Goal: Task Accomplishment & Management: Complete application form

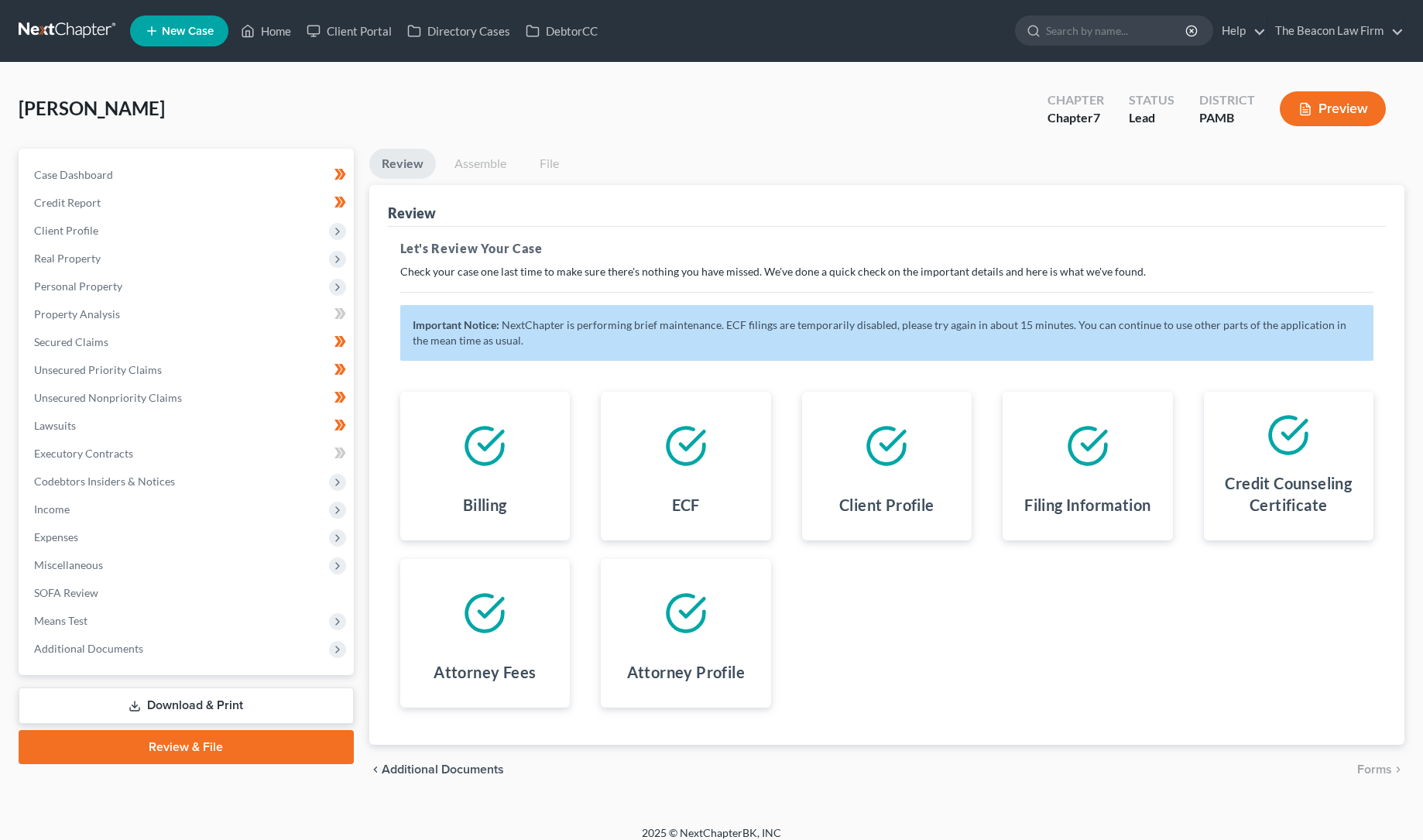
click at [480, 161] on link "Assemble" at bounding box center [480, 163] width 76 height 30
click at [481, 163] on link "Assemble" at bounding box center [480, 163] width 76 height 30
click at [178, 743] on link "Review & File" at bounding box center [186, 747] width 336 height 34
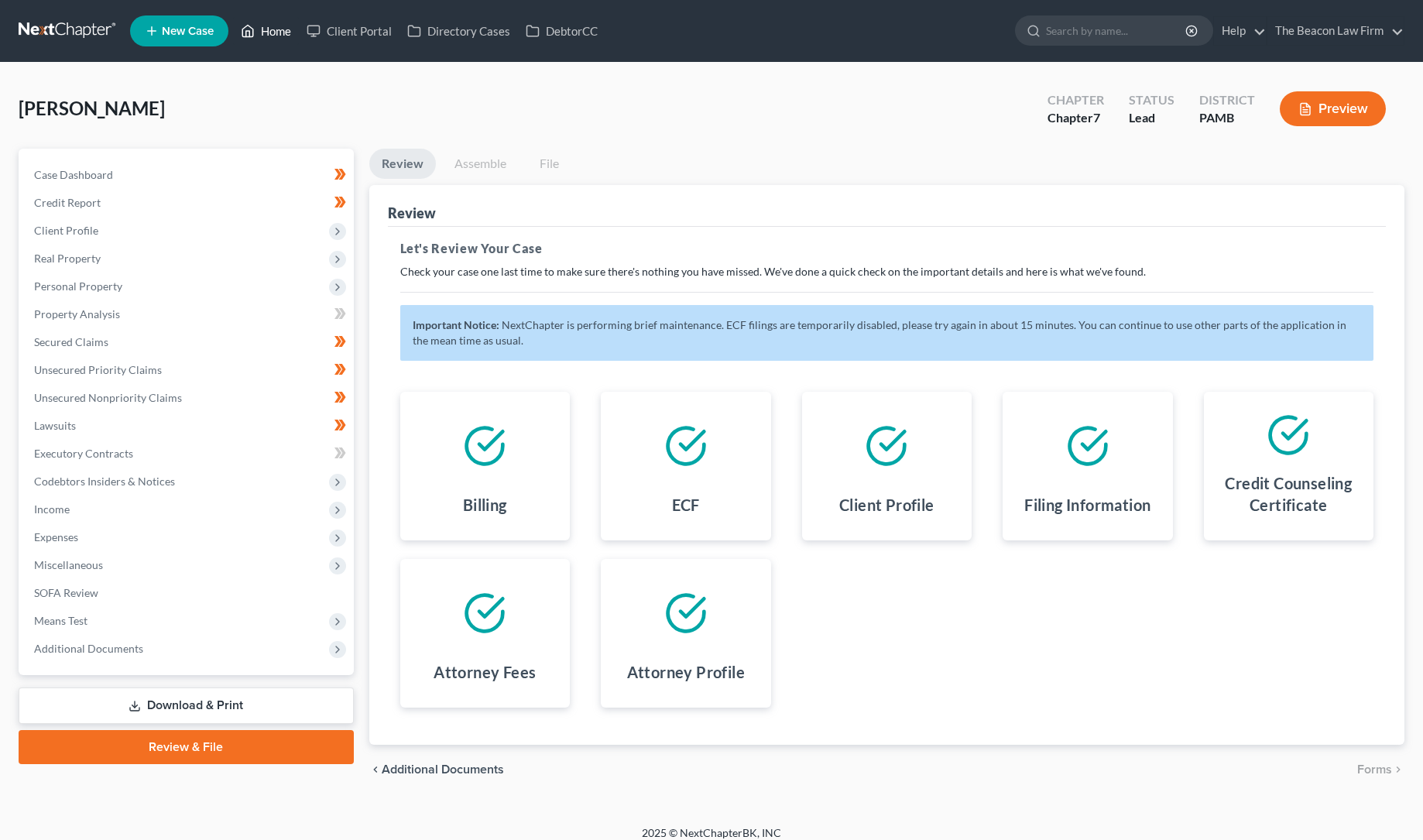
click at [279, 35] on link "Home" at bounding box center [265, 31] width 66 height 28
click at [283, 27] on link "Home" at bounding box center [265, 31] width 66 height 28
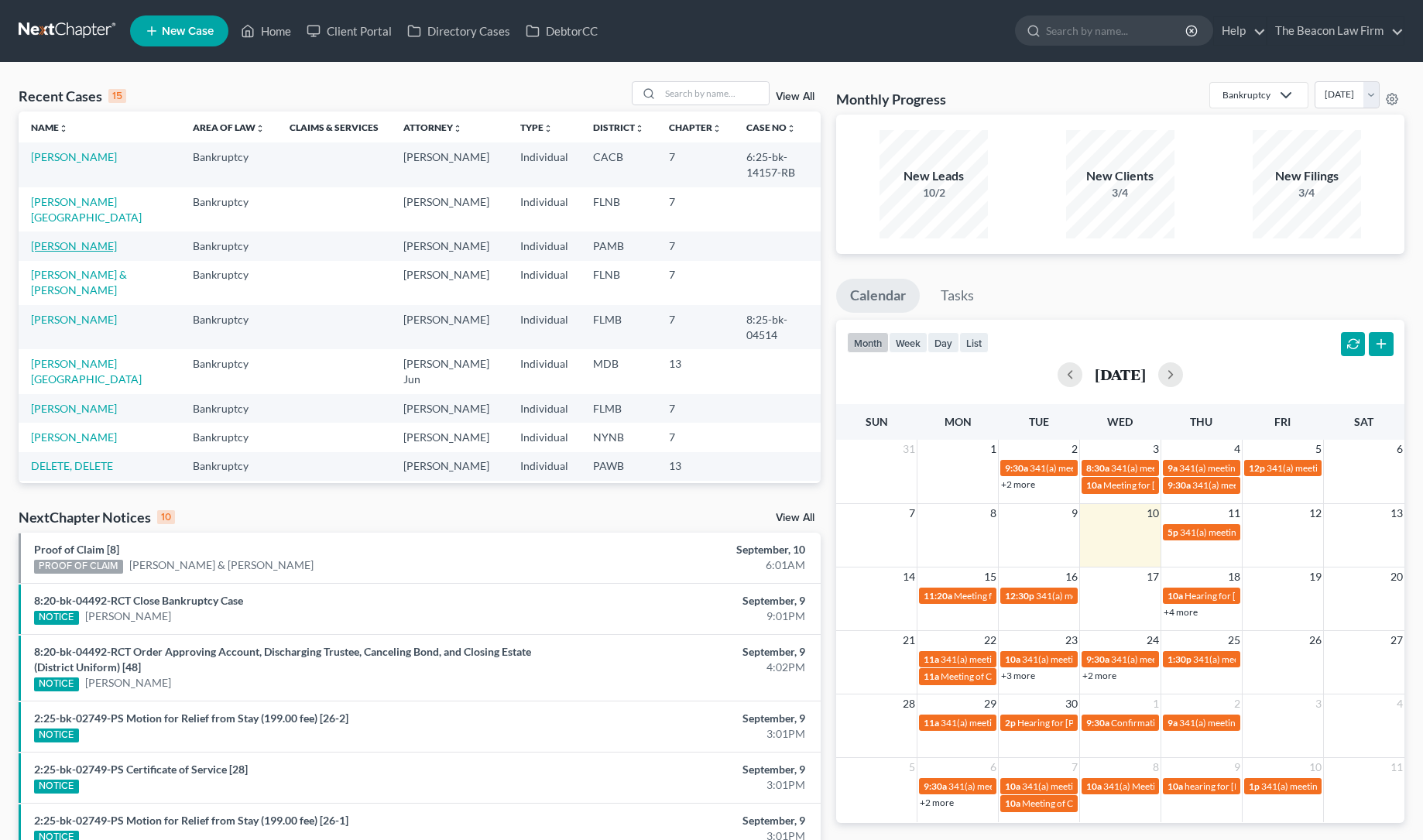
click at [74, 239] on link "[PERSON_NAME]" at bounding box center [74, 245] width 86 height 13
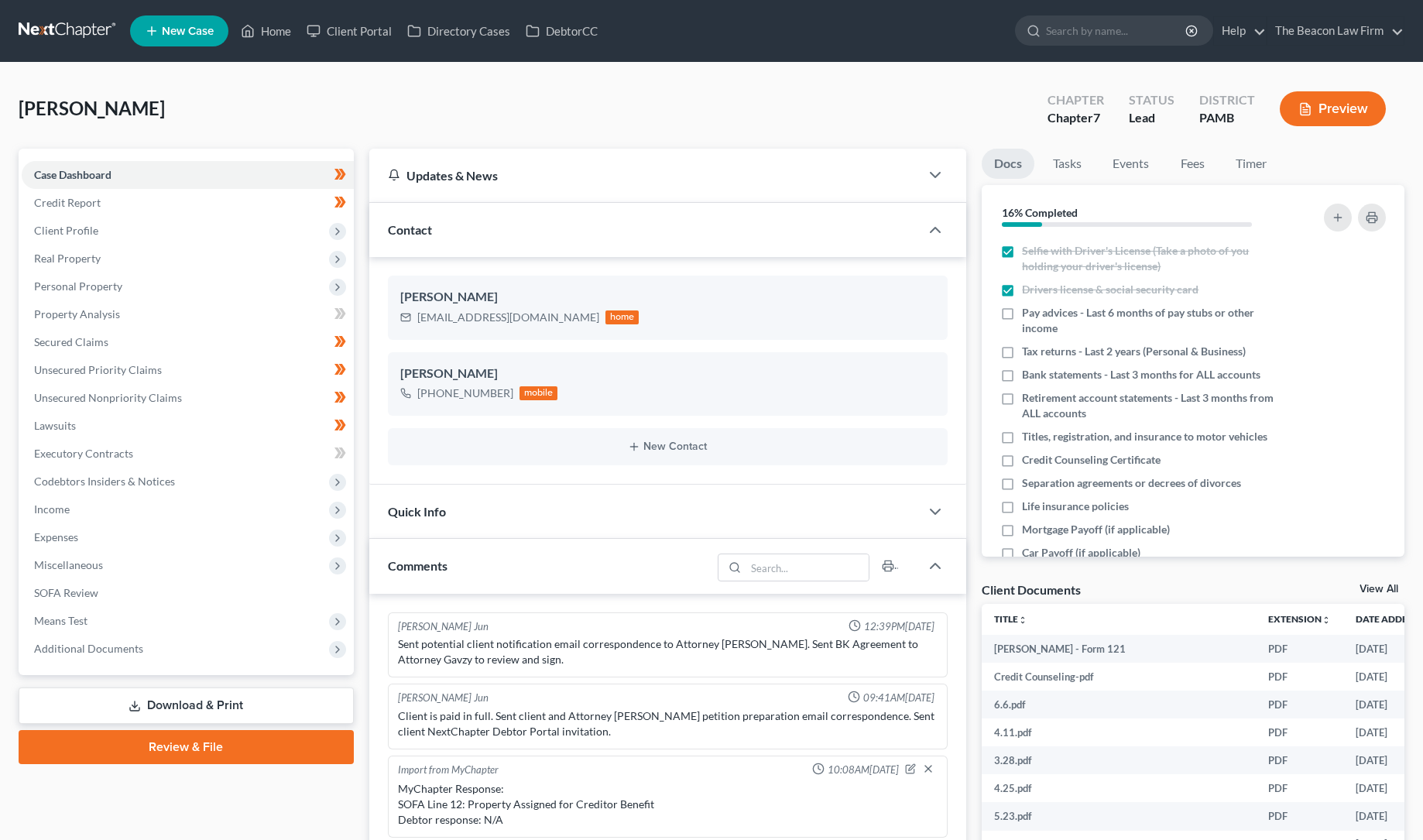
scroll to position [475, 0]
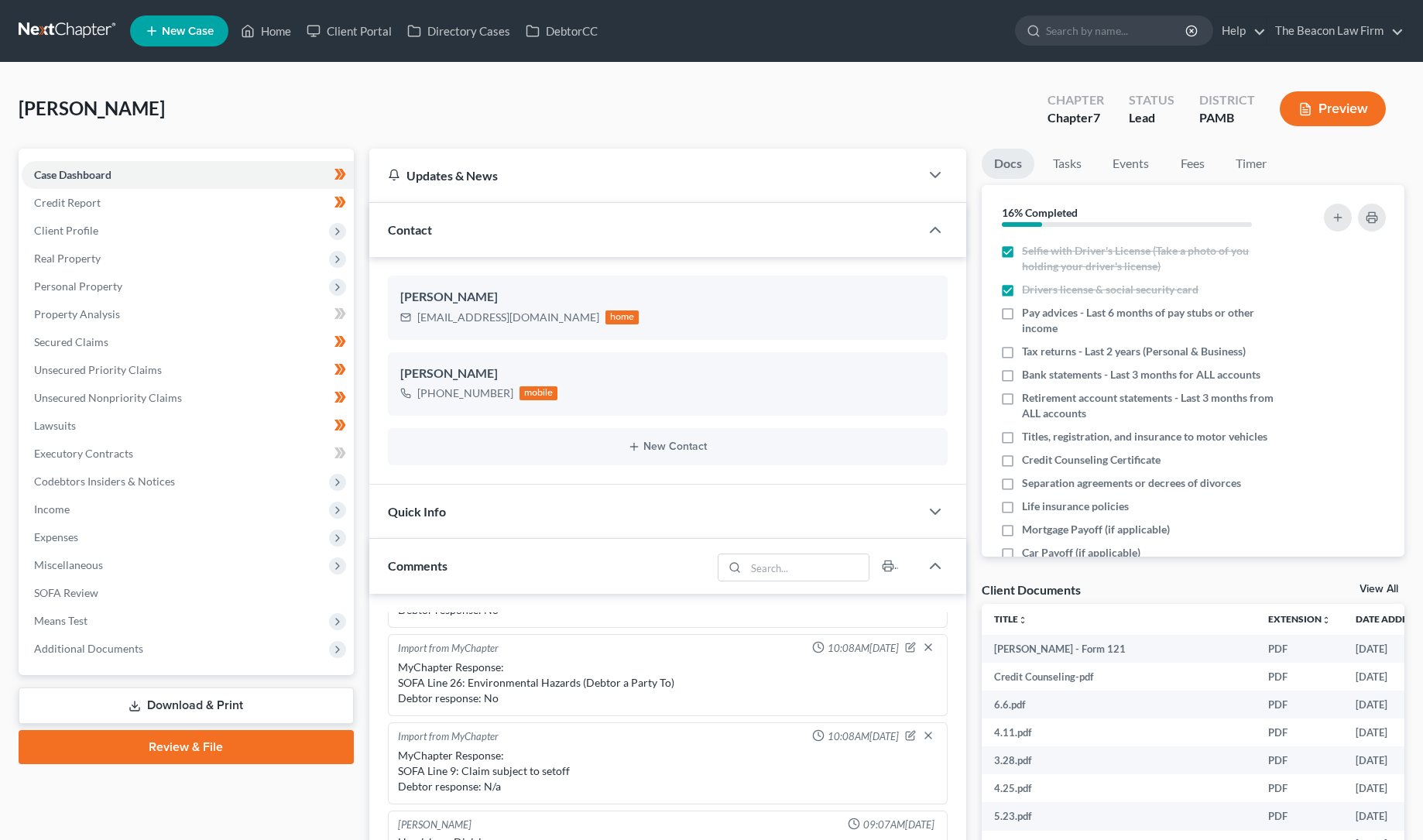
click at [191, 743] on link "Review & File" at bounding box center [186, 747] width 336 height 34
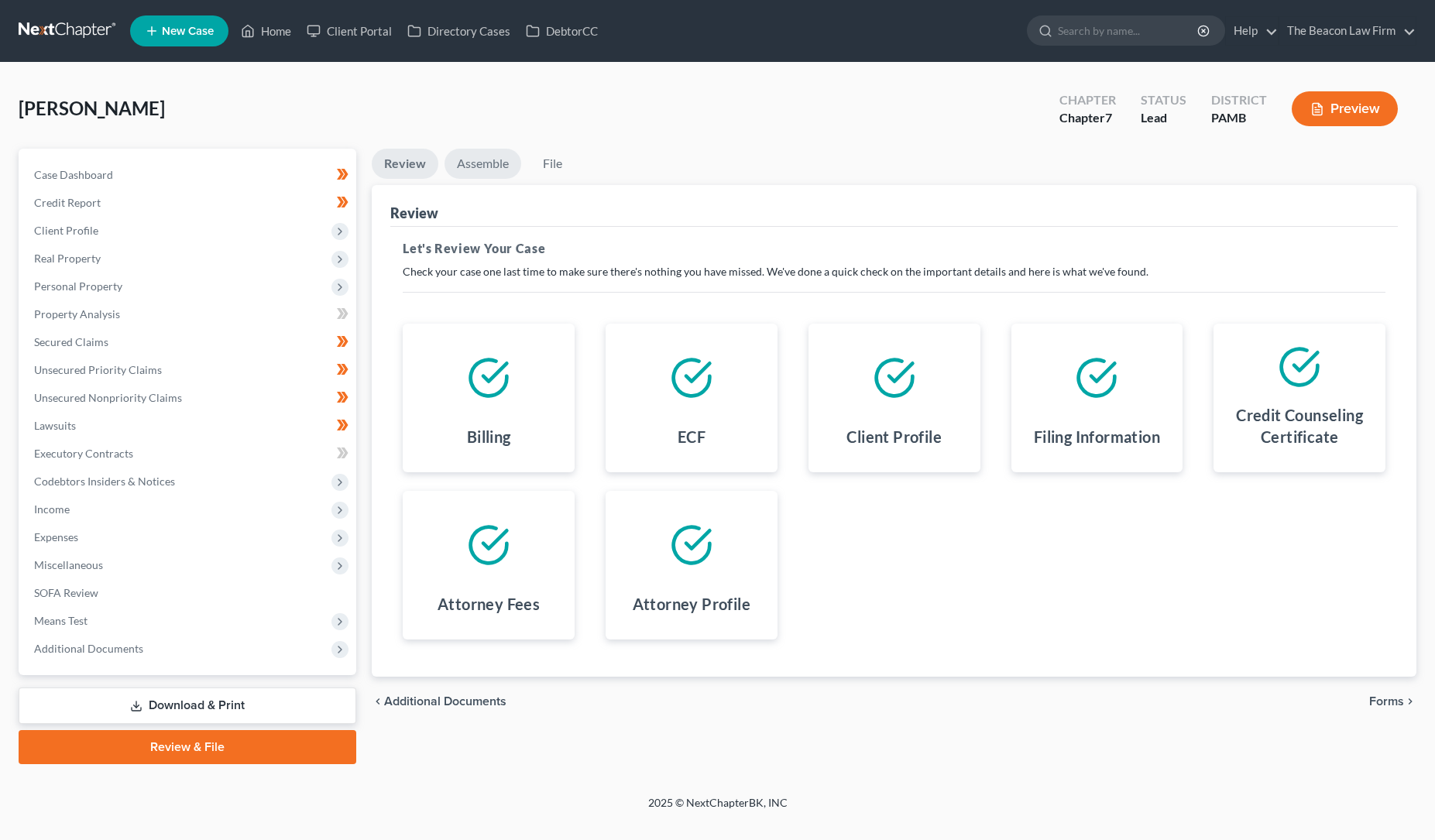
click at [493, 161] on link "Assemble" at bounding box center [483, 163] width 76 height 30
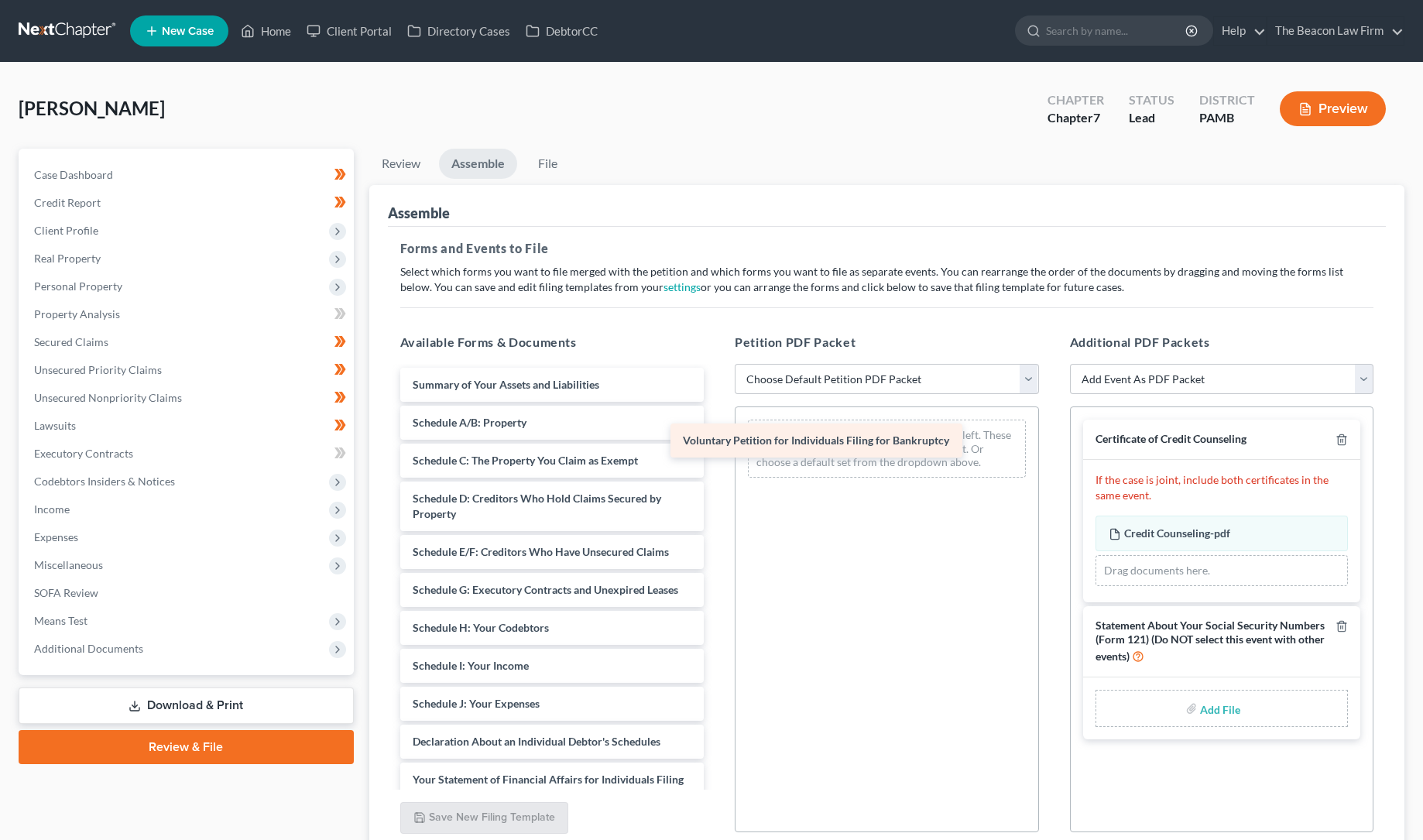
drag, startPoint x: 600, startPoint y: 379, endPoint x: 891, endPoint y: 437, distance: 296.7
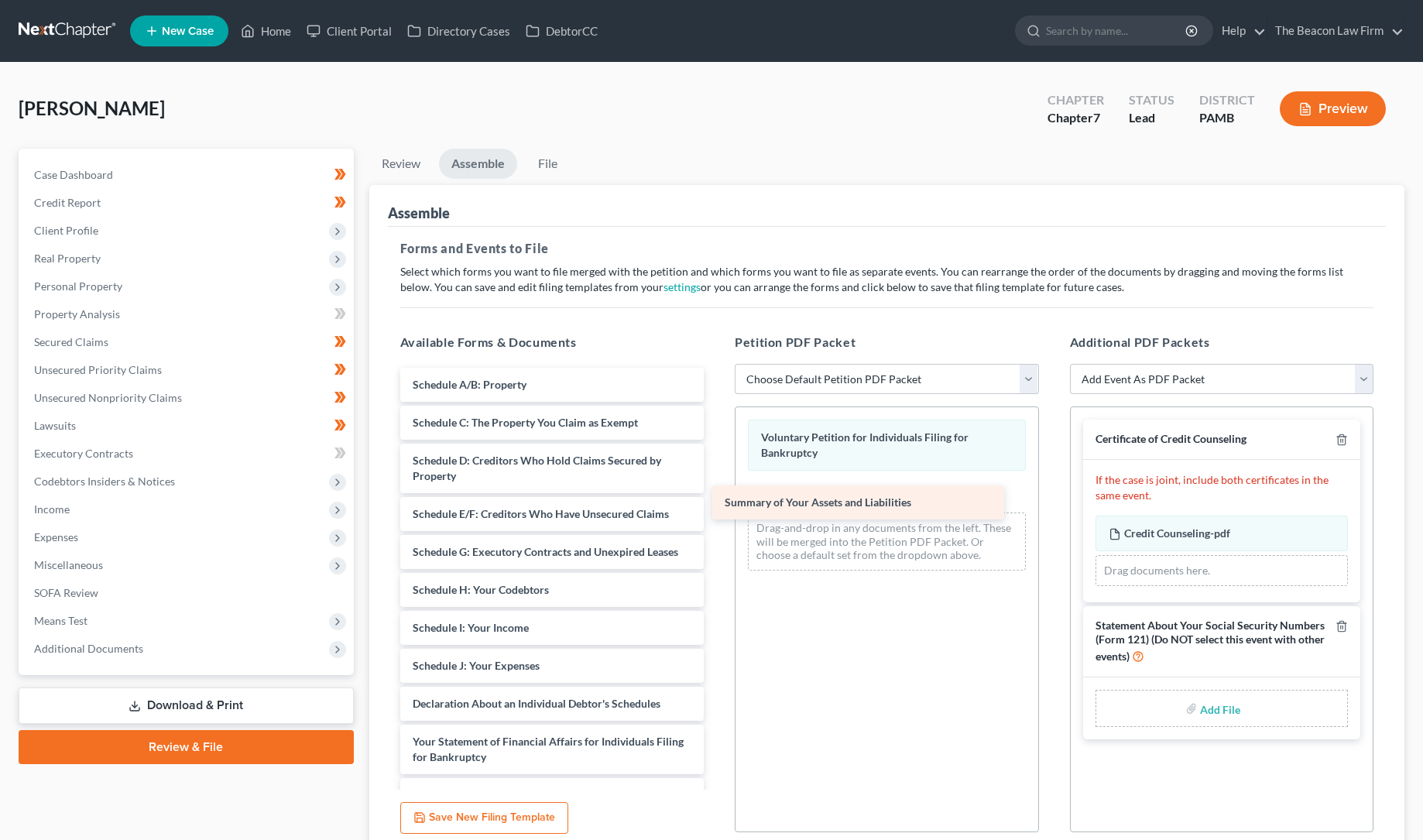
drag, startPoint x: 538, startPoint y: 381, endPoint x: 862, endPoint y: 504, distance: 346.6
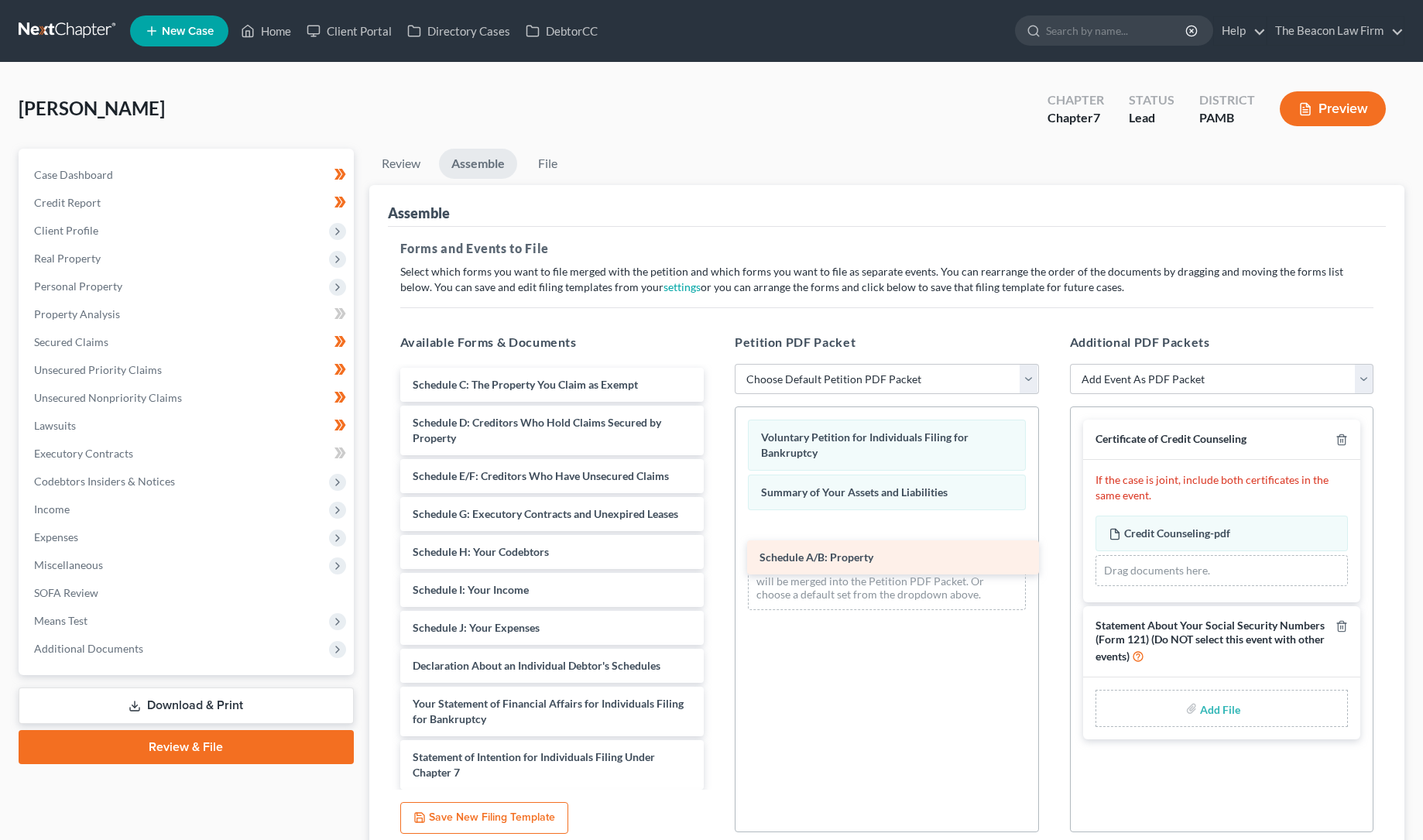
drag, startPoint x: 499, startPoint y: 376, endPoint x: 845, endPoint y: 550, distance: 387.3
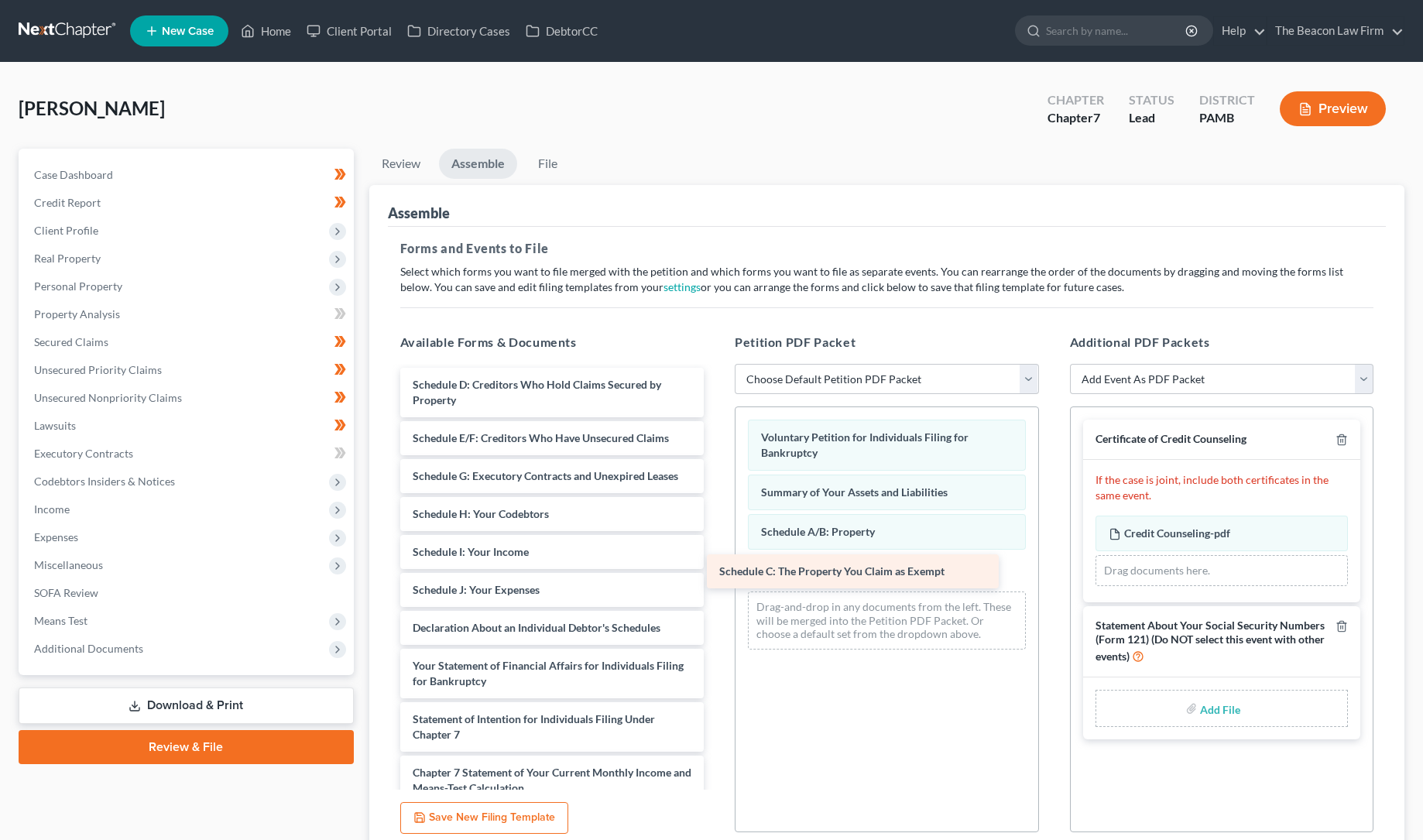
drag, startPoint x: 516, startPoint y: 378, endPoint x: 836, endPoint y: 574, distance: 375.3
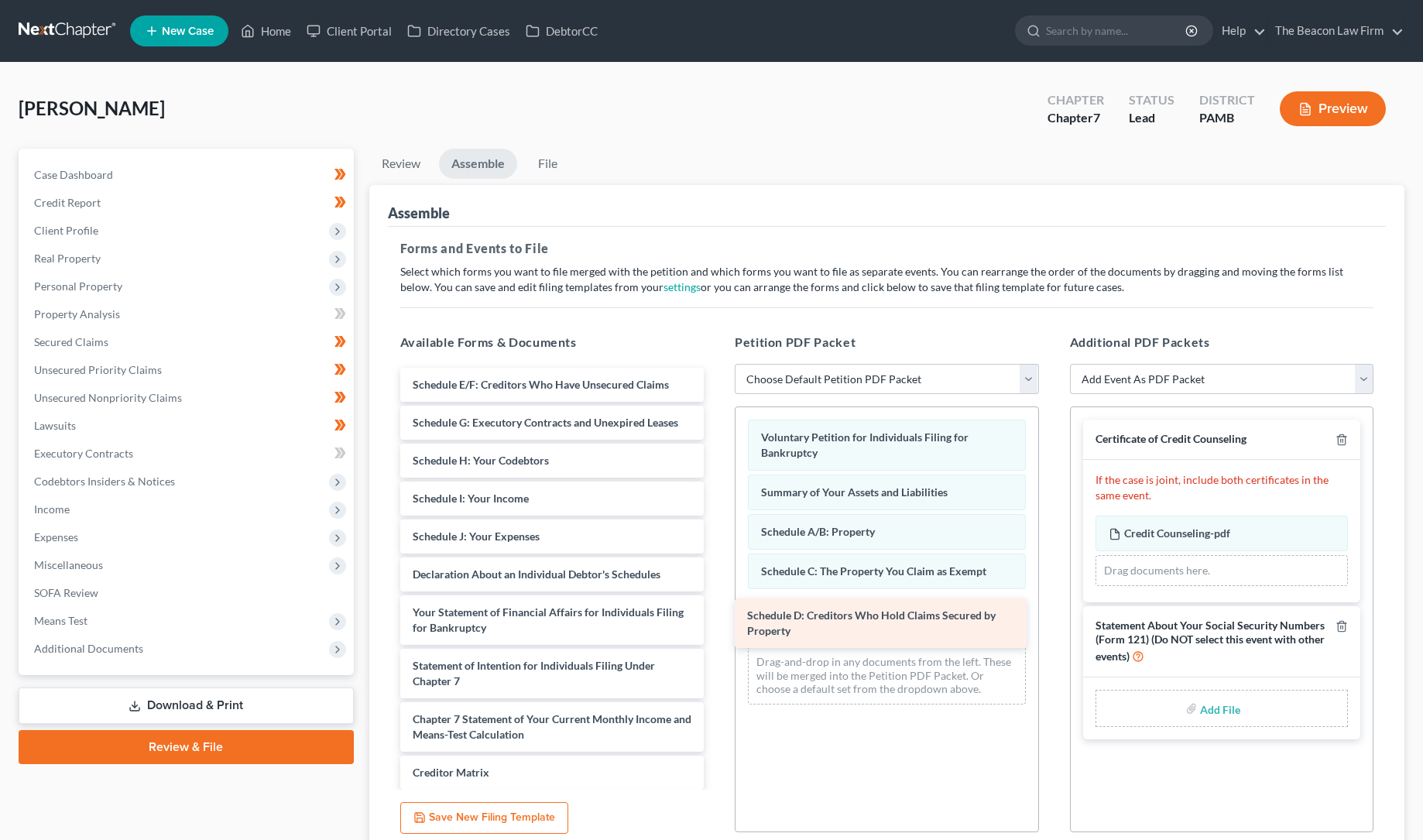
drag, startPoint x: 532, startPoint y: 388, endPoint x: 870, endPoint y: 619, distance: 409.4
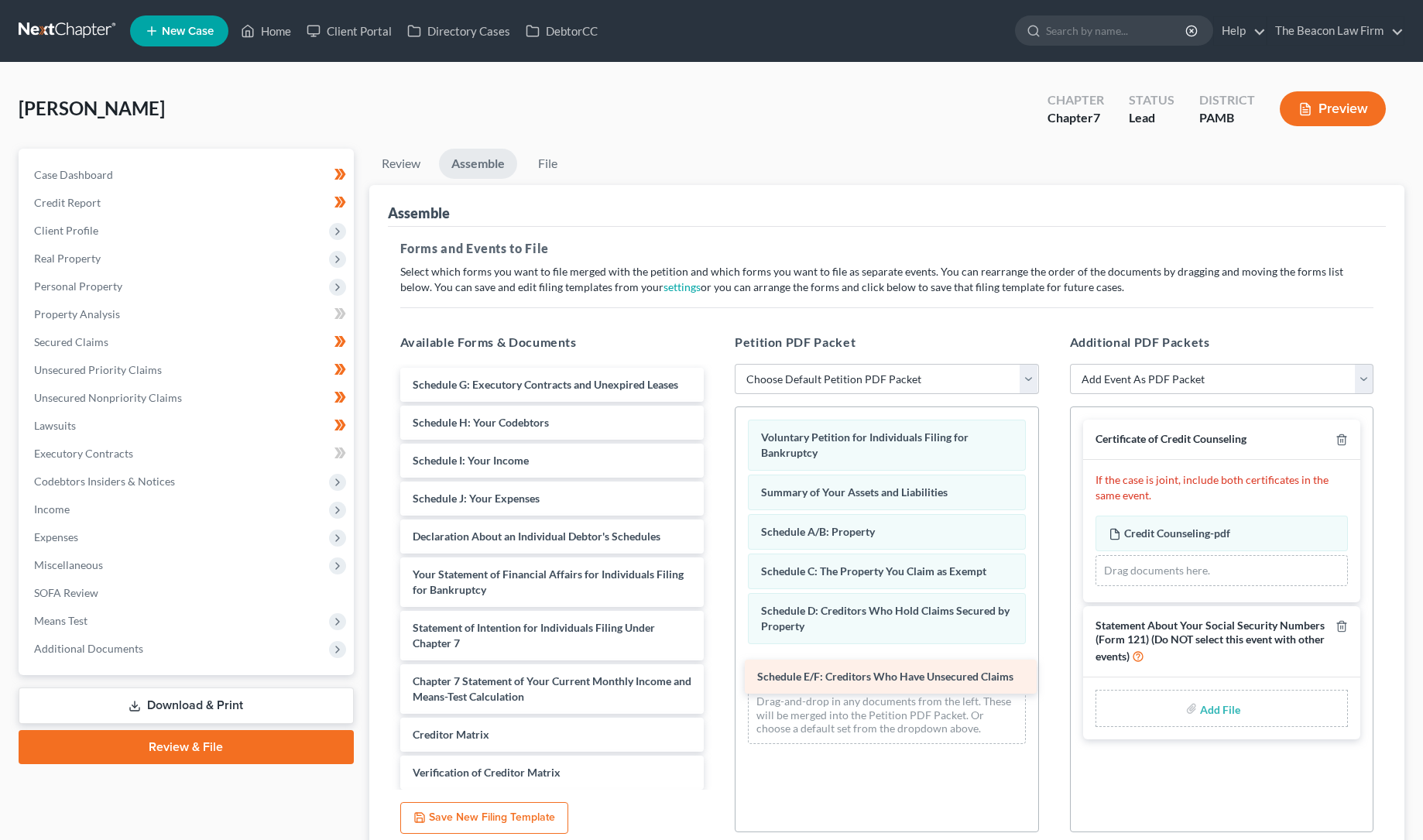
drag, startPoint x: 529, startPoint y: 380, endPoint x: 874, endPoint y: 670, distance: 450.7
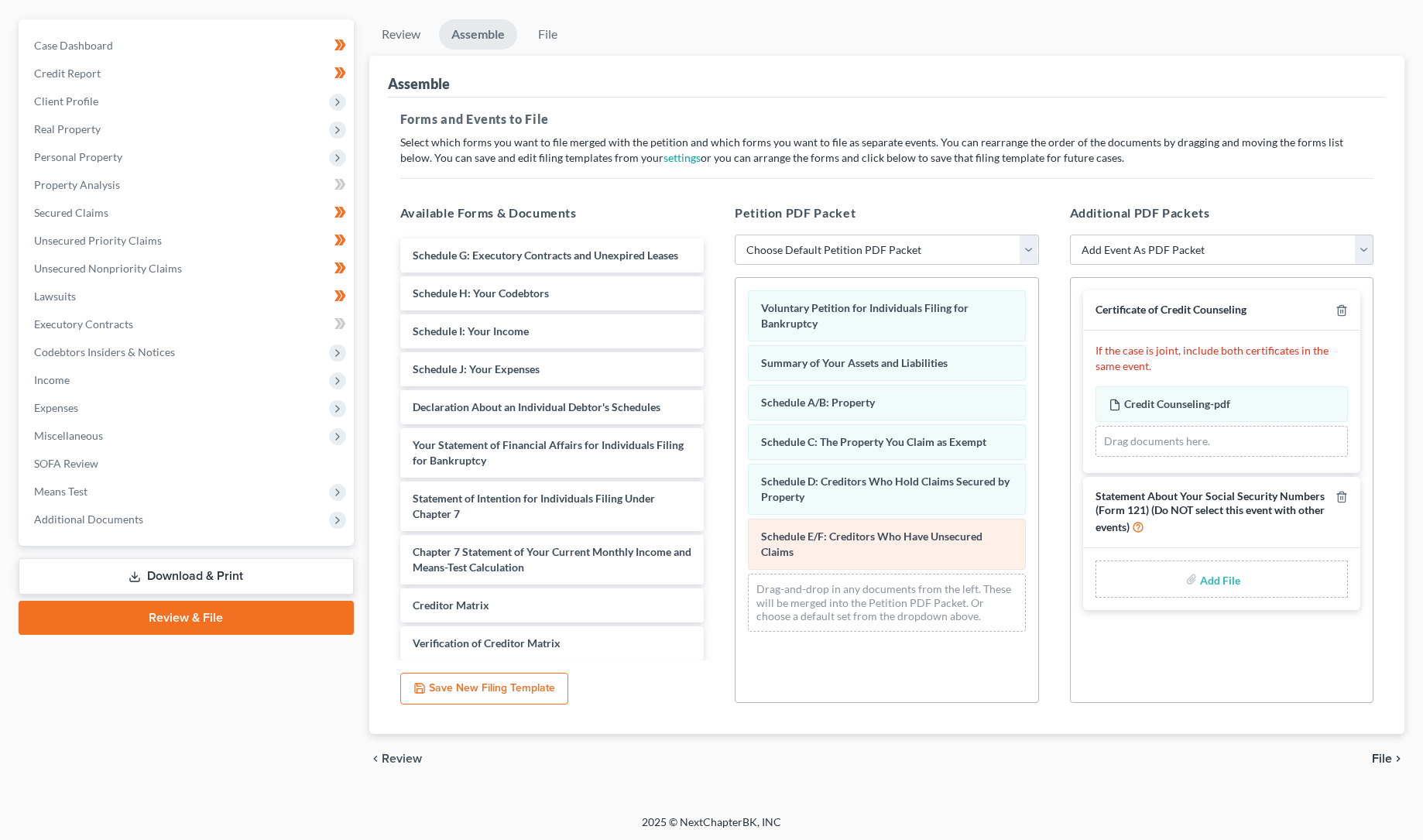
scroll to position [131, 0]
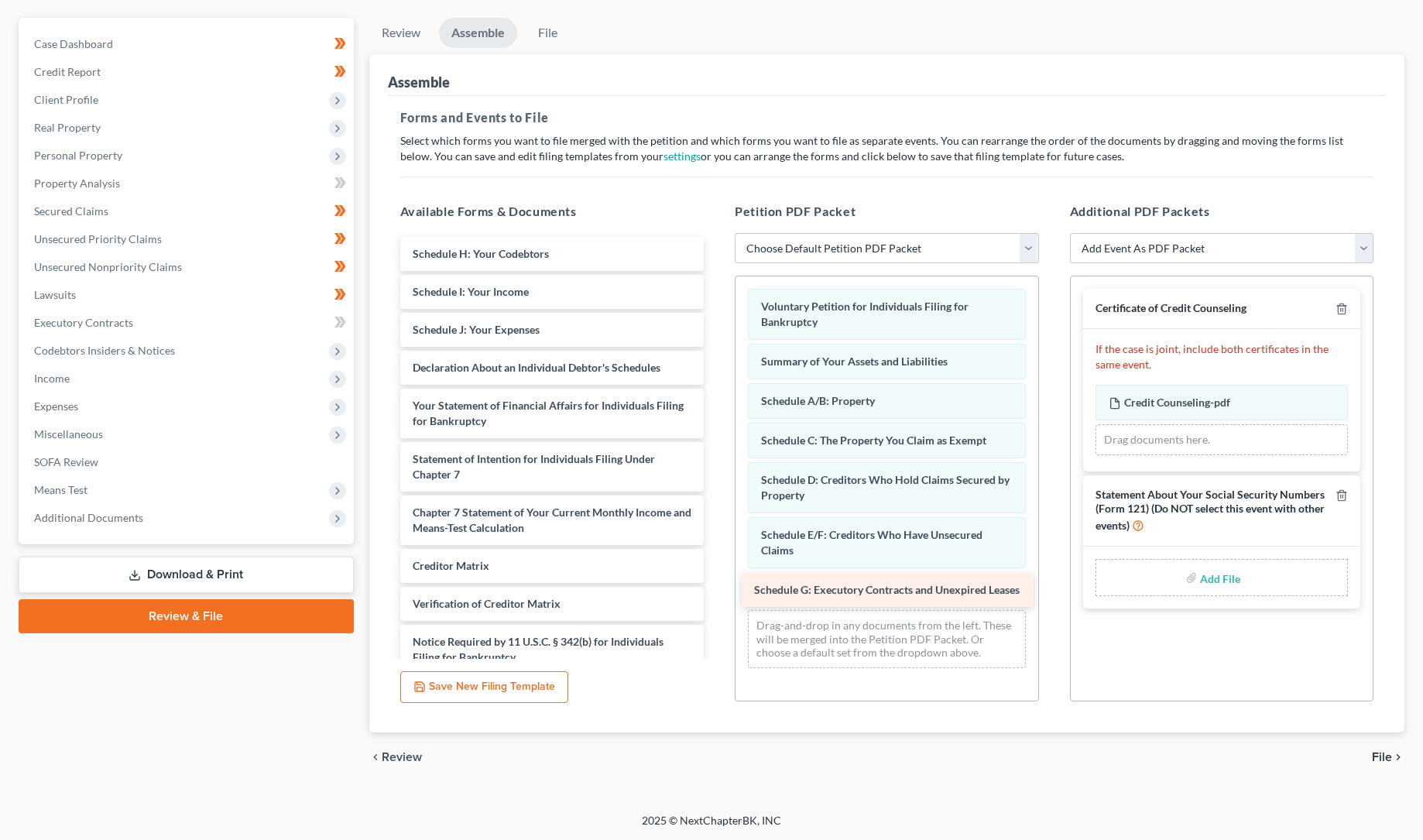
drag, startPoint x: 533, startPoint y: 250, endPoint x: 873, endPoint y: 584, distance: 476.6
click at [717, 584] on div "Schedule G: Executory Contracts and Unexpired Leases Schedule G: Executory Cont…" at bounding box center [552, 804] width 329 height 1136
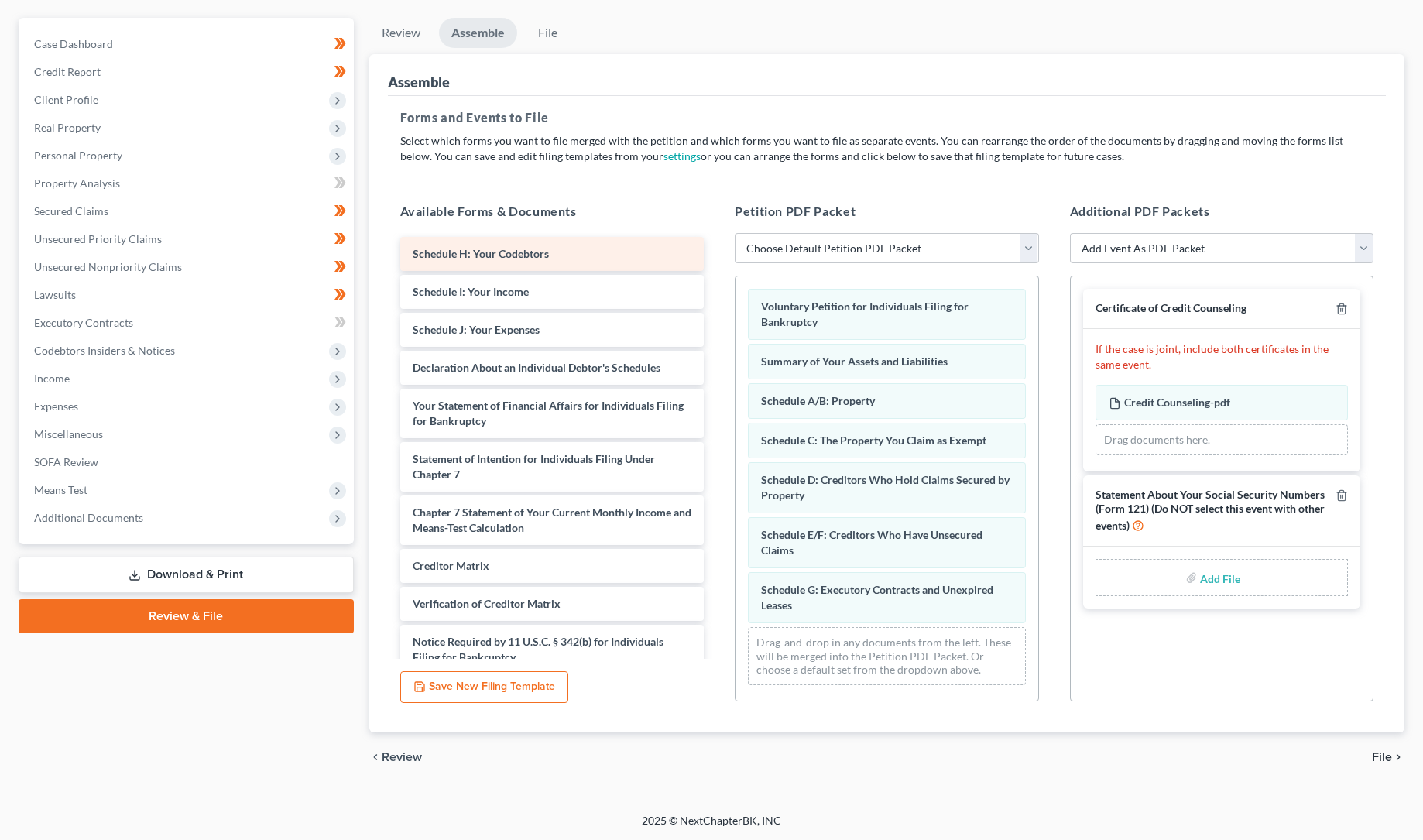
click at [532, 248] on div "Schedule H: Your Codebtors Schedule I: Your Income Schedule J: Your Expenses De…" at bounding box center [552, 804] width 329 height 1136
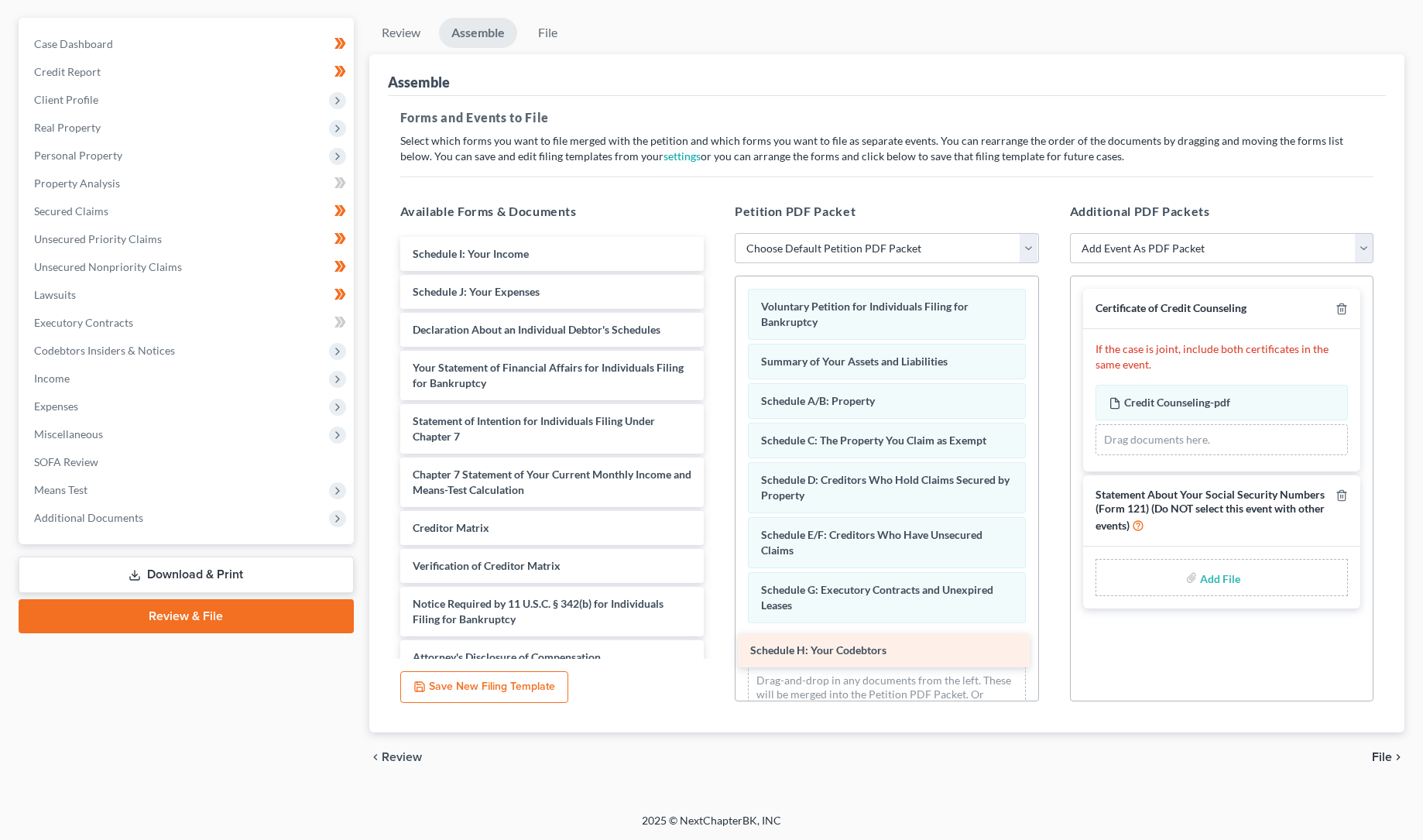
drag, startPoint x: 706, startPoint y: 335, endPoint x: 977, endPoint y: 666, distance: 427.8
click at [717, 666] on div "Schedule H: Your Codebtors Schedule H: Your Codebtors Schedule I: Your Income S…" at bounding box center [552, 786] width 329 height 1098
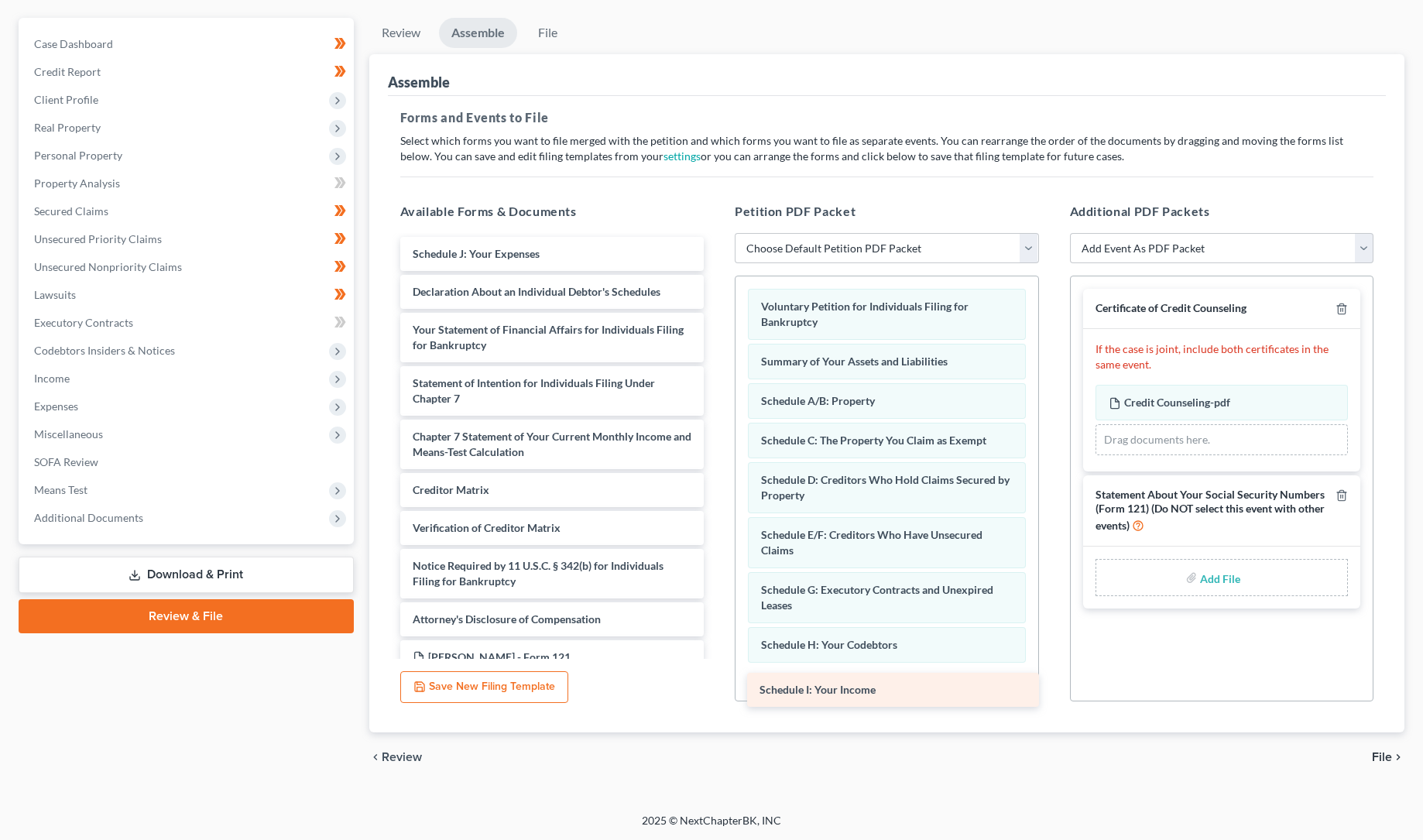
drag, startPoint x: 517, startPoint y: 248, endPoint x: 863, endPoint y: 684, distance: 556.6
click at [717, 684] on div "Schedule I: Your Income Schedule I: Your Income Schedule J: Your Expenses Decla…" at bounding box center [552, 767] width 329 height 1060
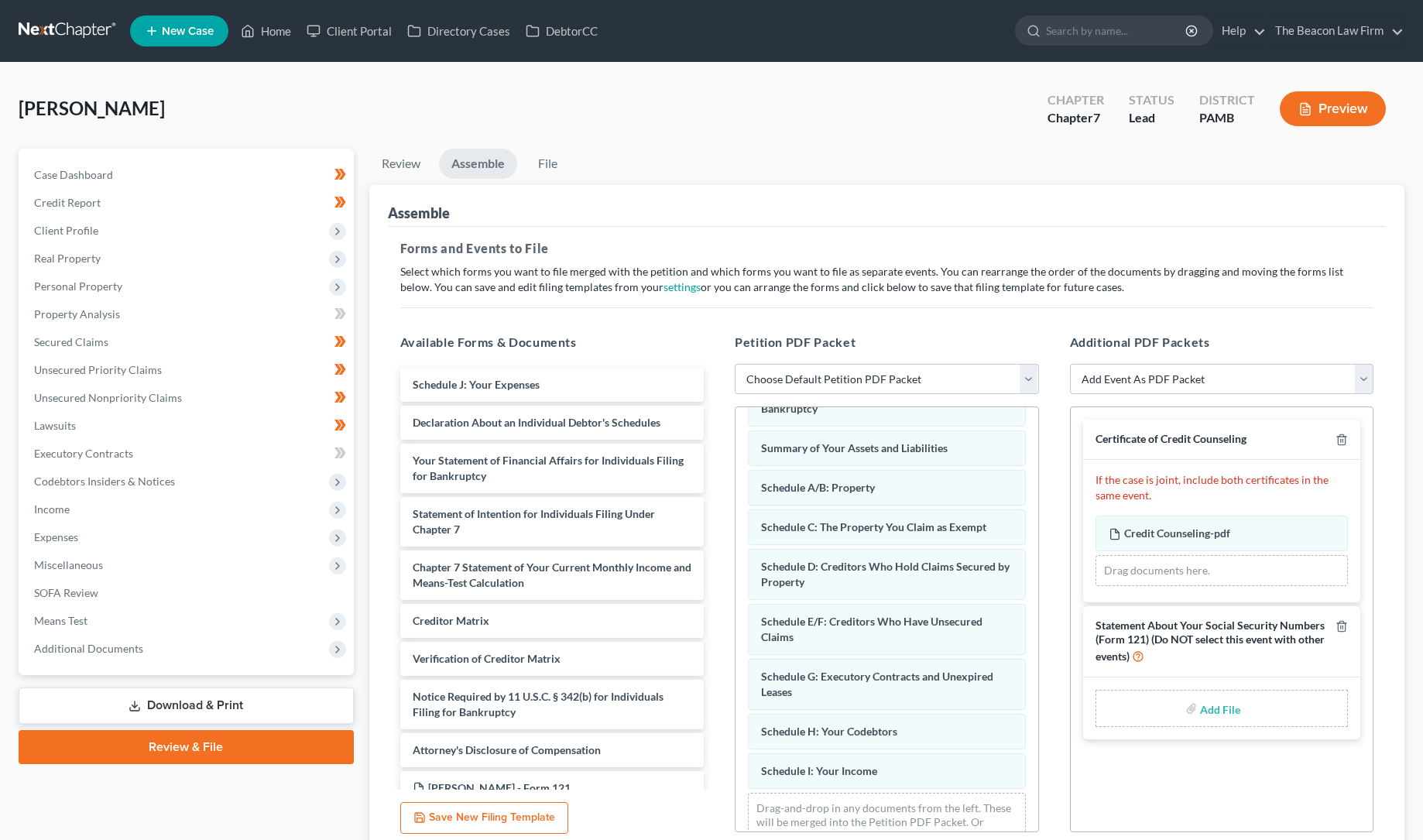
scroll to position [75, 0]
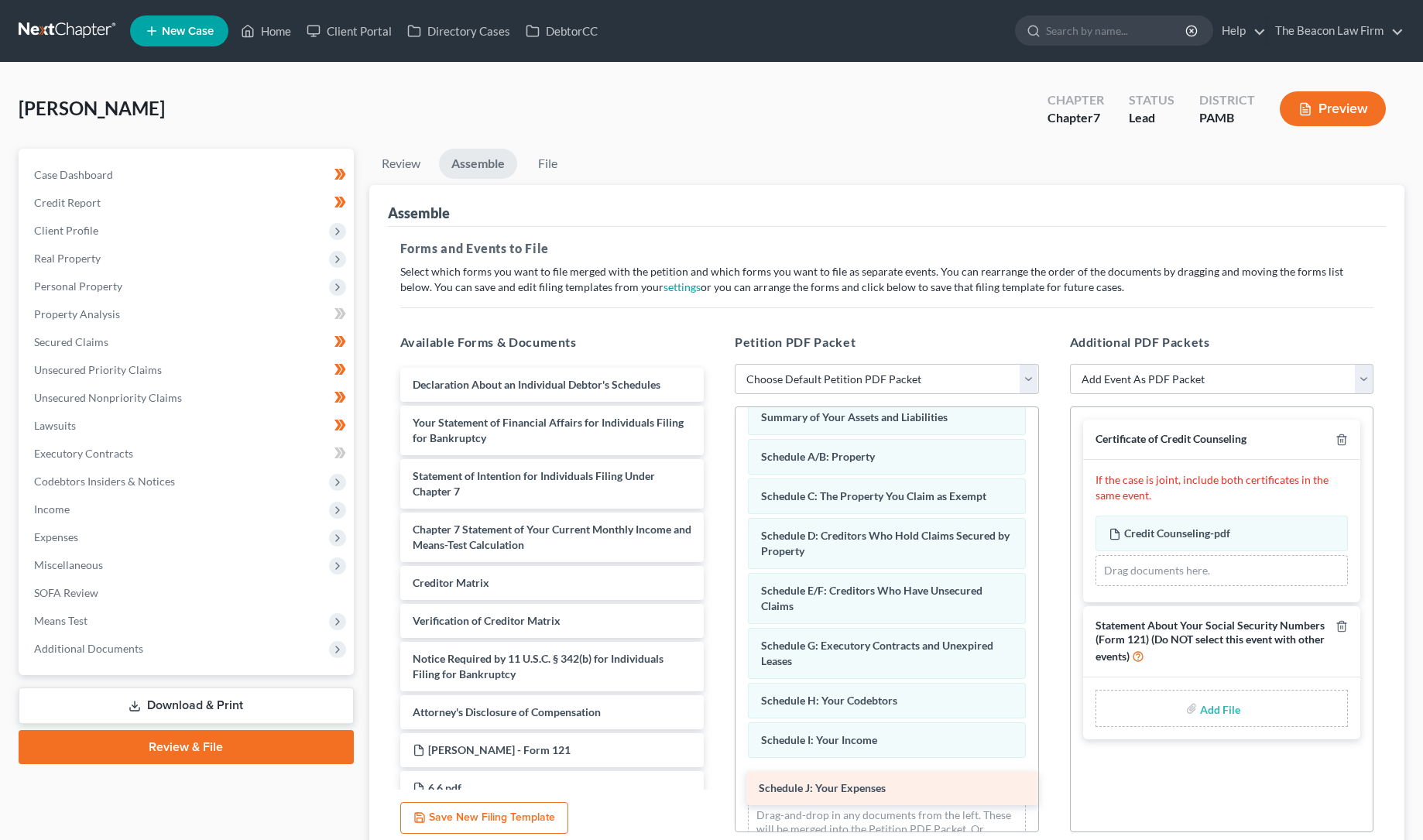
drag, startPoint x: 500, startPoint y: 378, endPoint x: 845, endPoint y: 783, distance: 532.0
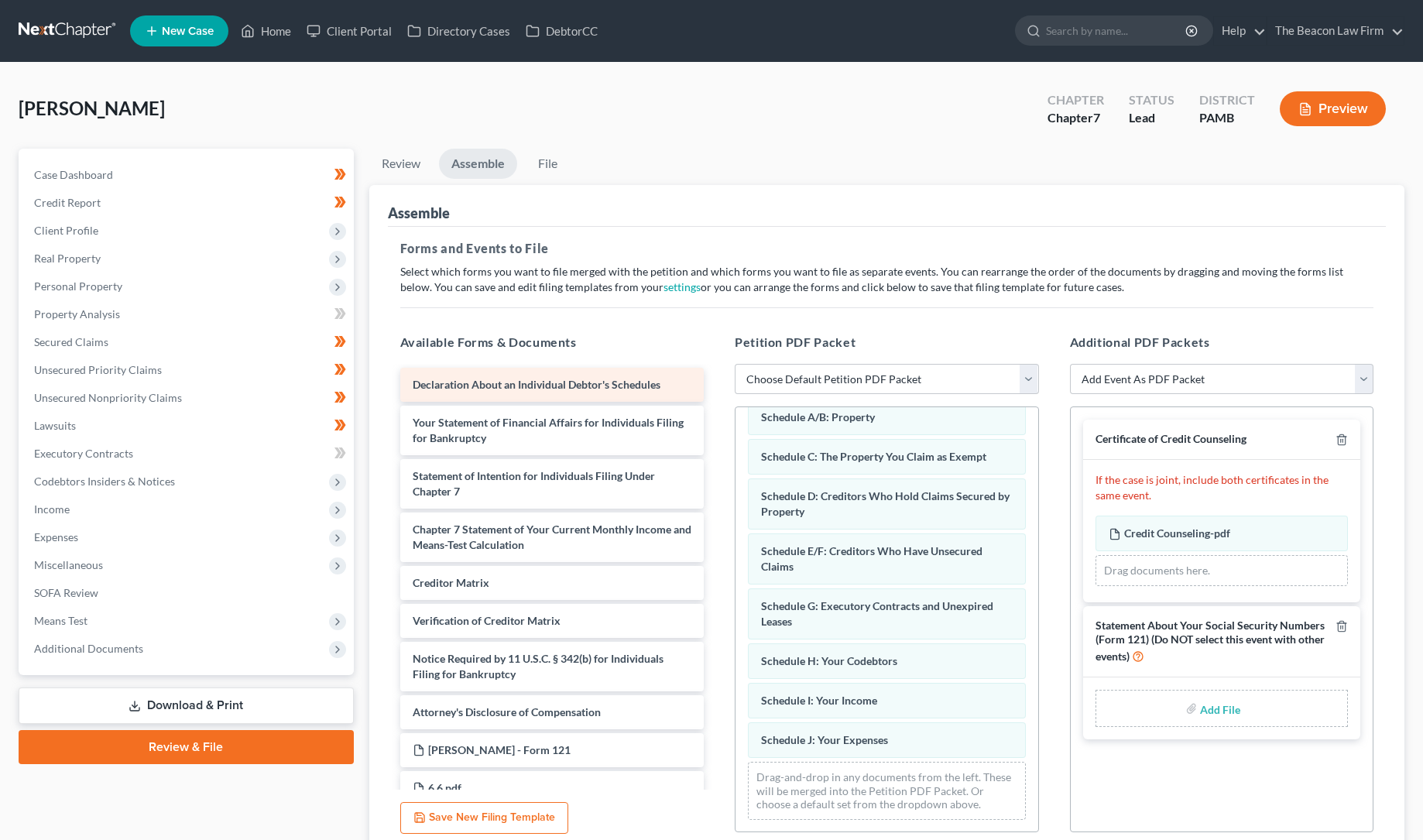
click at [489, 378] on span "Declaration About an Individual Debtor's Schedules" at bounding box center [536, 384] width 248 height 13
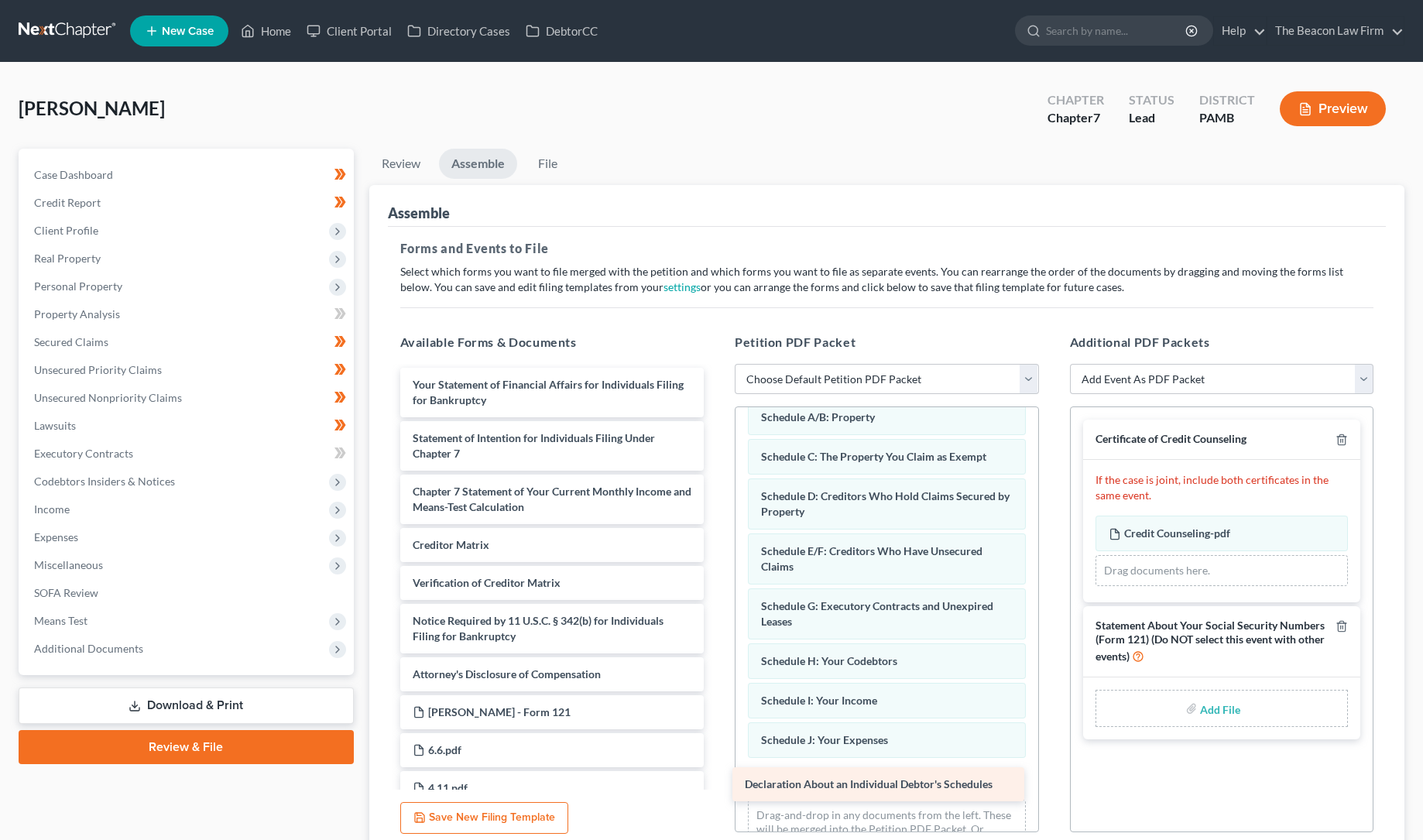
drag, startPoint x: 655, startPoint y: 413, endPoint x: 946, endPoint y: 793, distance: 478.6
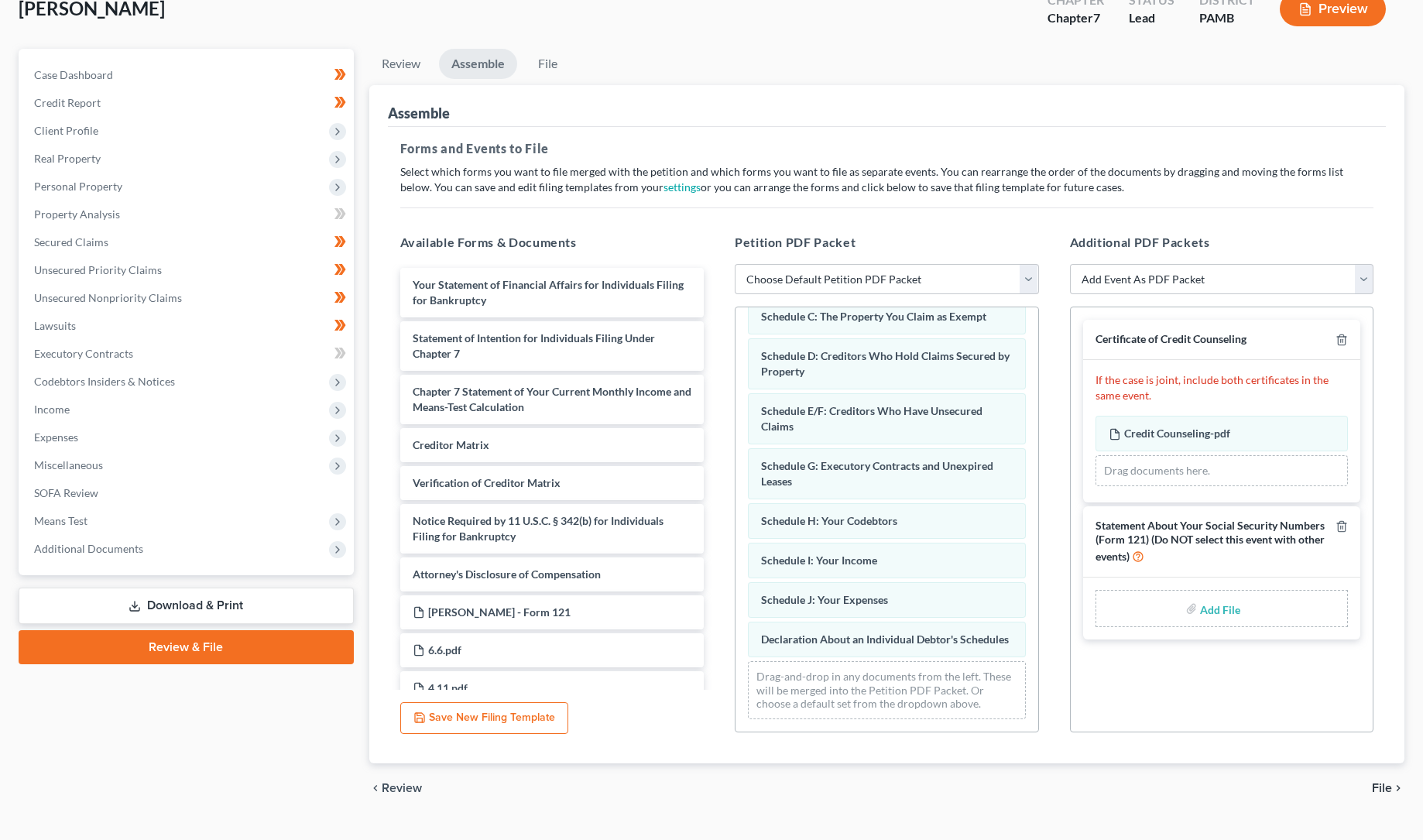
scroll to position [131, 0]
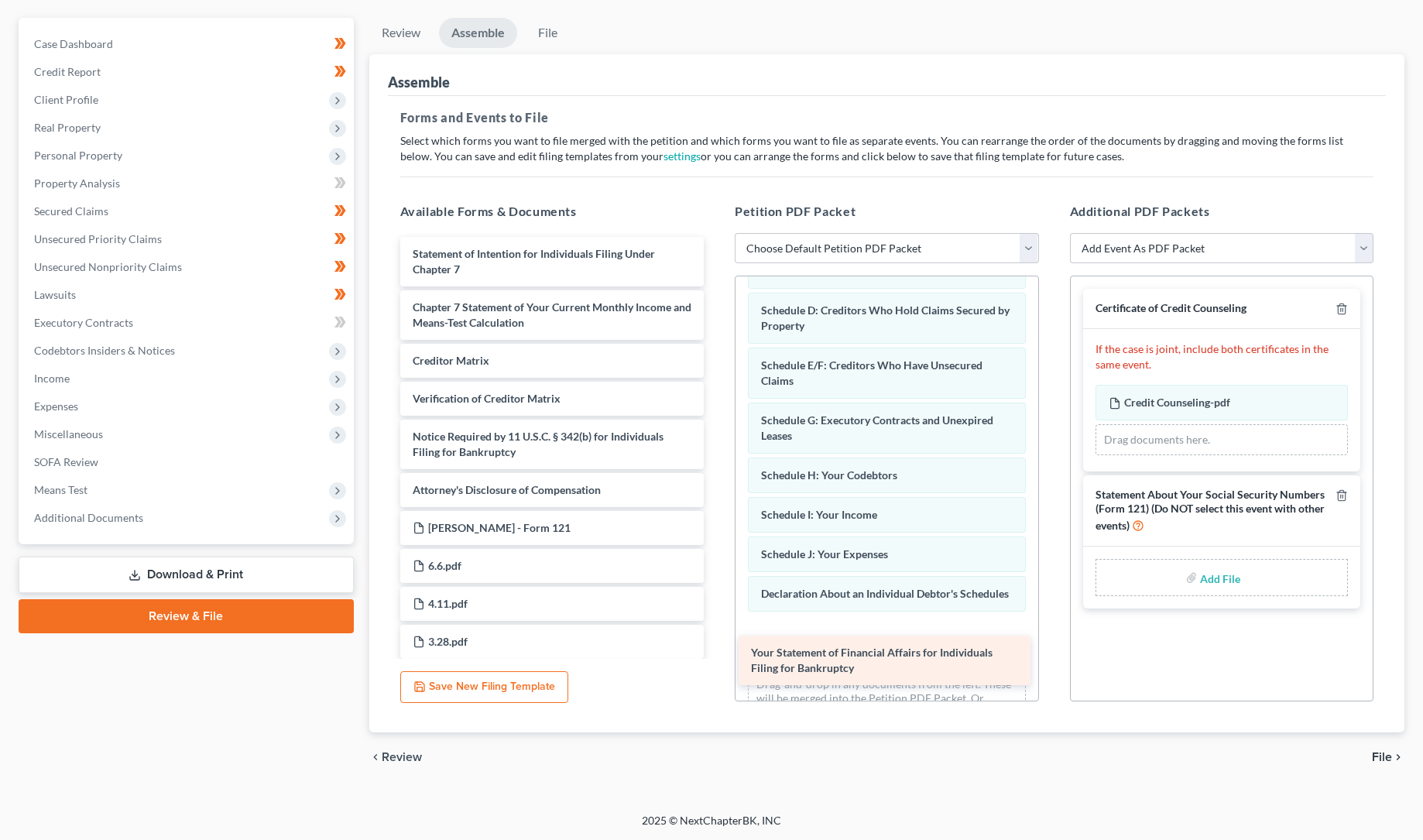
drag, startPoint x: 482, startPoint y: 252, endPoint x: 820, endPoint y: 648, distance: 520.6
click at [717, 653] on div "Your Statement of Financial Affairs for Individuals Filing for Bankruptcy Your …" at bounding box center [552, 702] width 329 height 931
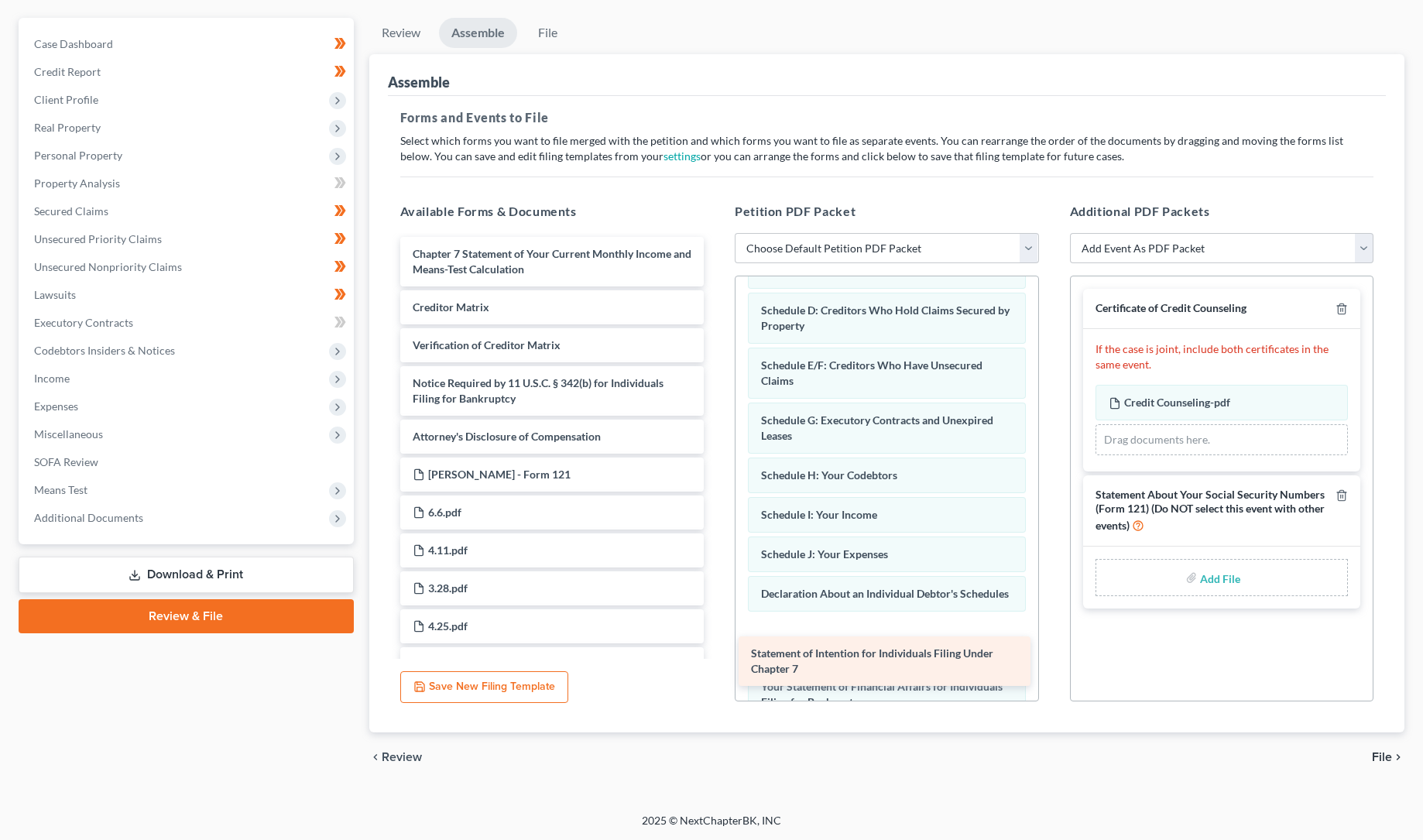
drag, startPoint x: 495, startPoint y: 256, endPoint x: 833, endPoint y: 658, distance: 525.2
click at [717, 658] on div "Statement of Intention for Individuals Filing Under Chapter 7 Statement of Inte…" at bounding box center [552, 675] width 329 height 877
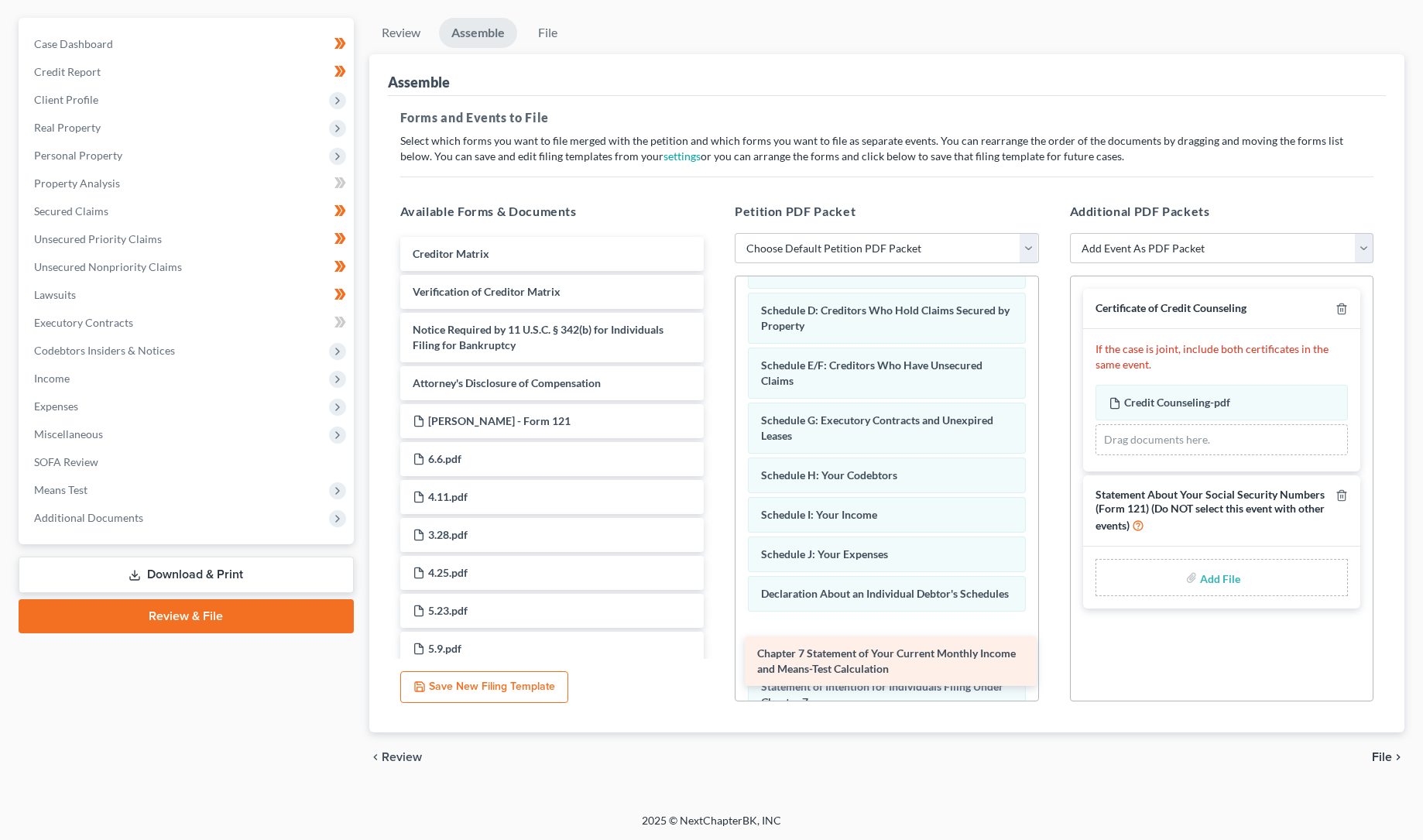
drag, startPoint x: 511, startPoint y: 258, endPoint x: 856, endPoint y: 660, distance: 529.7
click at [717, 660] on div "Chapter 7 Statement of Your Current Monthly Income and Means-Test Calculation C…" at bounding box center [552, 648] width 329 height 824
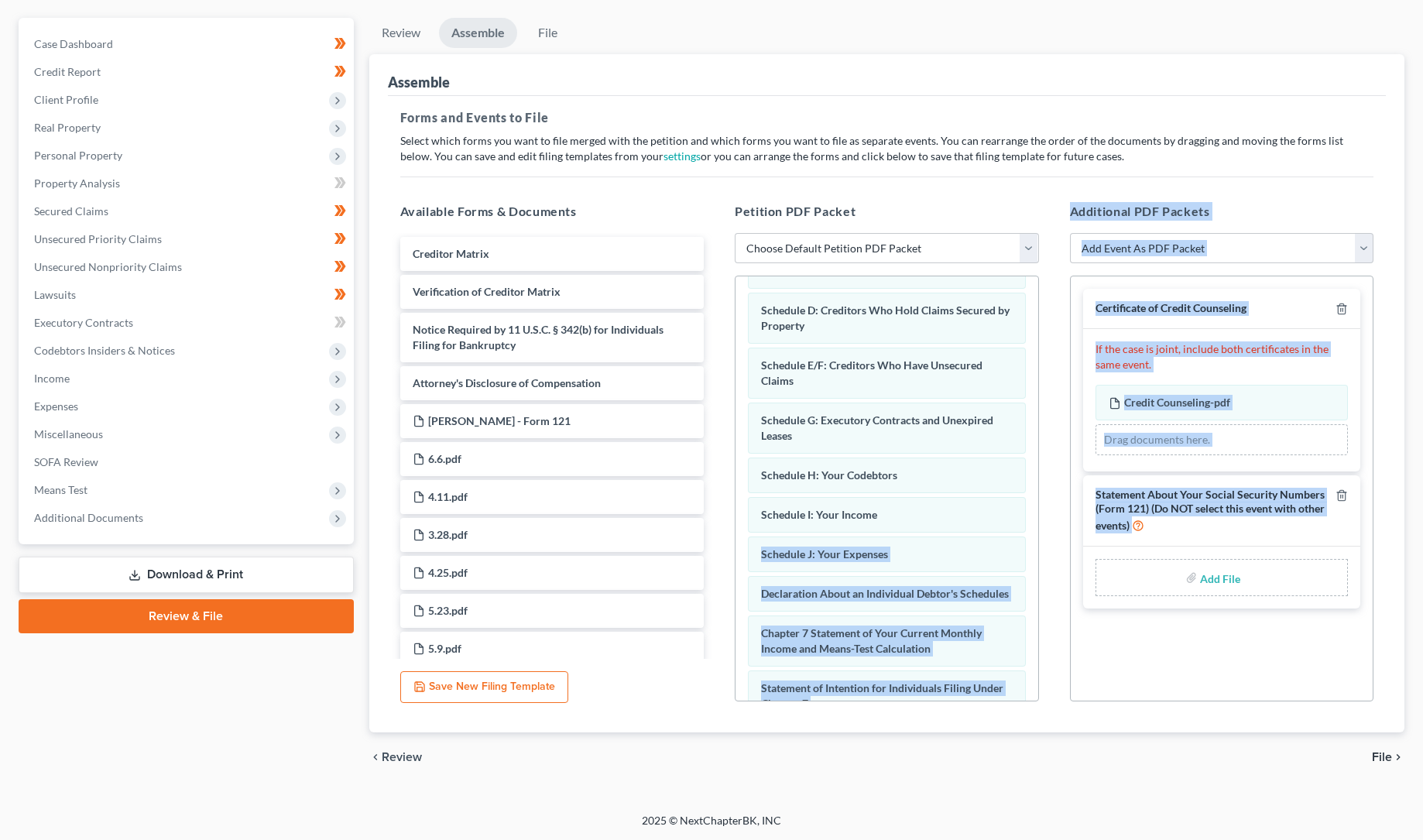
drag, startPoint x: 1038, startPoint y: 543, endPoint x: 1053, endPoint y: 700, distance: 157.7
click at [1060, 716] on div "Forms and Events to File Select which forms you want to file merged with the pe…" at bounding box center [887, 414] width 999 height 638
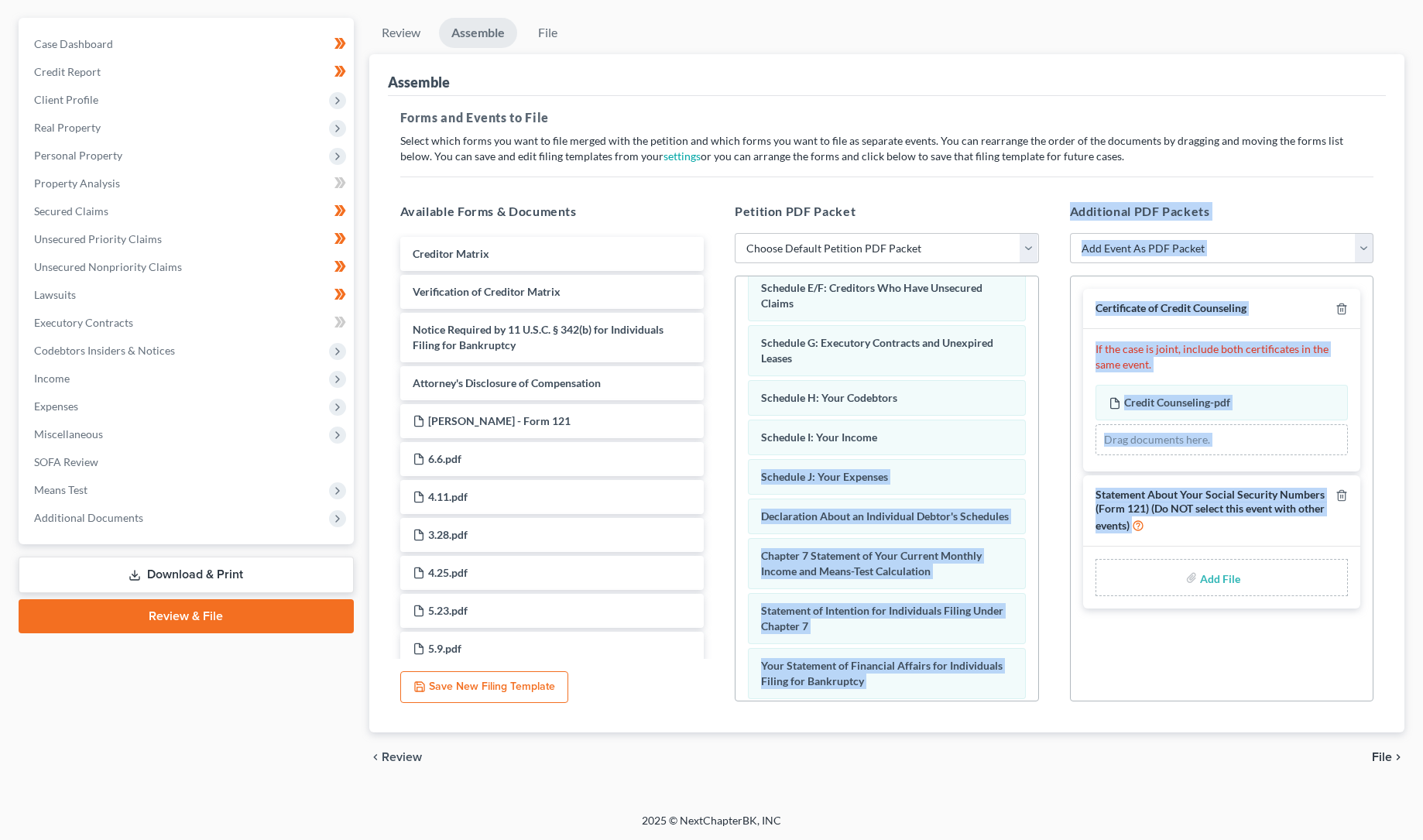
scroll to position [335, 0]
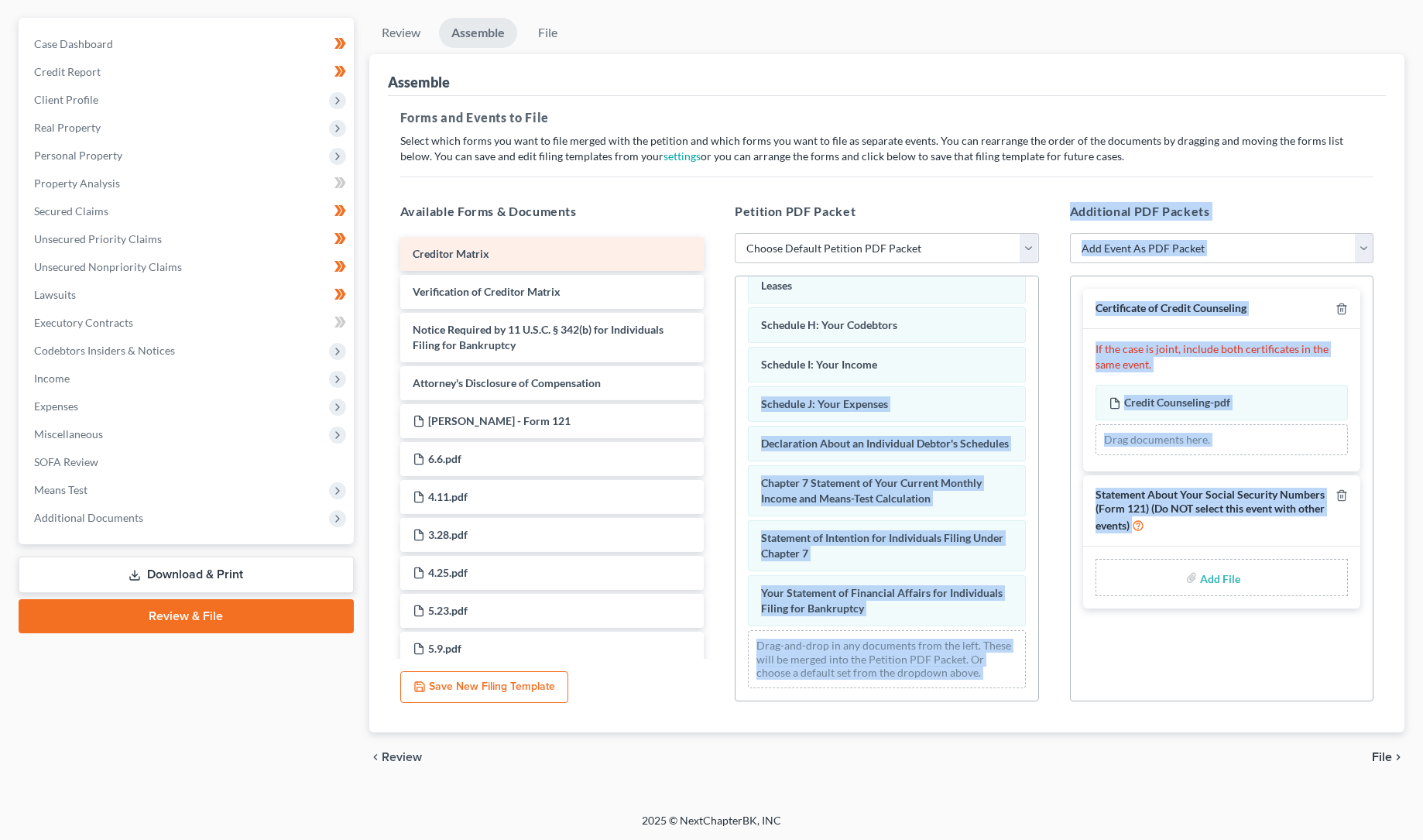
click at [480, 251] on span "Creditor Matrix" at bounding box center [451, 253] width 76 height 13
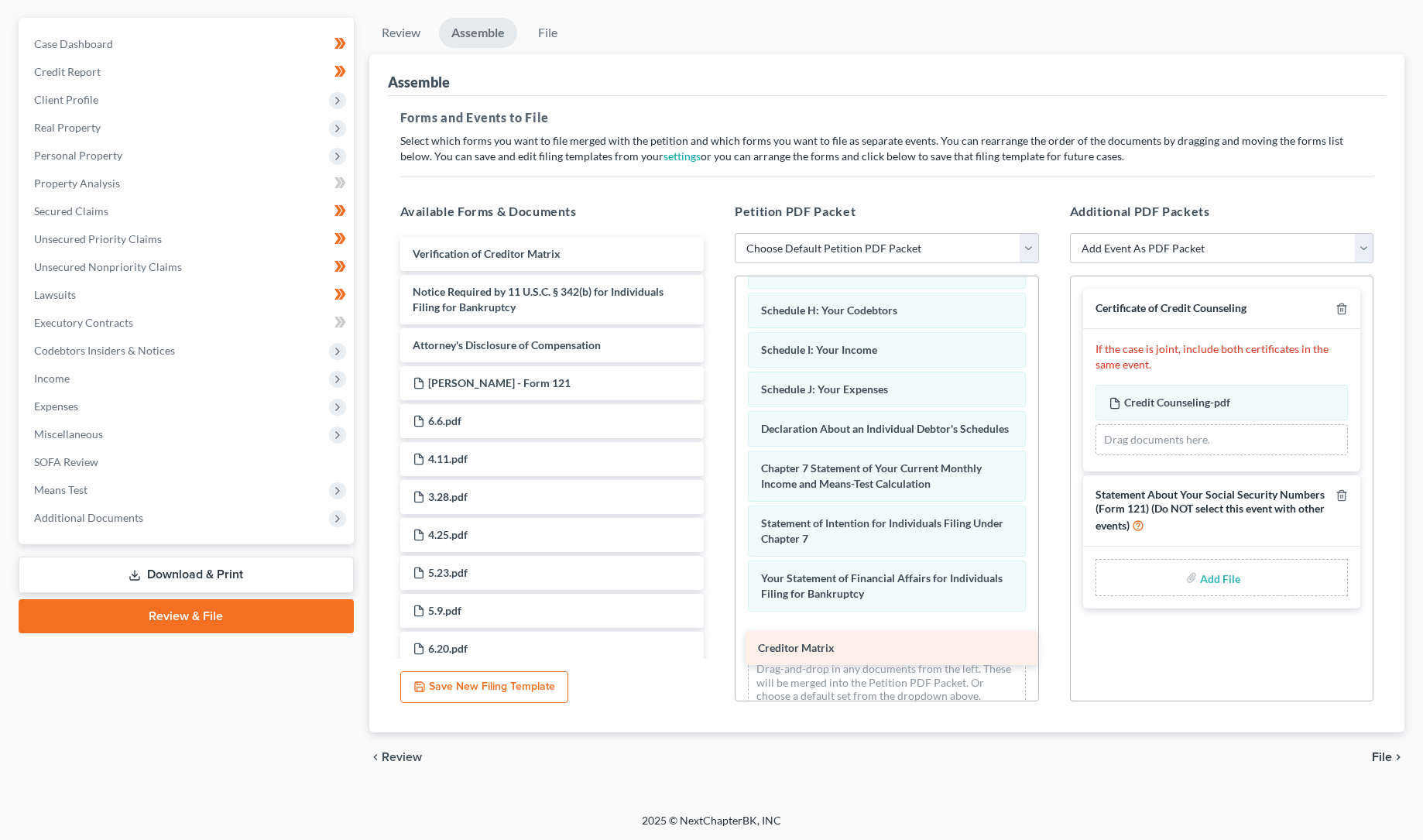
drag, startPoint x: 486, startPoint y: 248, endPoint x: 827, endPoint y: 642, distance: 521.1
click at [717, 643] on div "Creditor Matrix Creditor Matrix Verification of Creditor Matrix Notice Required…" at bounding box center [552, 630] width 329 height 786
click at [804, 791] on div "Petition Navigation Case Dashboard Payments Invoices Payments Payments Credit R…" at bounding box center [712, 406] width 1386 height 778
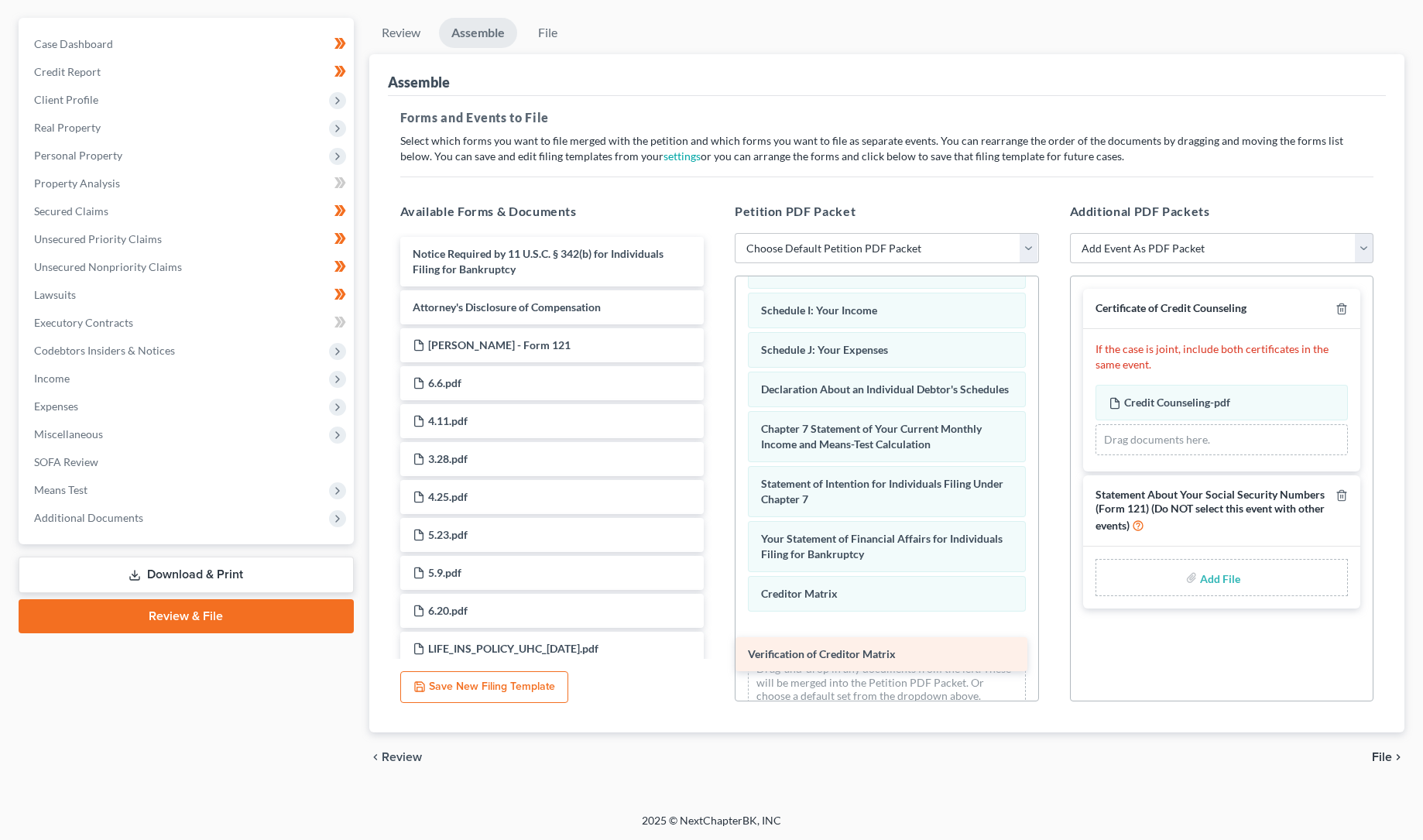
drag, startPoint x: 507, startPoint y: 249, endPoint x: 842, endPoint y: 652, distance: 524.1
click at [717, 652] on div "Verification of Creditor Matrix Verification of Creditor Matrix Notice Required…" at bounding box center [552, 610] width 329 height 748
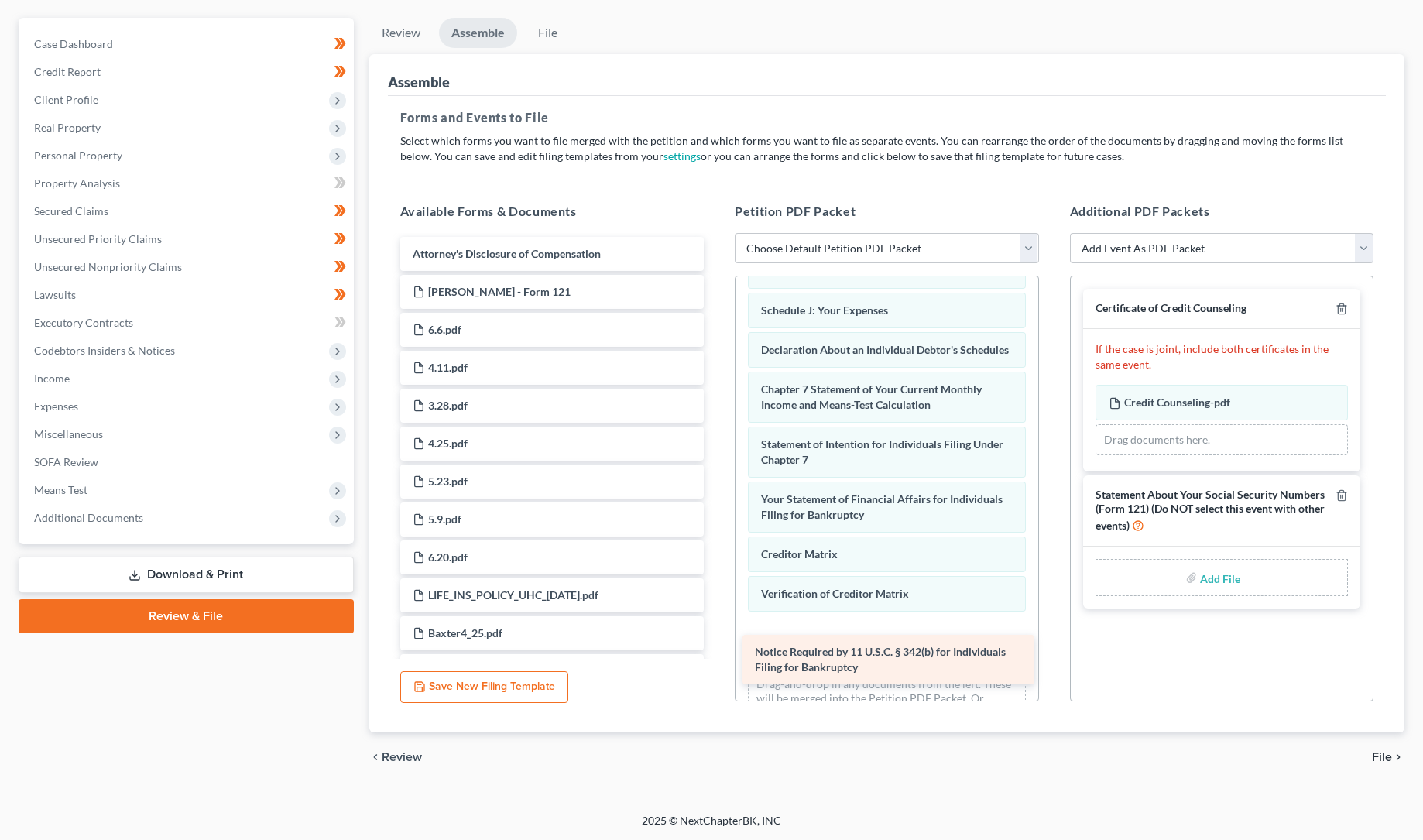
drag, startPoint x: 480, startPoint y: 251, endPoint x: 822, endPoint y: 648, distance: 524.0
click at [717, 651] on div "Notice Required by 11 U.S.C. § 342(b) for Individuals Filing for Bankruptcy Not…" at bounding box center [552, 584] width 329 height 694
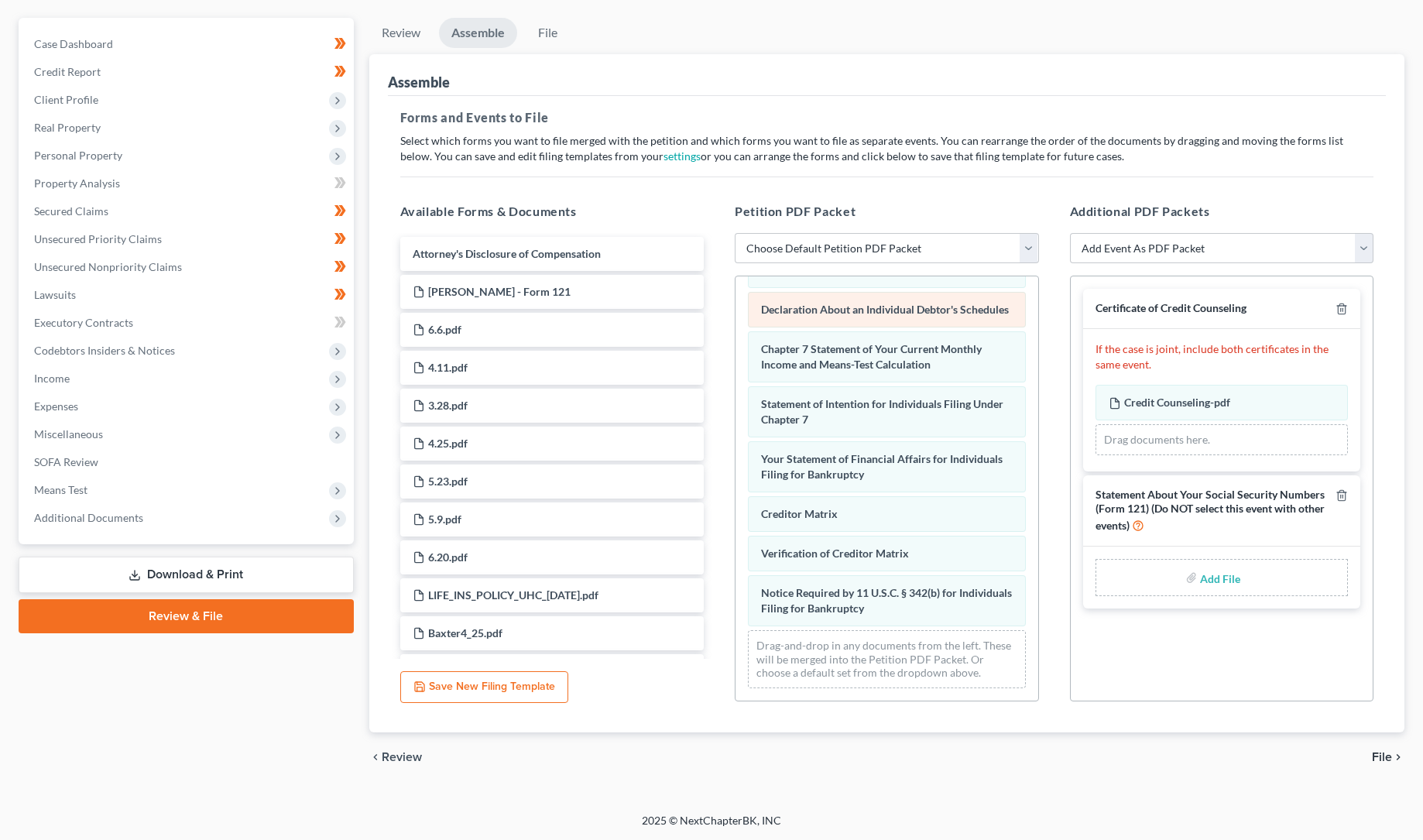
scroll to position [469, 0]
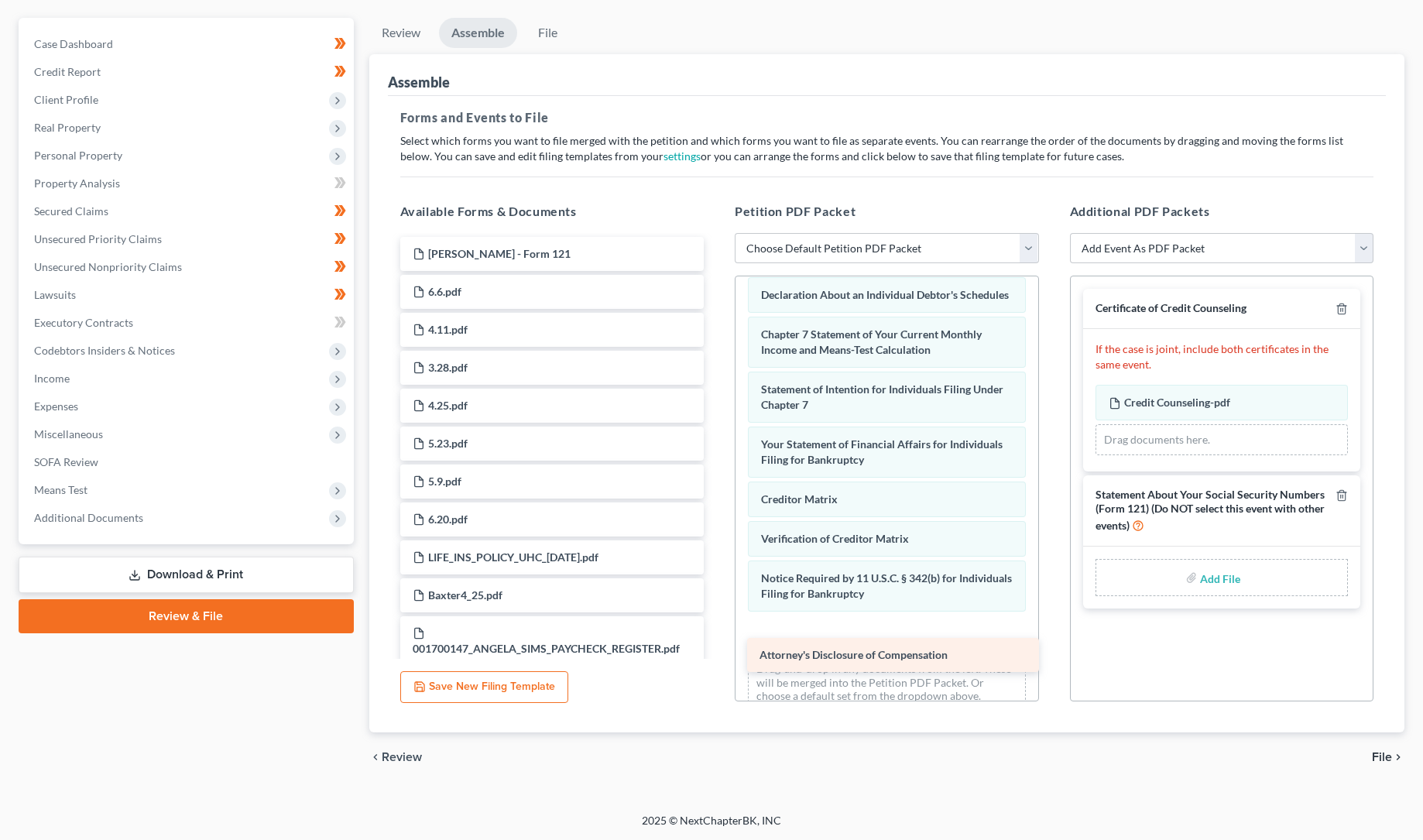
drag, startPoint x: 493, startPoint y: 250, endPoint x: 839, endPoint y: 651, distance: 529.6
click at [717, 652] on div "Attorney's Disclosure of Compensation Attorney's Disclosure of Compensation [PE…" at bounding box center [552, 565] width 329 height 657
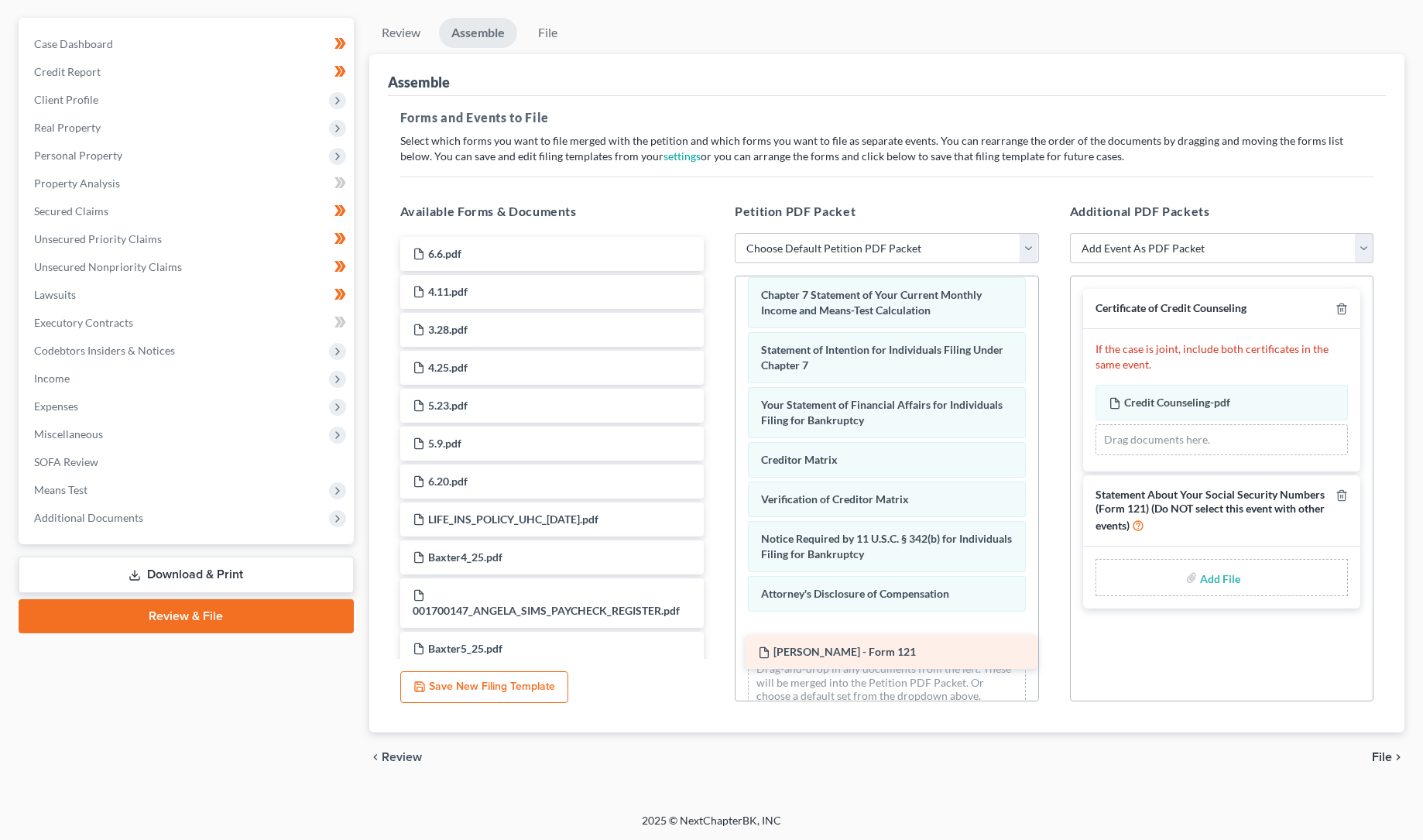
drag, startPoint x: 489, startPoint y: 247, endPoint x: 834, endPoint y: 647, distance: 528.2
click at [717, 647] on div "[PERSON_NAME] - Form 121 [PERSON_NAME] - Form 121 6.6.pdf 4.11.pdf 3.28.pdf 4.2…" at bounding box center [552, 546] width 329 height 619
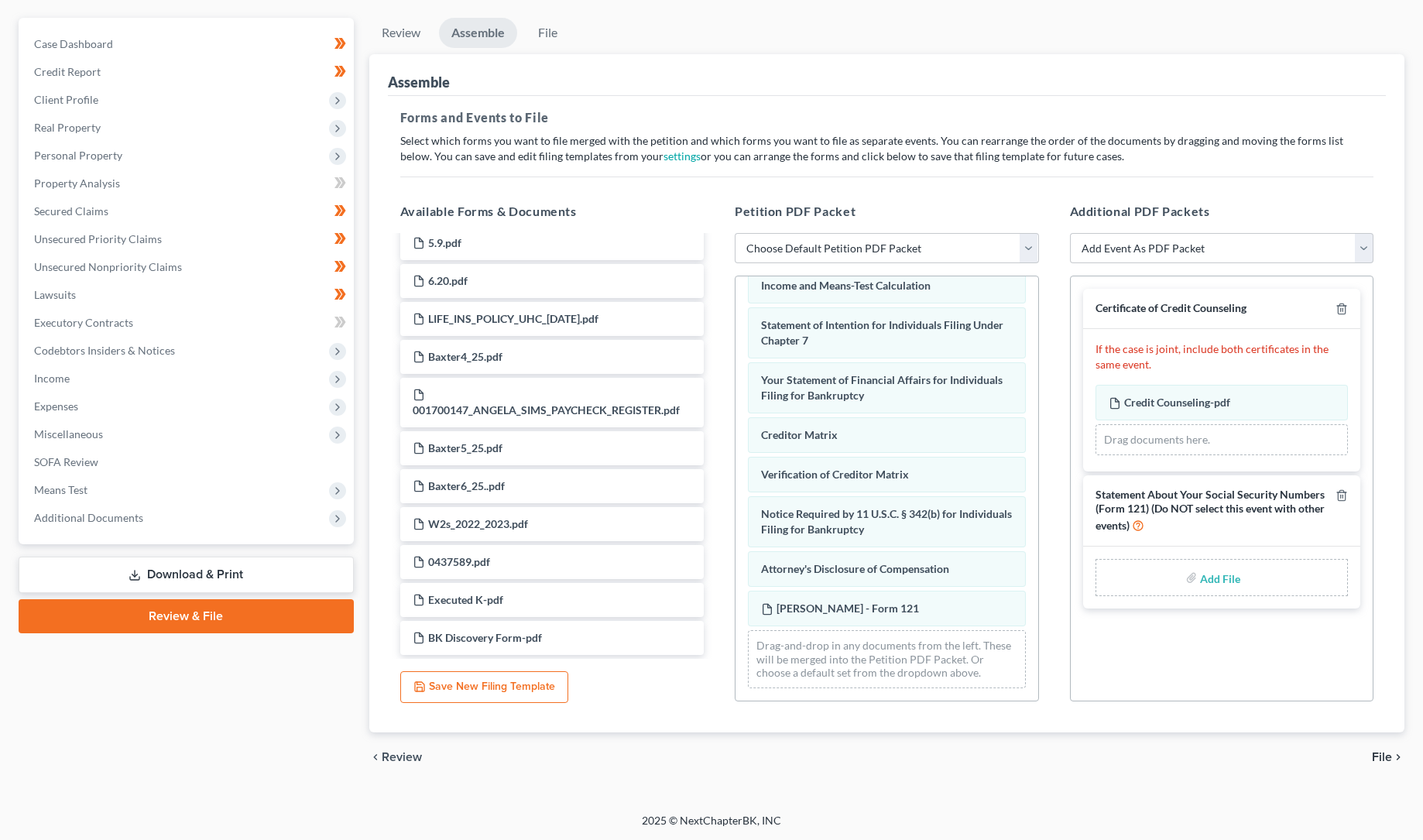
scroll to position [547, 0]
drag, startPoint x: 1161, startPoint y: 392, endPoint x: 1157, endPoint y: 435, distance: 43.2
click at [1157, 435] on div "Credit Counseling-pdf Amended Credit Counseling-pdf Credit Counseling-pdf Amend…" at bounding box center [1222, 420] width 253 height 71
click at [1210, 573] on input "file" at bounding box center [1219, 578] width 37 height 28
click at [1383, 754] on span "File" at bounding box center [1383, 757] width 20 height 12
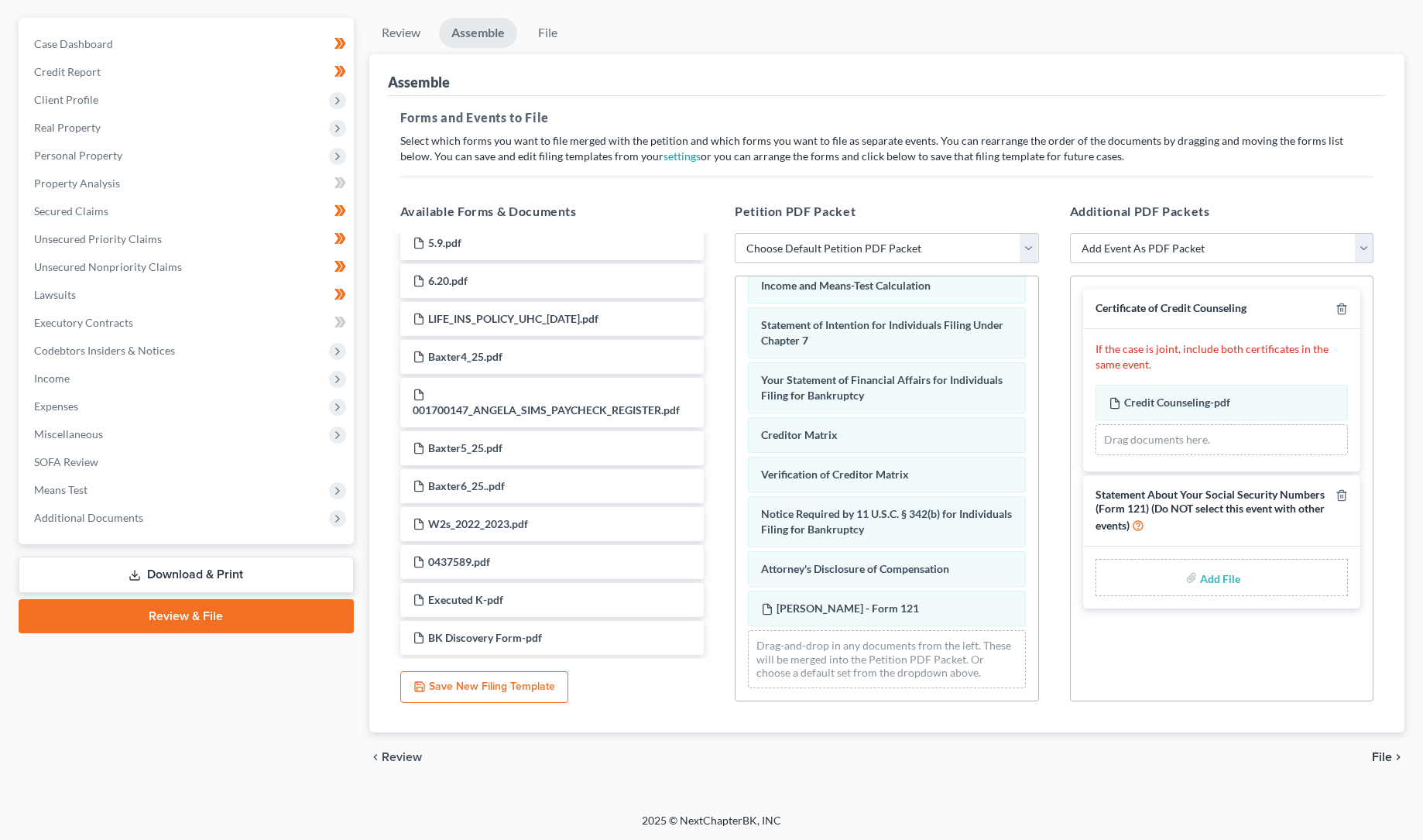
scroll to position [0, 0]
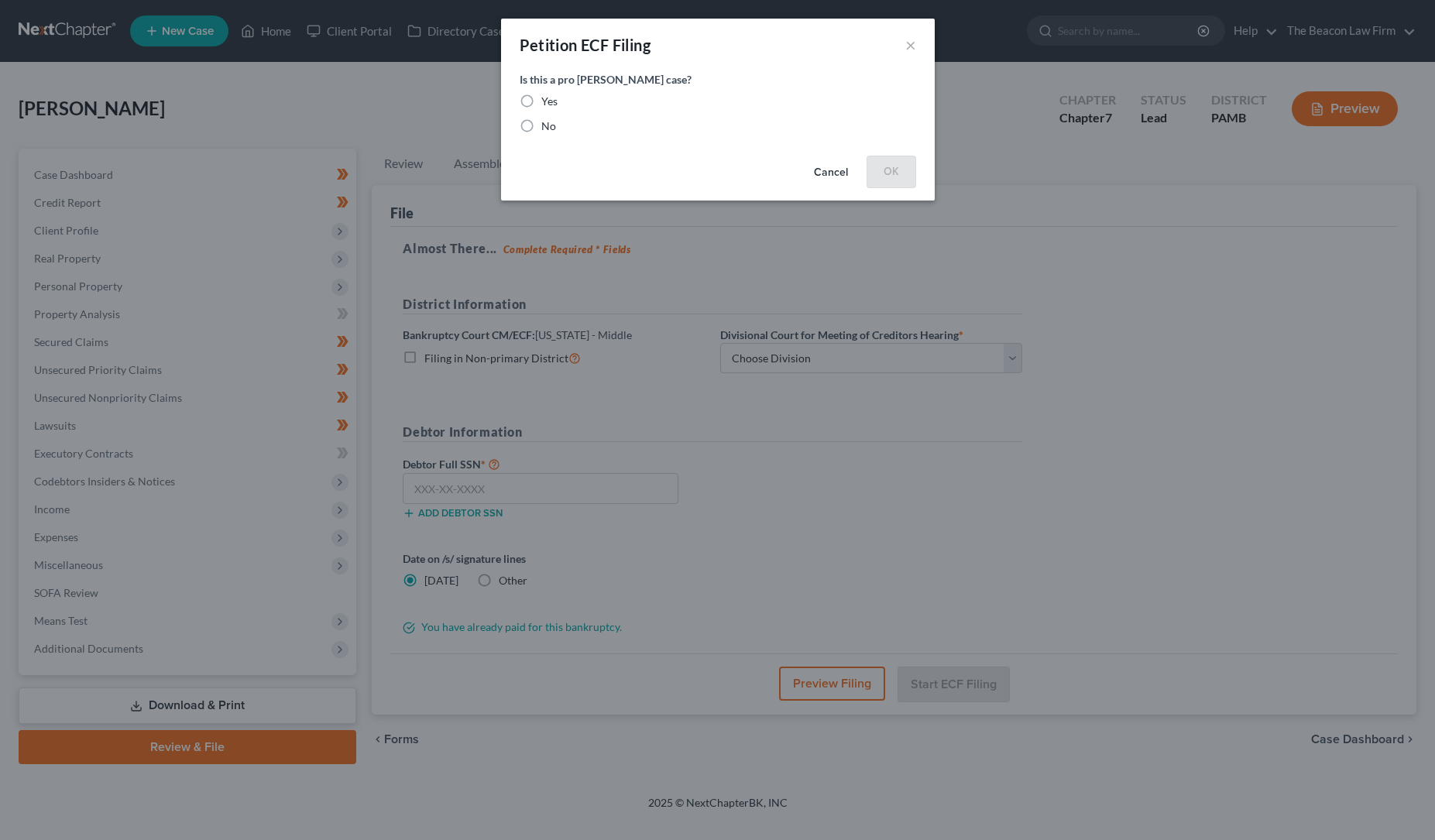
click at [541, 125] on label "No" at bounding box center [548, 126] width 15 height 16
click at [547, 125] on input "No" at bounding box center [552, 123] width 10 height 10
radio input "true"
click at [892, 168] on button "OK" at bounding box center [892, 171] width 50 height 31
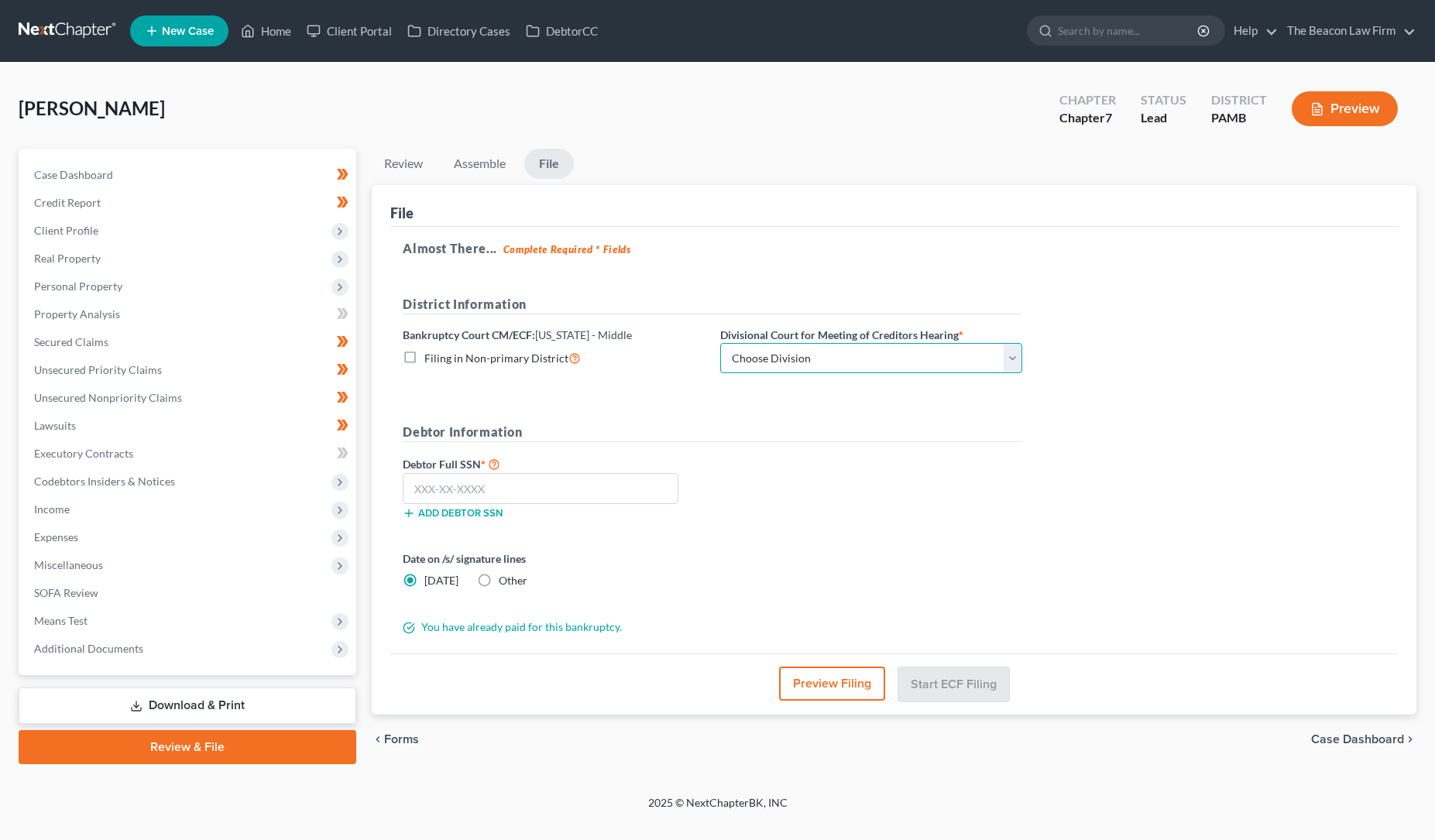
click at [1013, 357] on select "Choose Division [GEOGRAPHIC_DATA] [PERSON_NAME] Williamsport [GEOGRAPHIC_DATA]/…" at bounding box center [871, 359] width 302 height 31
select select "0"
click at [720, 343] on select "Choose Division [GEOGRAPHIC_DATA] [PERSON_NAME] Williamsport [GEOGRAPHIC_DATA]/…" at bounding box center [871, 359] width 302 height 31
click at [425, 483] on input "text" at bounding box center [540, 489] width 276 height 31
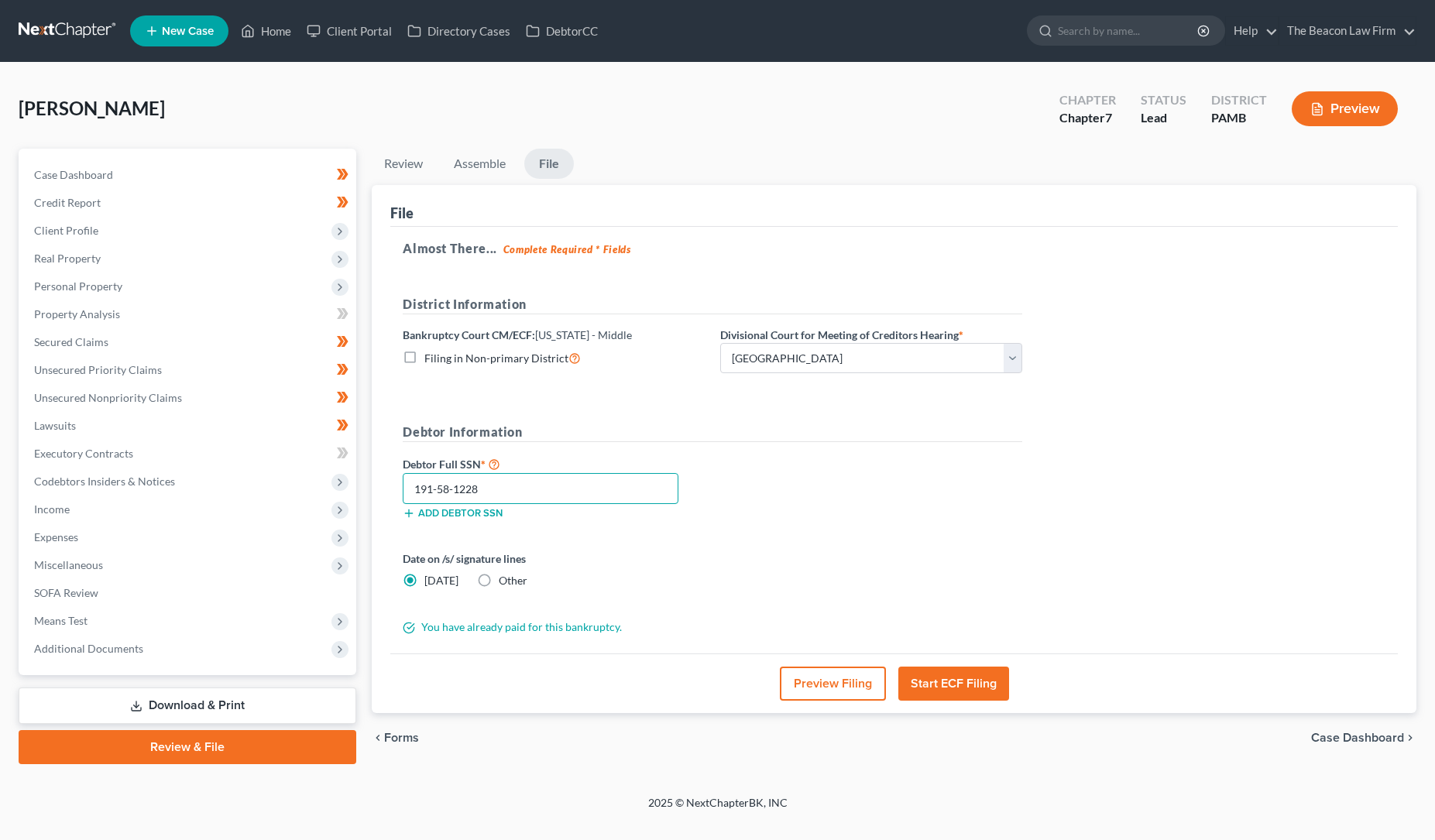
type input "191-58-1228"
click at [948, 680] on button "Start ECF Filing" at bounding box center [954, 684] width 111 height 34
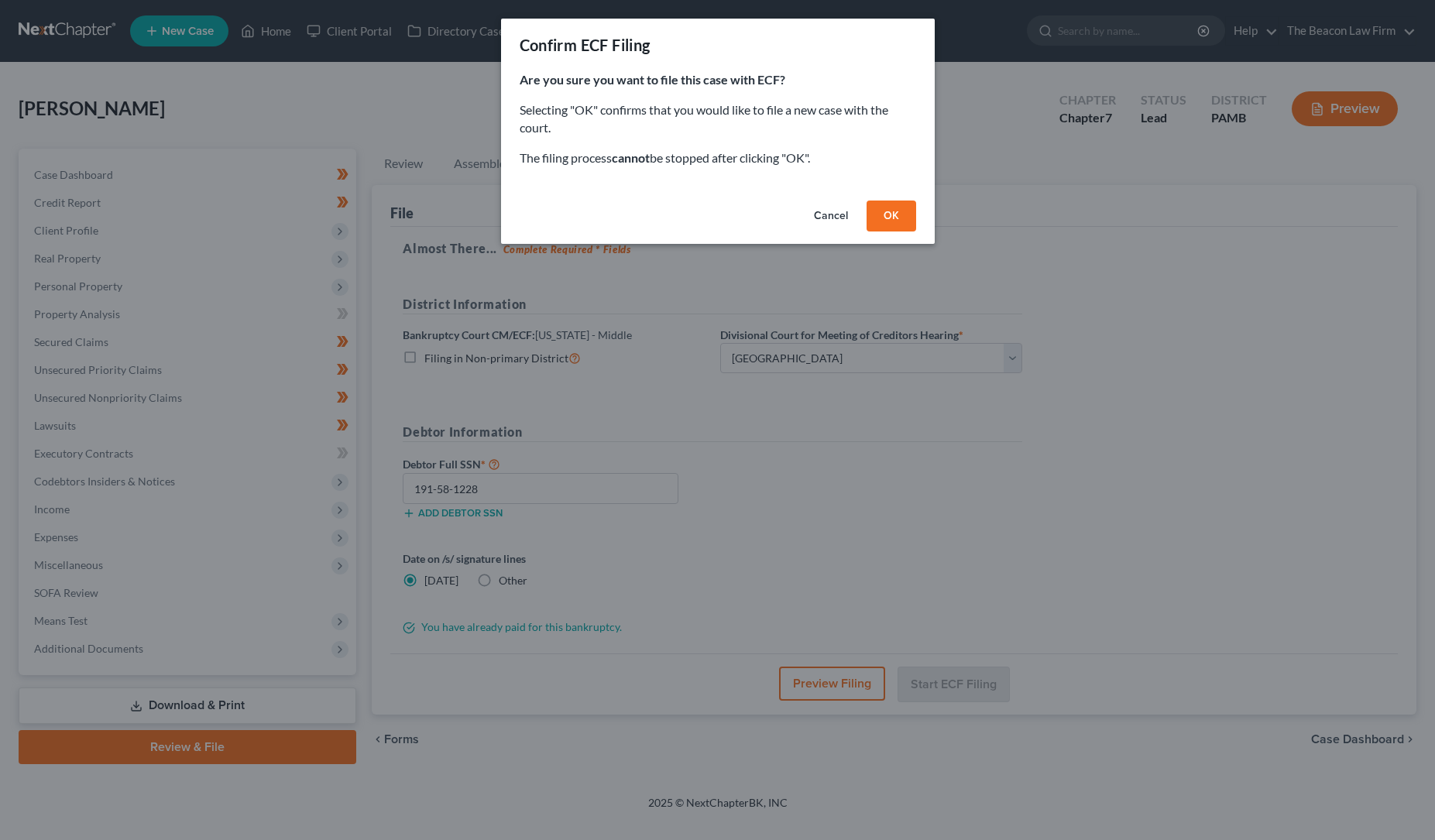
click at [890, 209] on button "OK" at bounding box center [892, 216] width 50 height 31
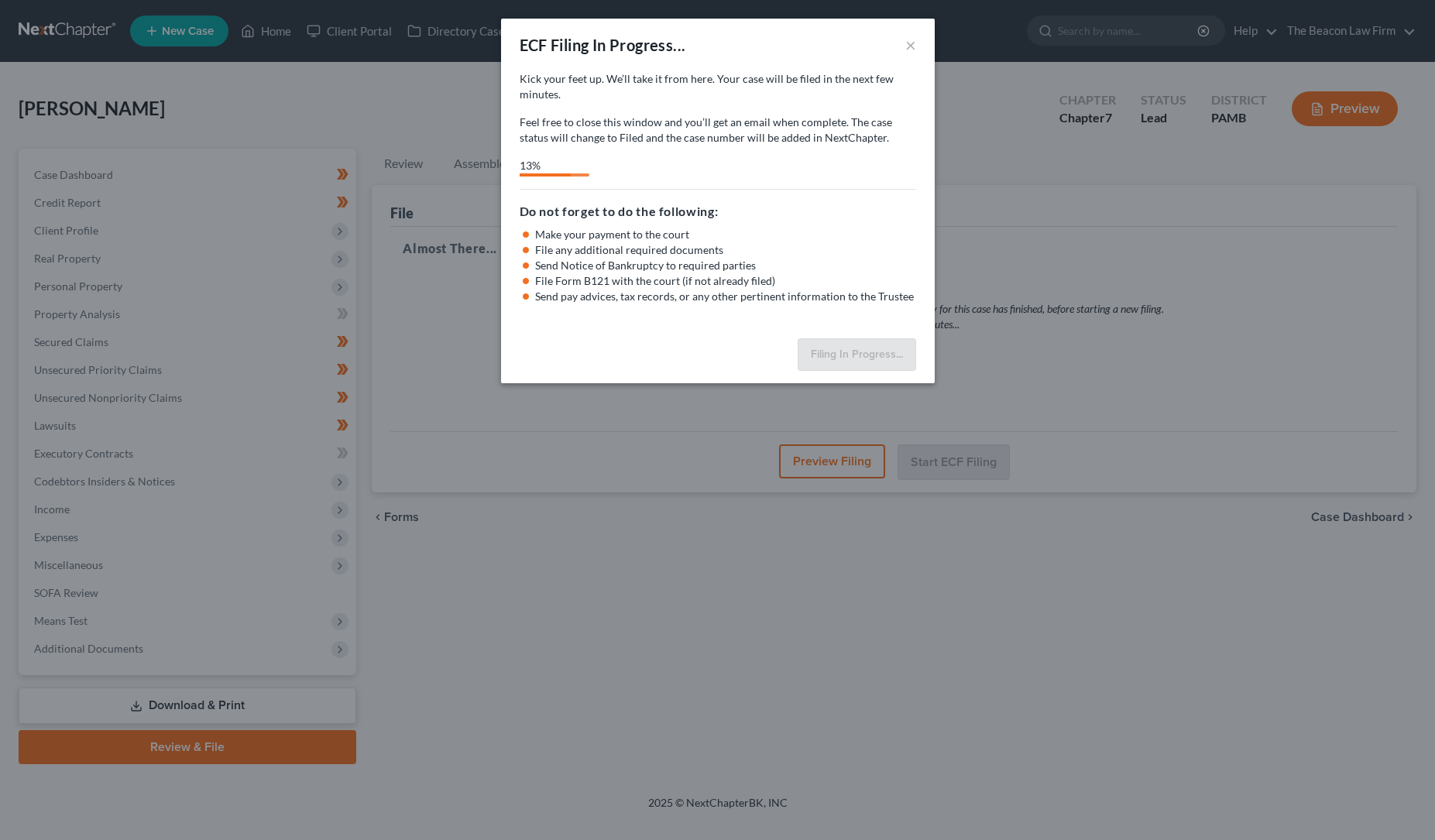
select select "0"
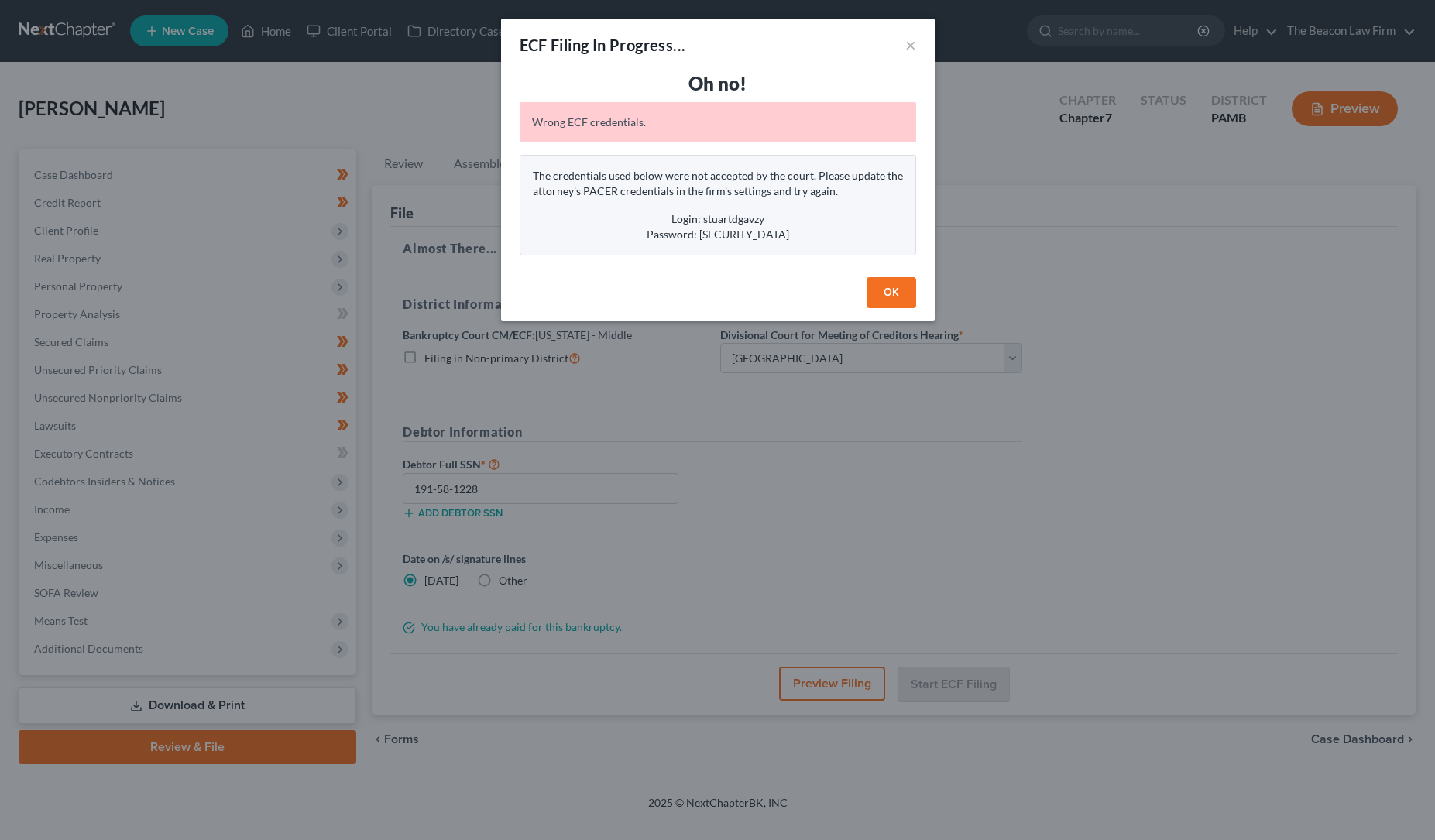
click at [890, 289] on button "OK" at bounding box center [892, 293] width 50 height 31
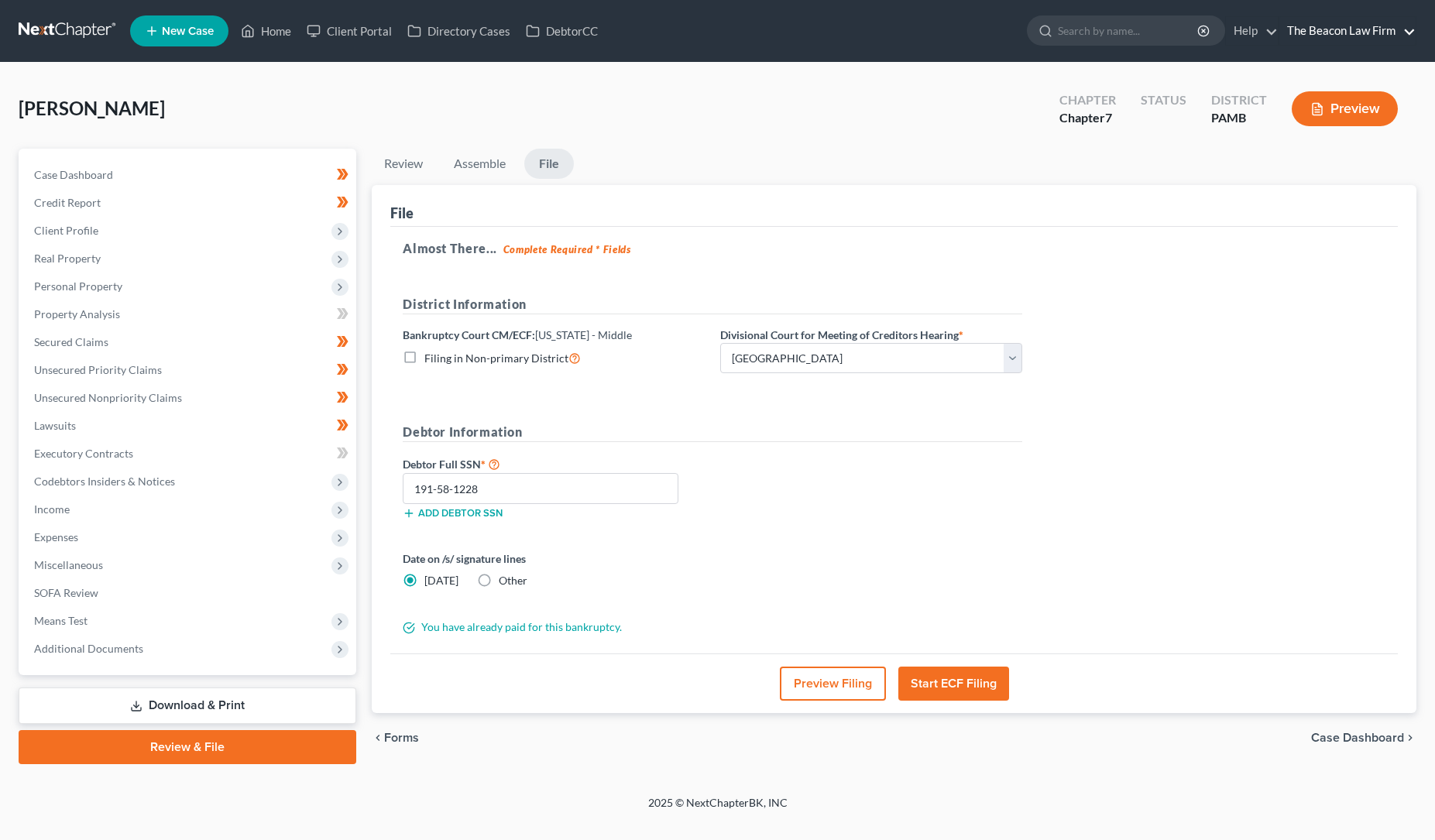
click at [1372, 26] on link "The Beacon Law Firm" at bounding box center [1347, 31] width 136 height 28
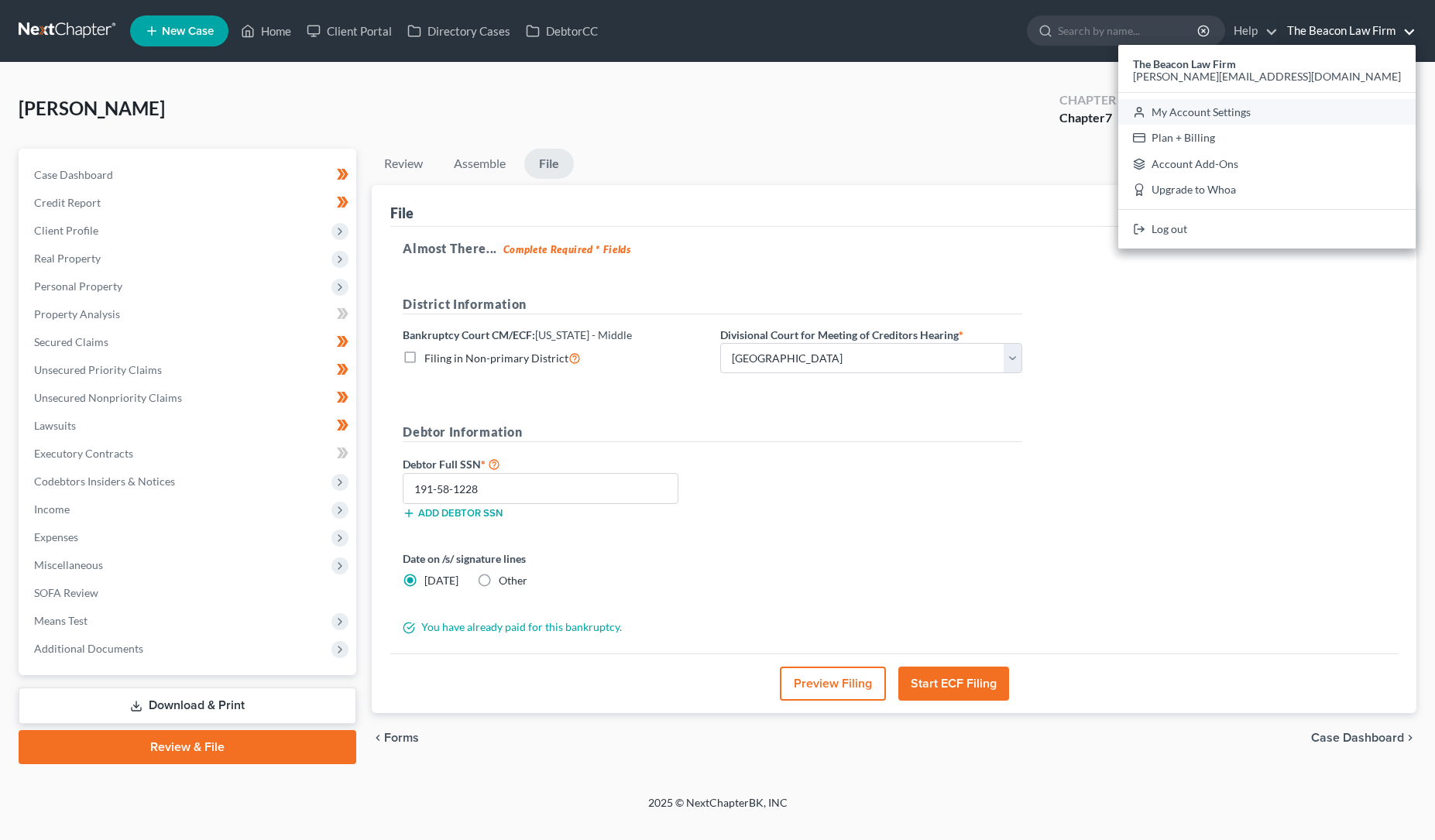
click at [1337, 111] on link "My Account Settings" at bounding box center [1267, 112] width 297 height 26
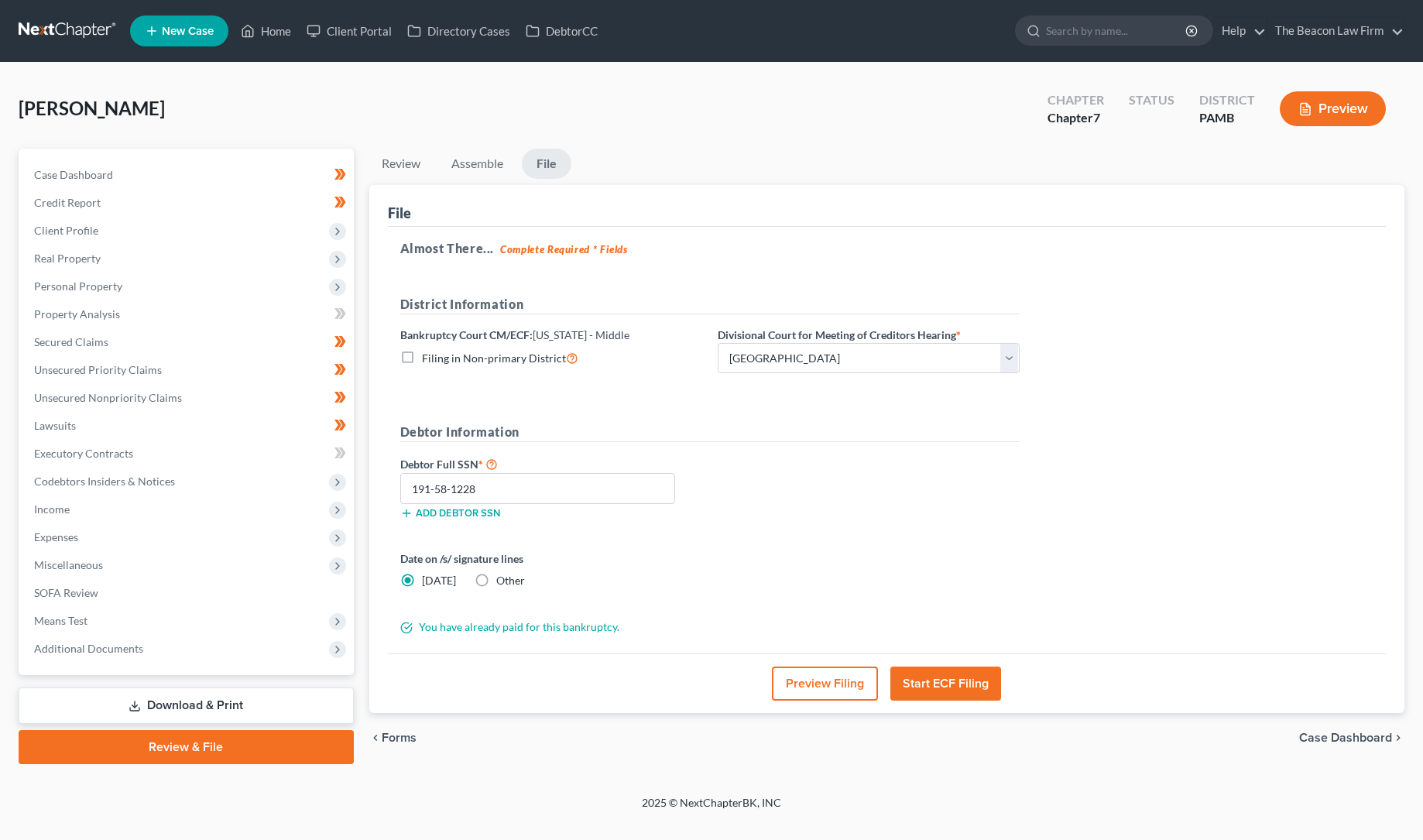
select select "24"
select select "9"
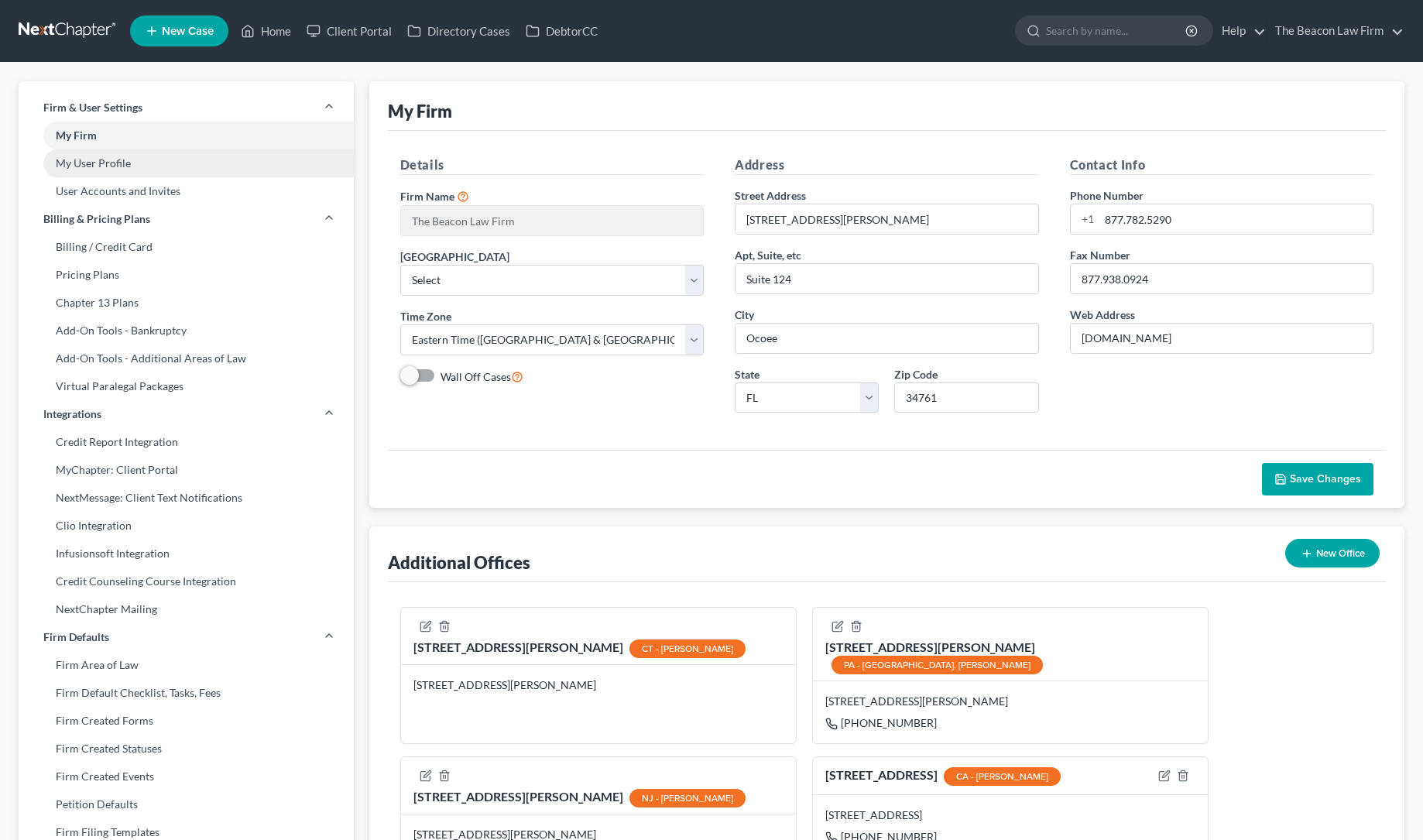
click at [121, 164] on link "My User Profile" at bounding box center [186, 163] width 336 height 28
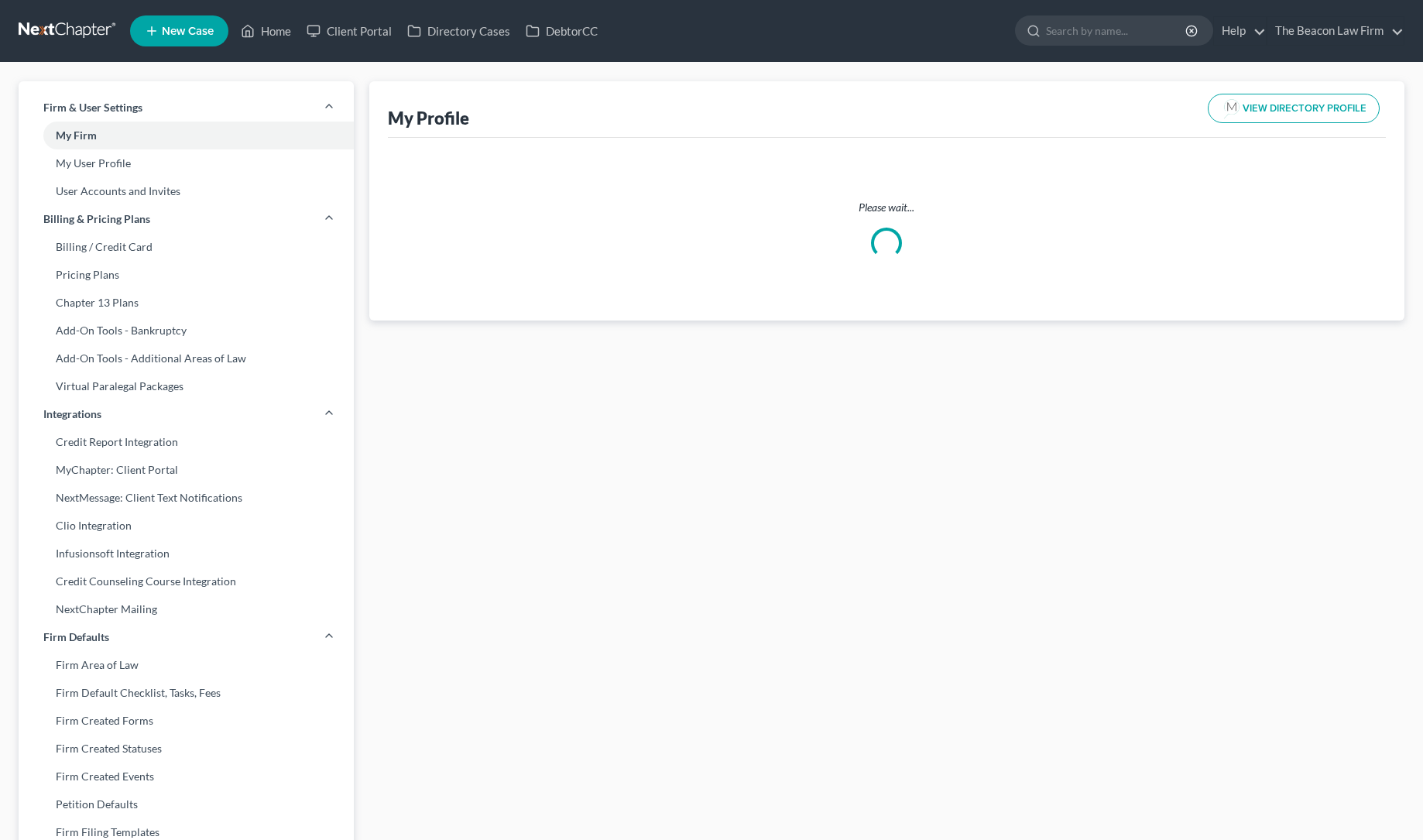
select select "3"
select select "4"
select select "attorney"
select select "1"
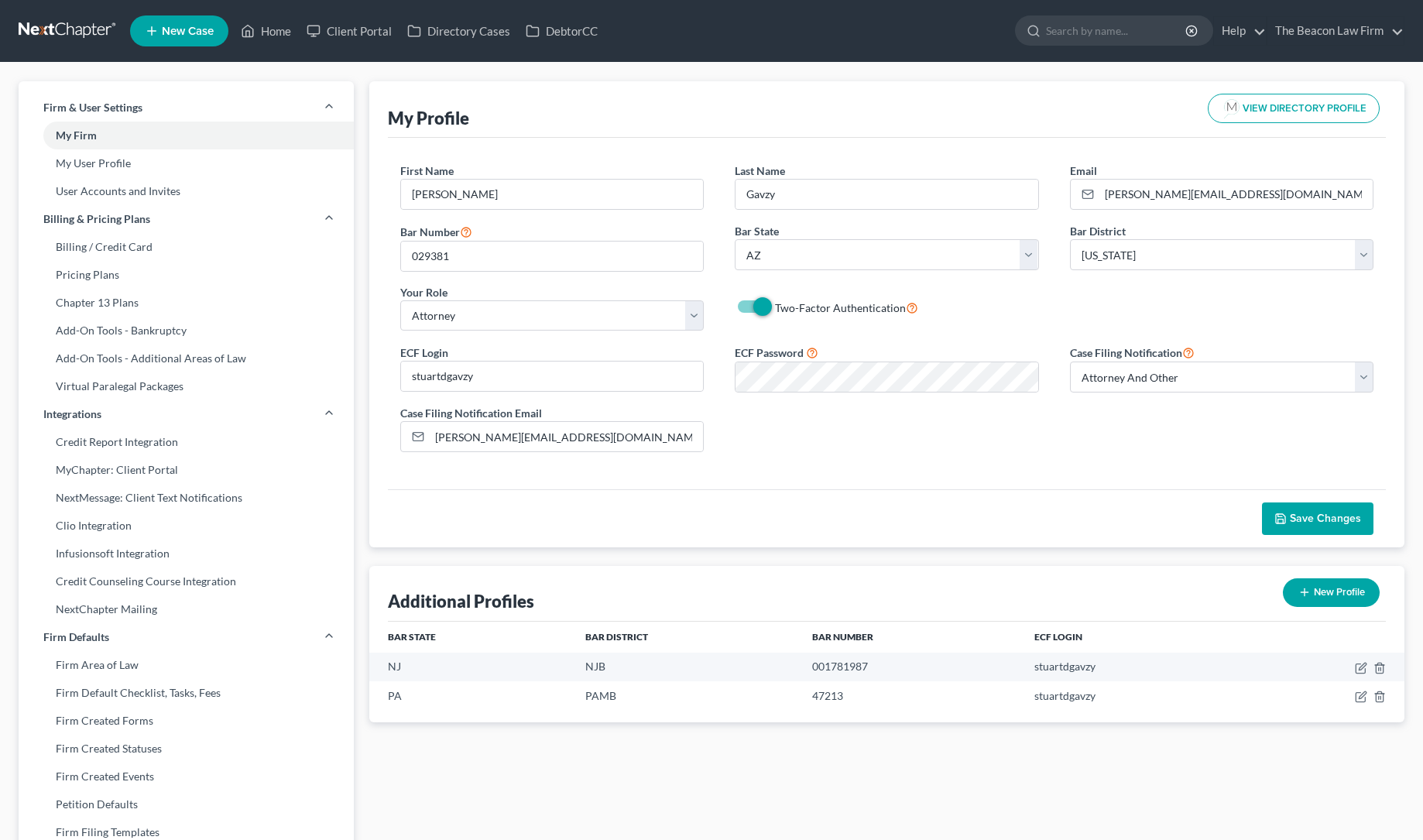
click at [1286, 518] on icon "button" at bounding box center [1281, 519] width 12 height 12
click at [283, 32] on link "Home" at bounding box center [265, 31] width 66 height 28
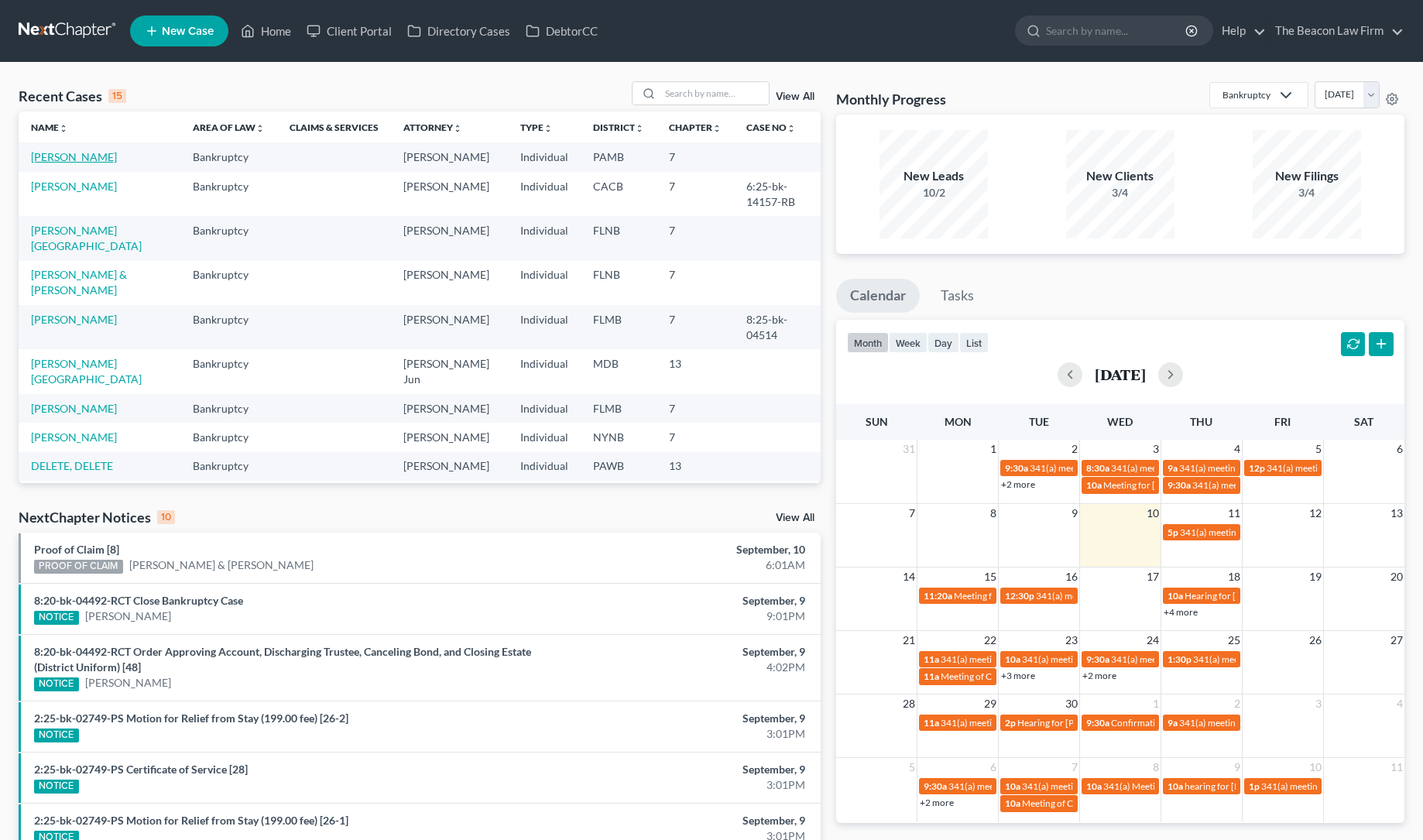
click at [82, 158] on link "[PERSON_NAME]" at bounding box center [74, 156] width 86 height 13
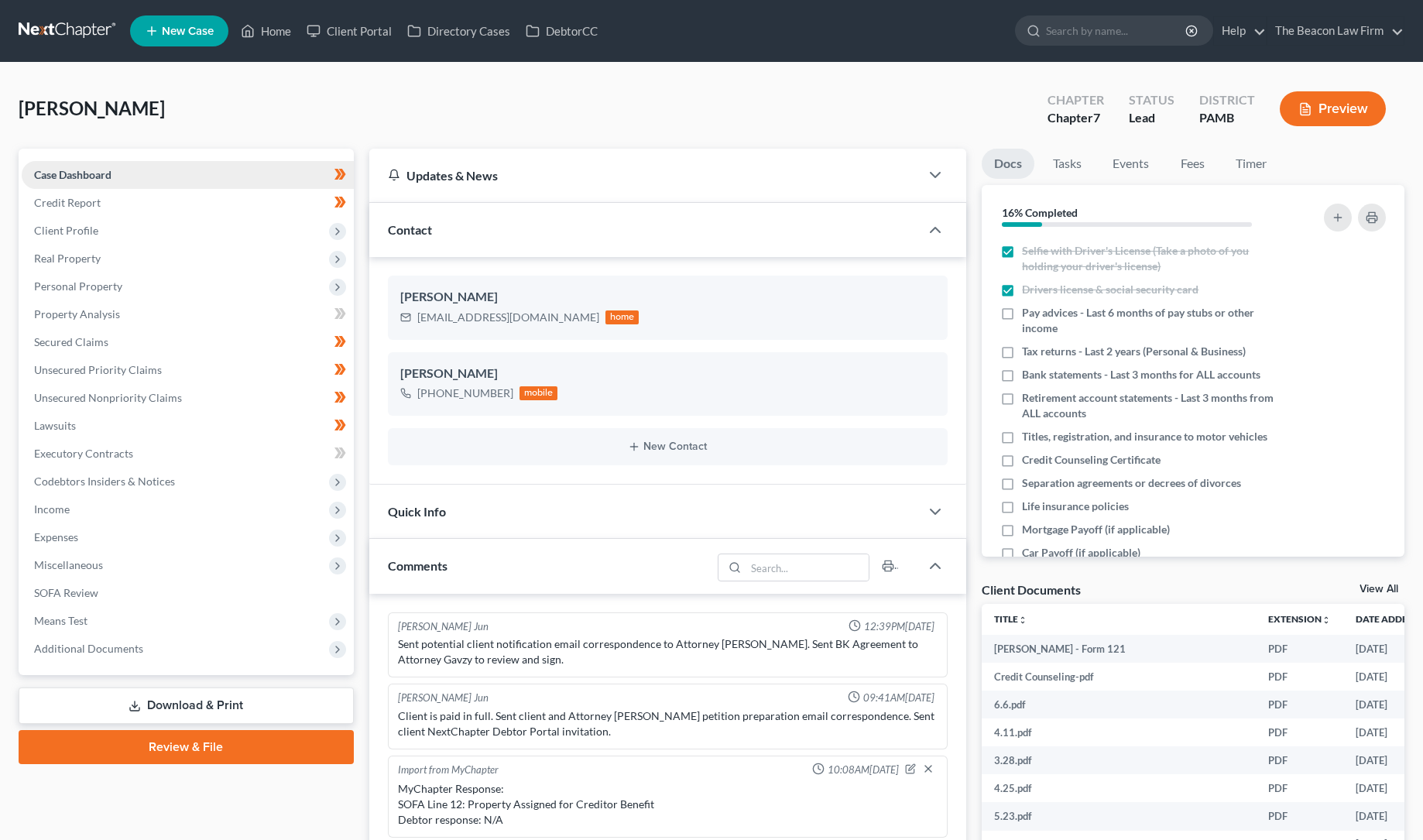
scroll to position [475, 0]
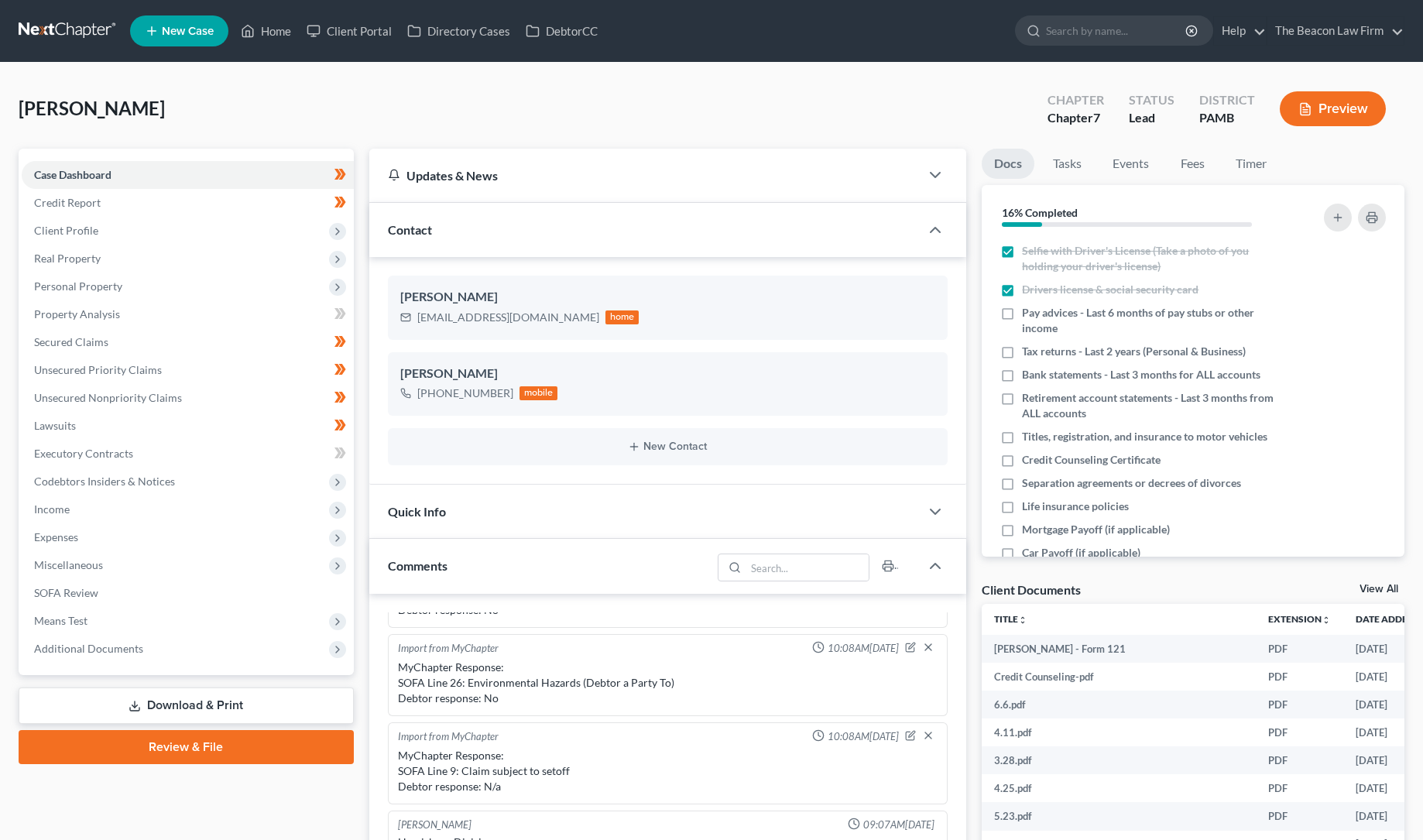
click at [183, 745] on link "Review & File" at bounding box center [186, 747] width 336 height 34
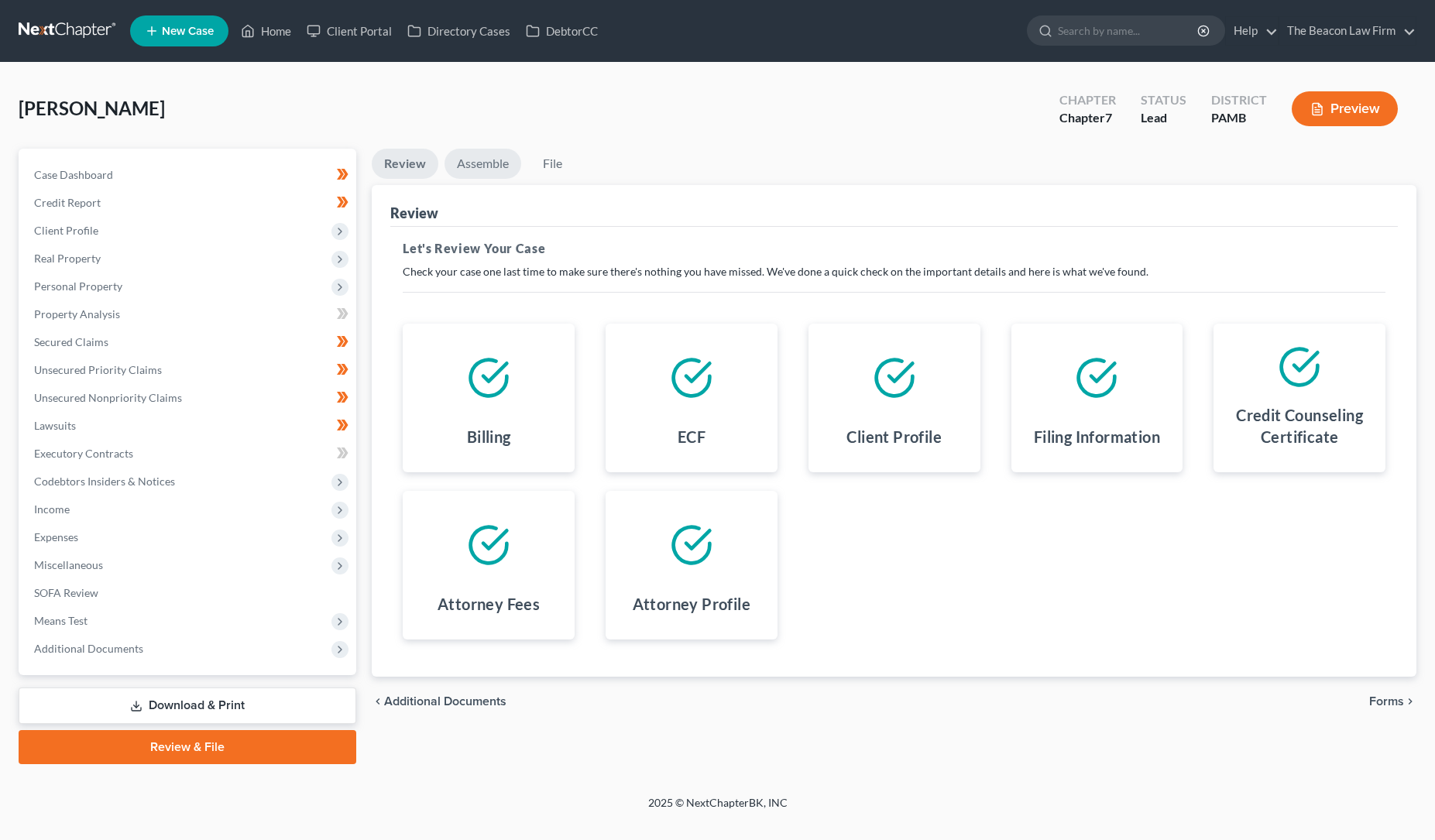
click at [493, 163] on link "Assemble" at bounding box center [483, 163] width 76 height 30
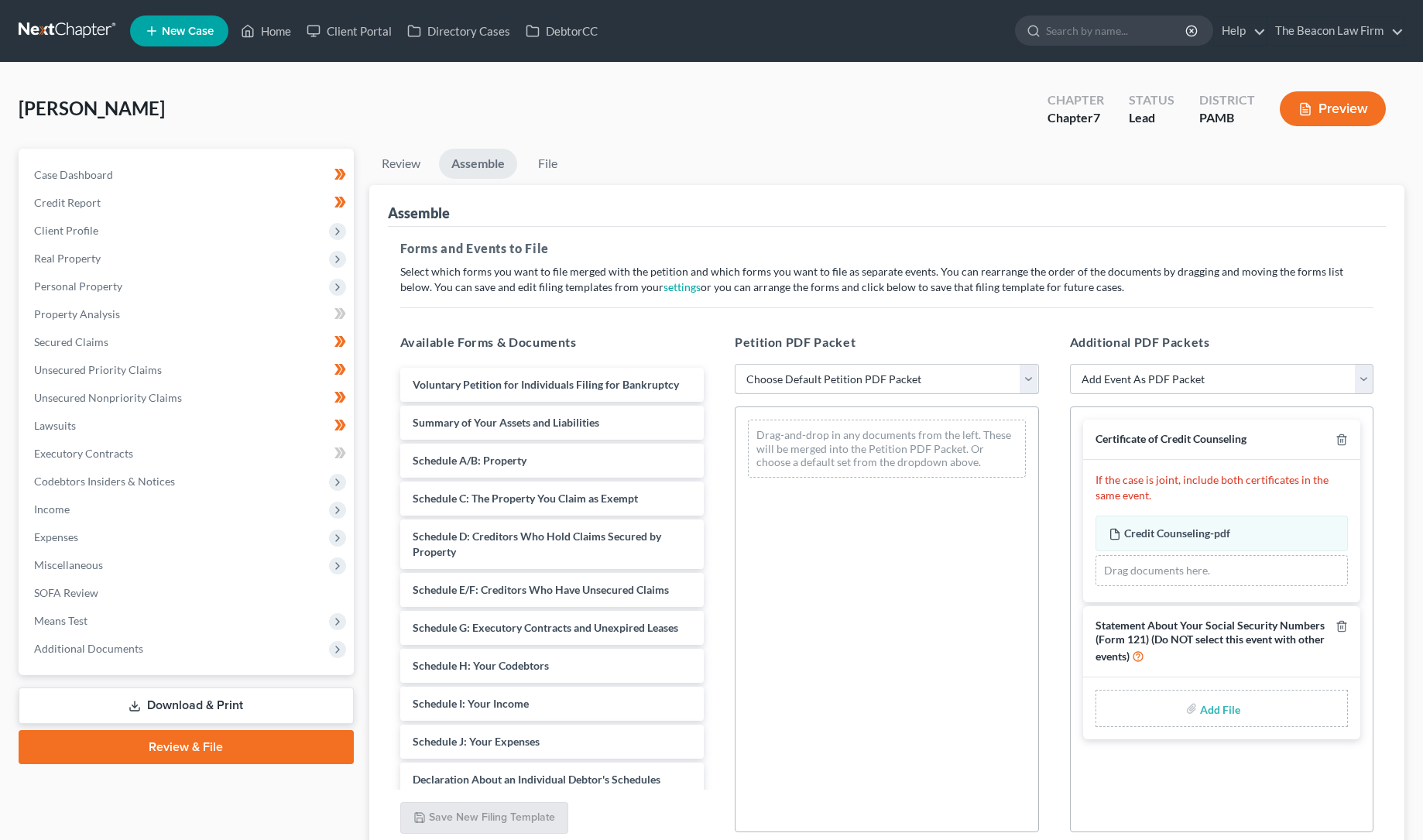
click at [819, 378] on select "Choose Default Petition PDF Packet Emergency Filing (Voluntary Petition and Cre…" at bounding box center [887, 380] width 304 height 31
select select "1"
click at [735, 364] on select "Choose Default Petition PDF Packet Emergency Filing (Voluntary Petition and Cre…" at bounding box center [887, 380] width 304 height 31
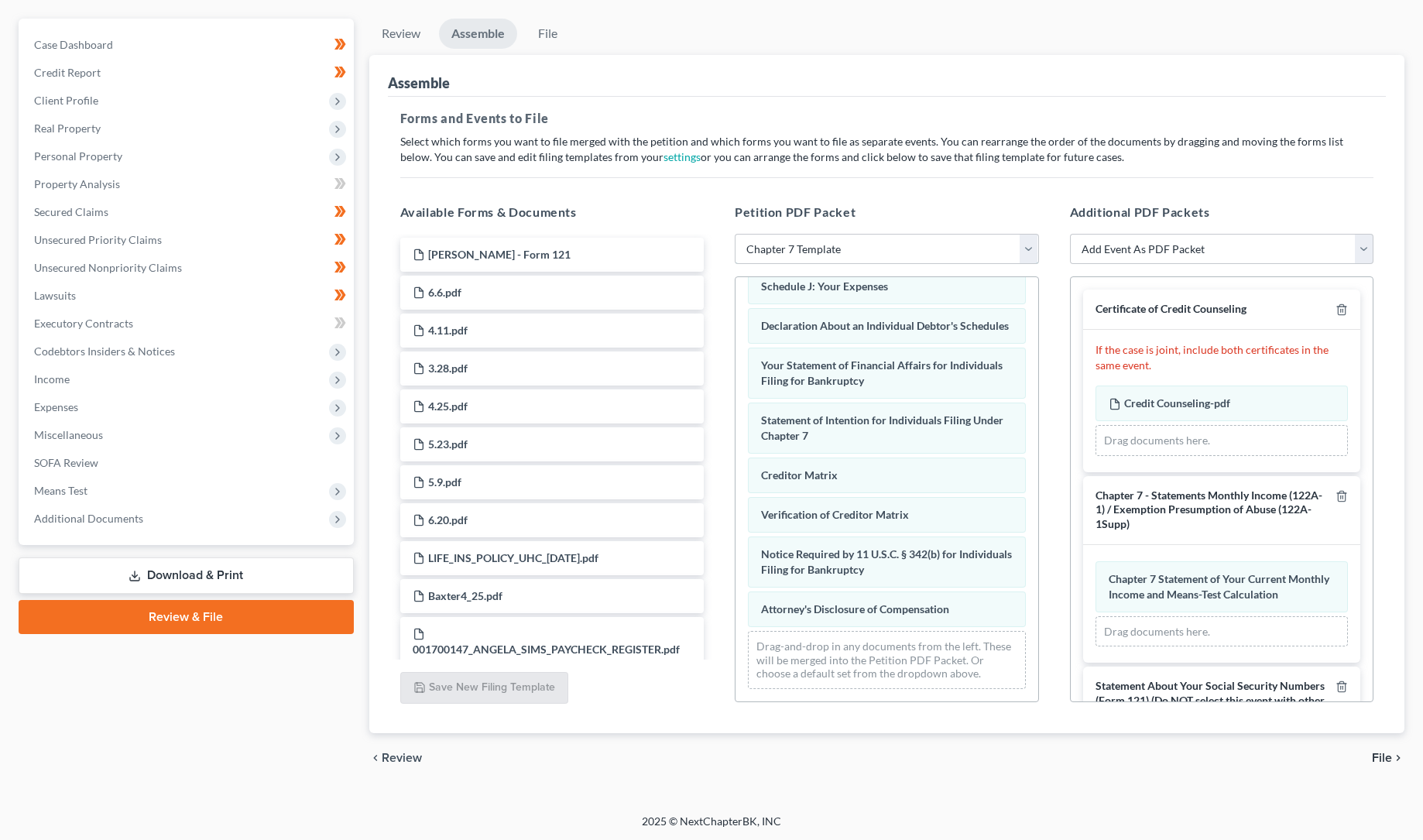
scroll to position [131, 0]
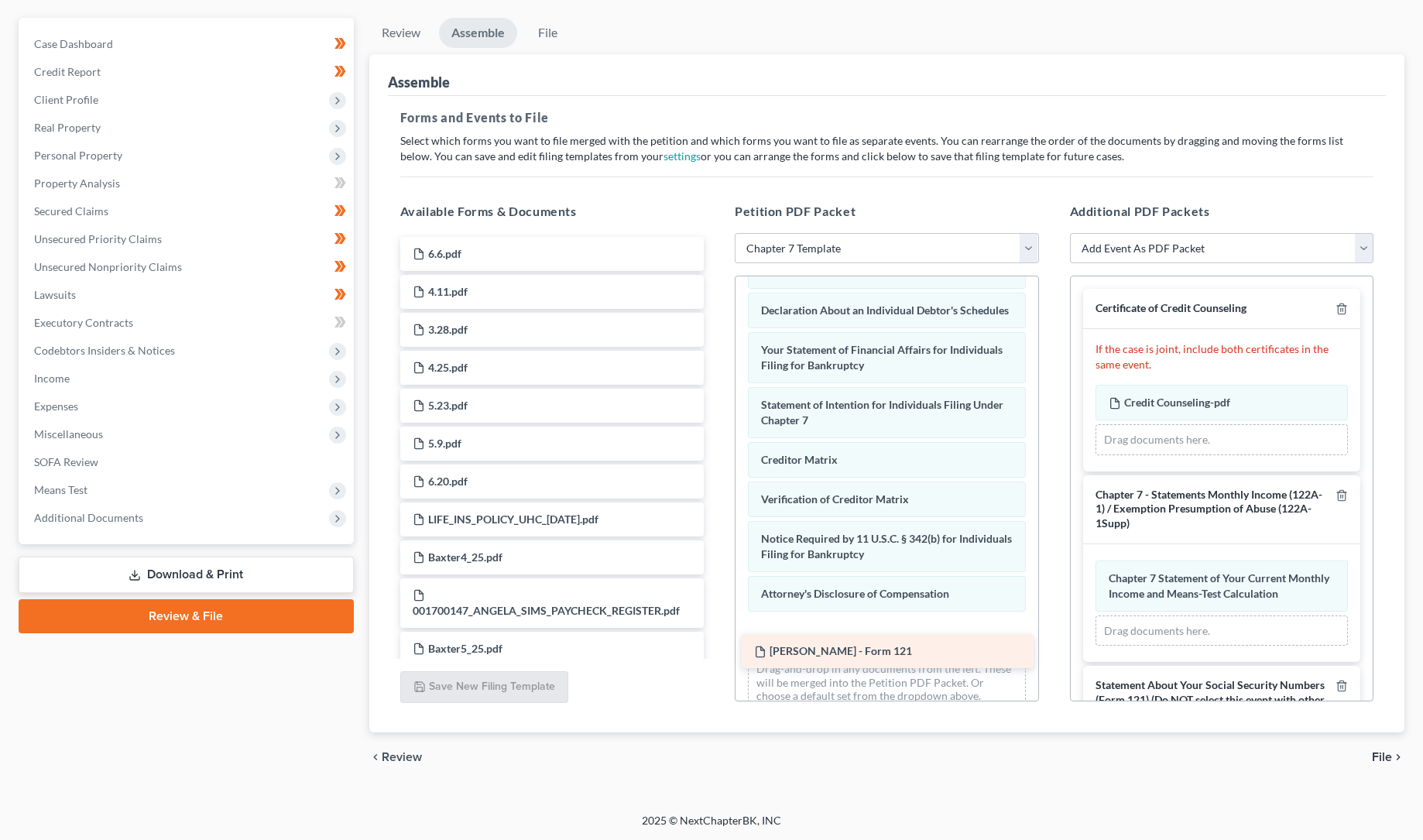
drag, startPoint x: 538, startPoint y: 249, endPoint x: 880, endPoint y: 648, distance: 525.5
click at [717, 648] on div "[PERSON_NAME] - Form 121 [PERSON_NAME] - Form 121 6.6.pdf 4.11.pdf 3.28.pdf 4.2…" at bounding box center [552, 546] width 329 height 619
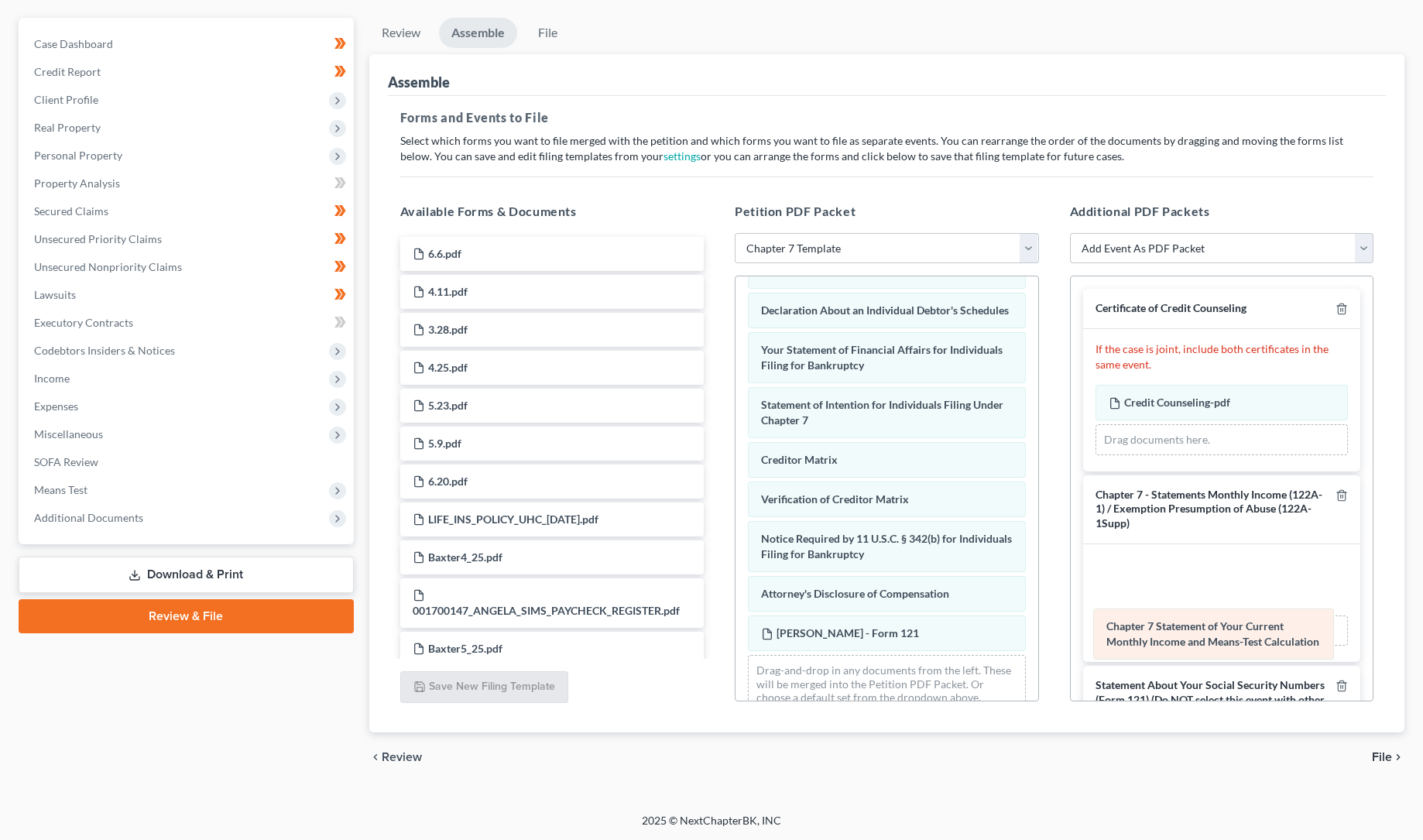
drag, startPoint x: 1155, startPoint y: 576, endPoint x: 1153, endPoint y: 626, distance: 50.0
click at [1153, 626] on div "Chapter 7 Statement of Your Current Monthly Income and Means-Test Calculation A…" at bounding box center [1222, 603] width 253 height 86
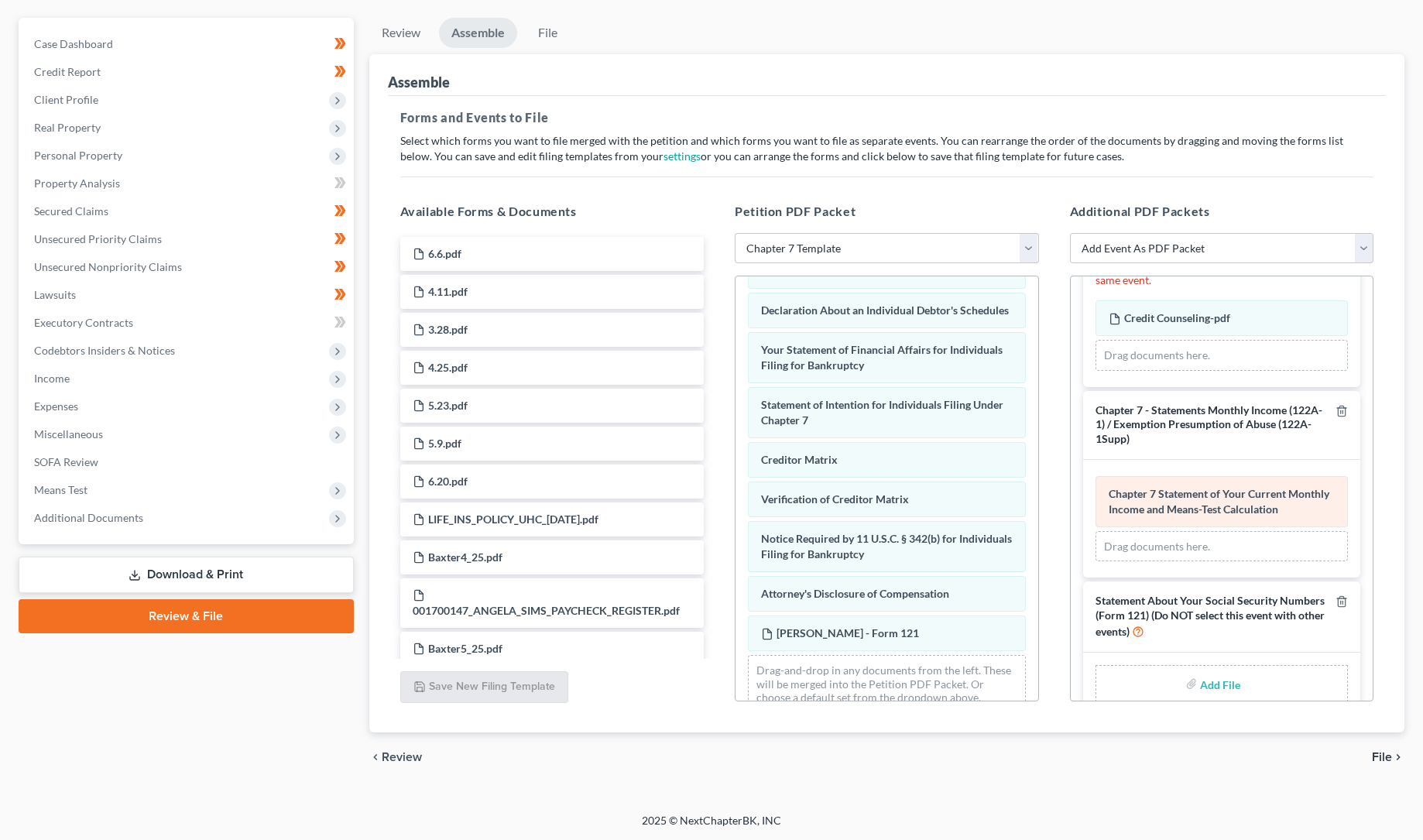
scroll to position [110, 0]
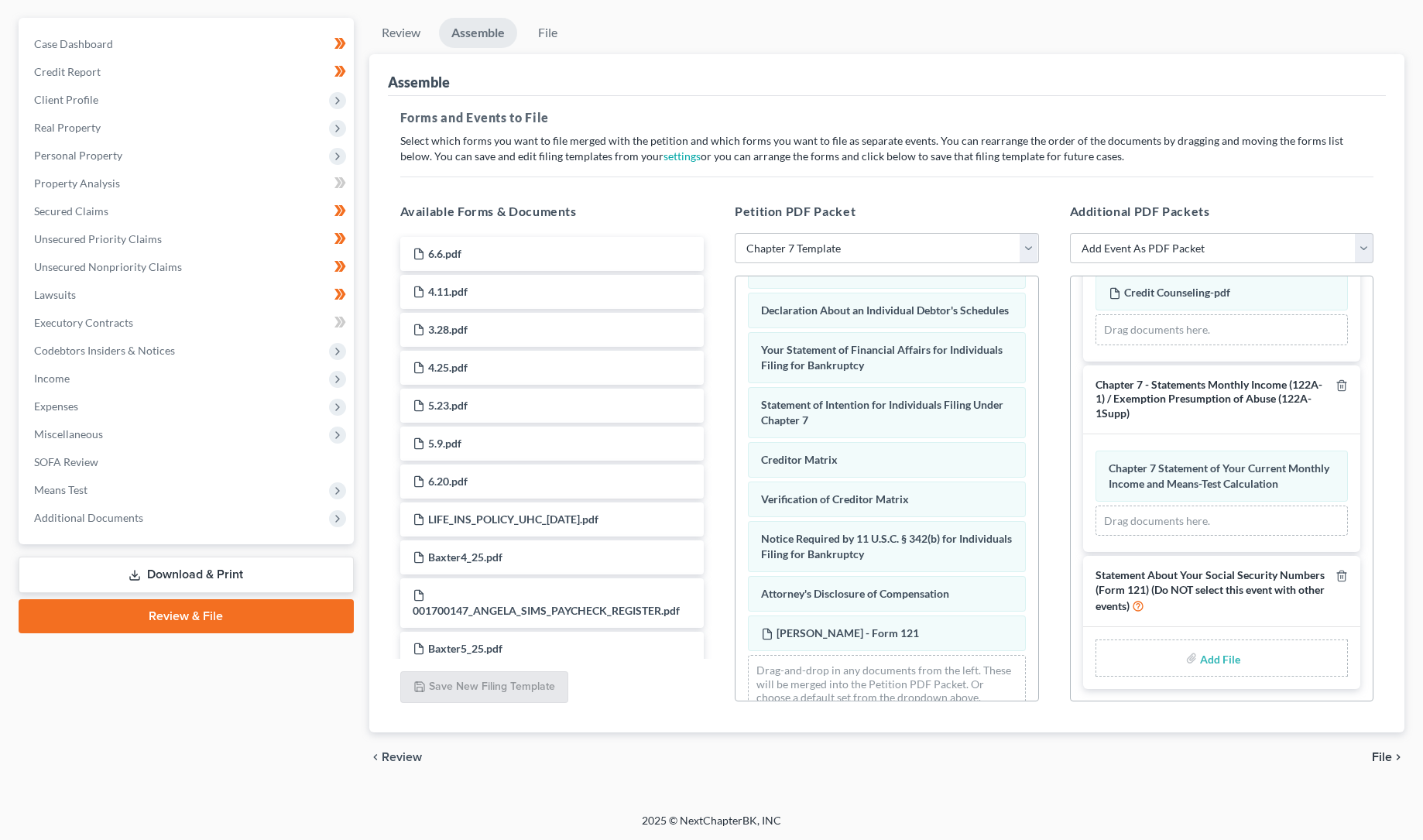
click at [1383, 754] on span "File" at bounding box center [1383, 757] width 20 height 12
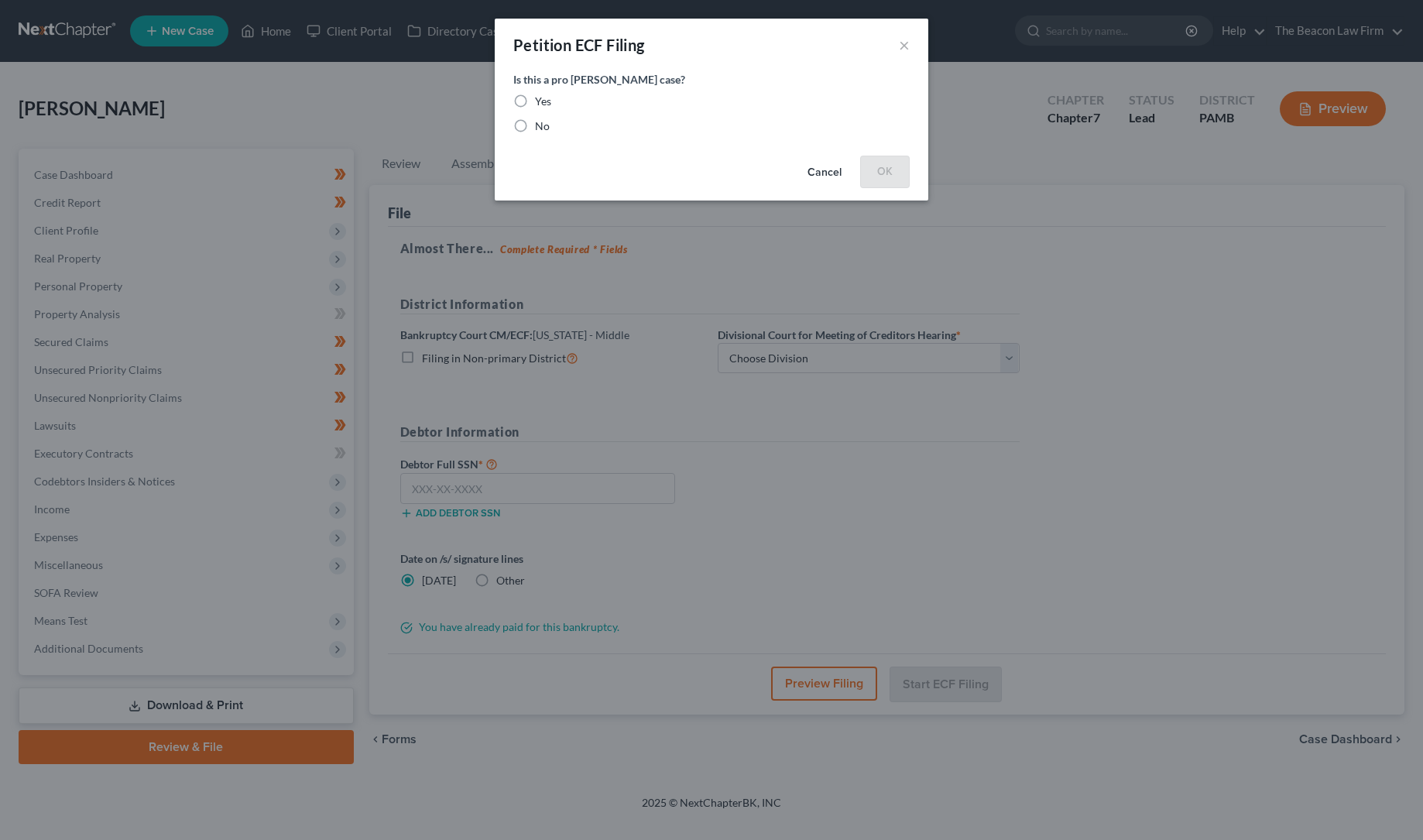
scroll to position [0, 0]
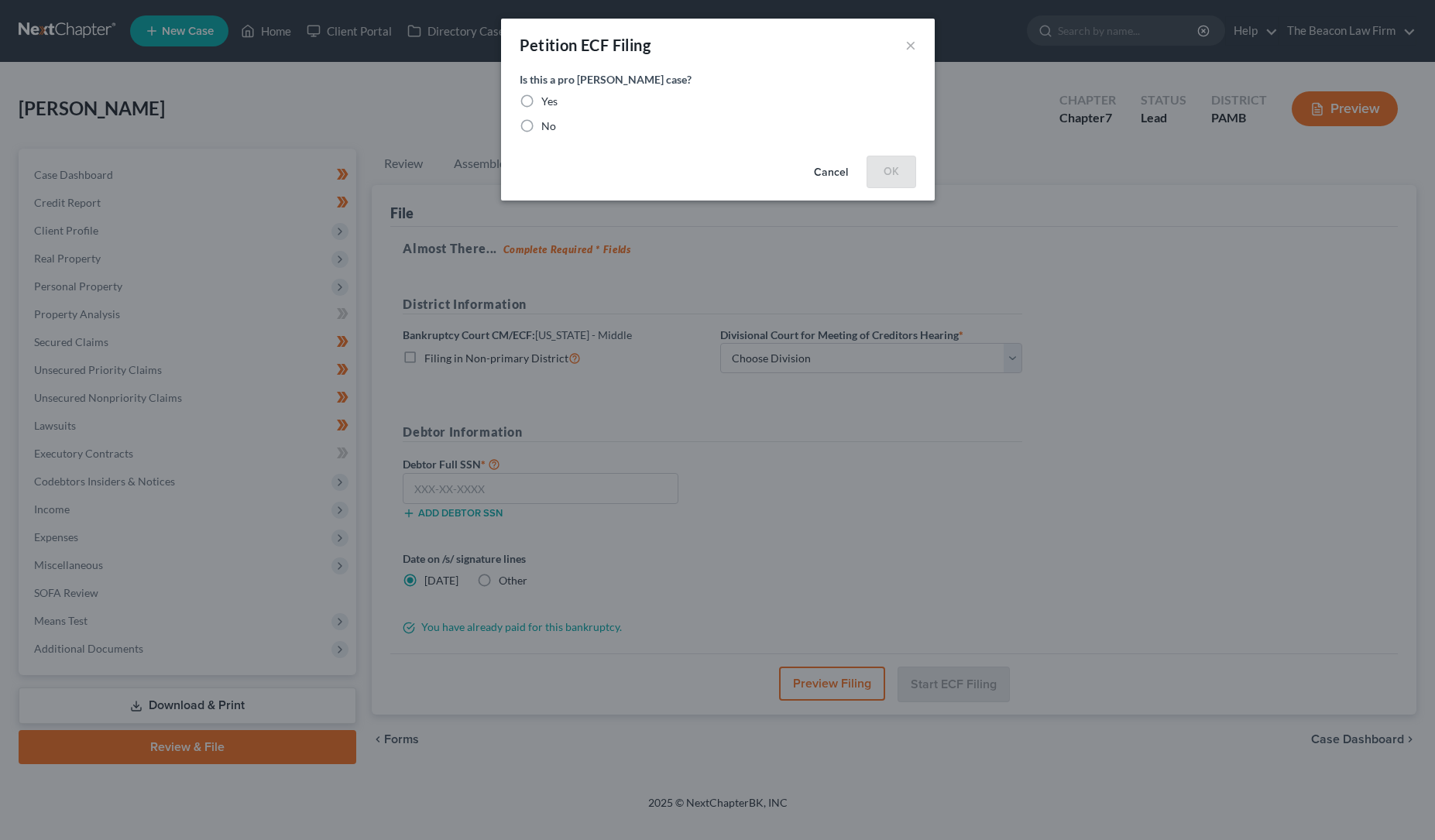
click at [541, 126] on label "No" at bounding box center [548, 126] width 15 height 16
click at [547, 126] on input "No" at bounding box center [552, 123] width 10 height 10
radio input "true"
click at [888, 170] on button "OK" at bounding box center [892, 171] width 50 height 31
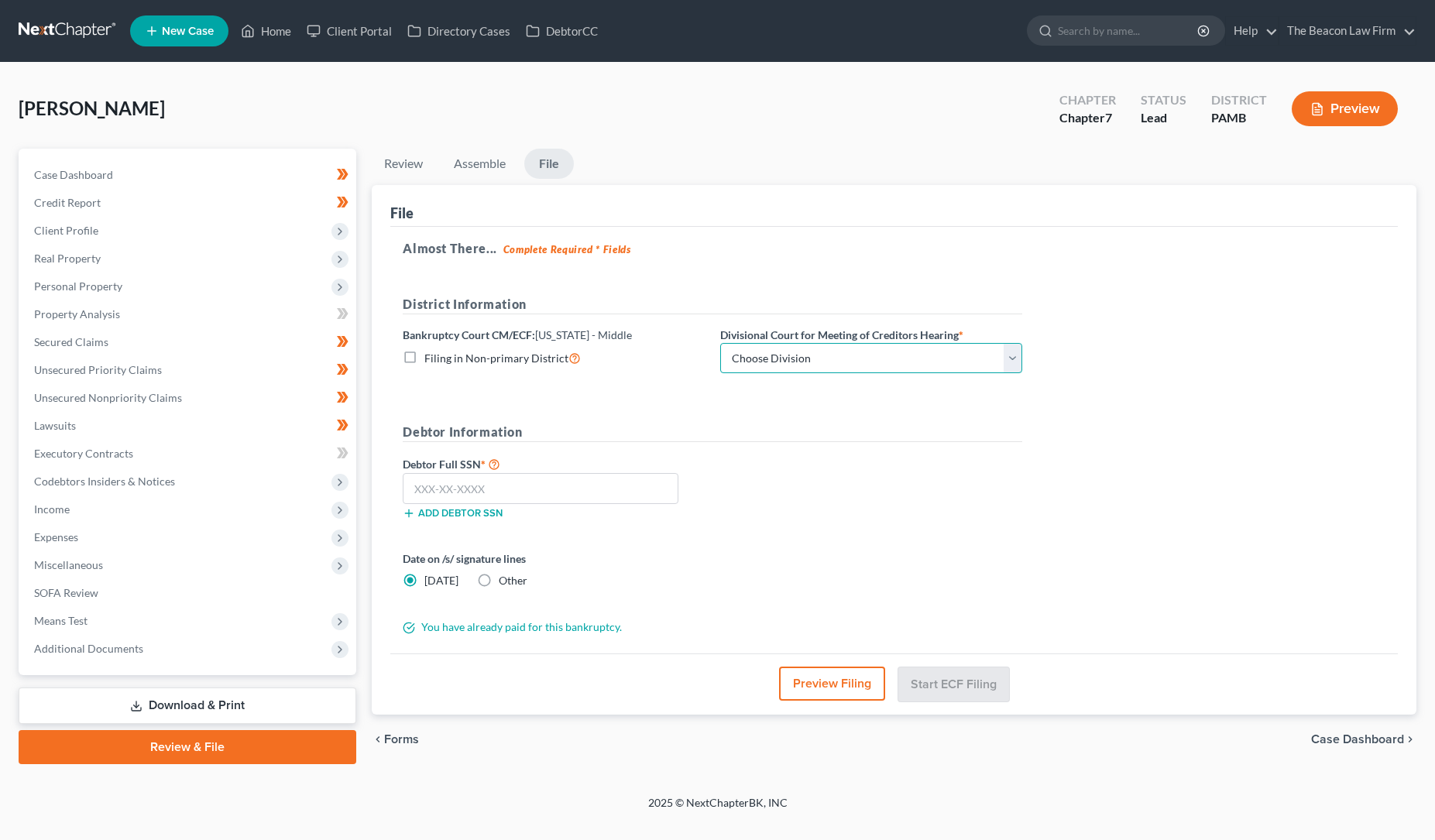
click at [928, 355] on select "Choose Division [GEOGRAPHIC_DATA] [PERSON_NAME] Williamsport [GEOGRAPHIC_DATA]/…" at bounding box center [871, 359] width 302 height 31
select select "0"
click at [720, 343] on select "Choose Division [GEOGRAPHIC_DATA] [PERSON_NAME] Williamsport [GEOGRAPHIC_DATA]/…" at bounding box center [871, 359] width 302 height 31
click at [465, 484] on input "text" at bounding box center [540, 489] width 276 height 31
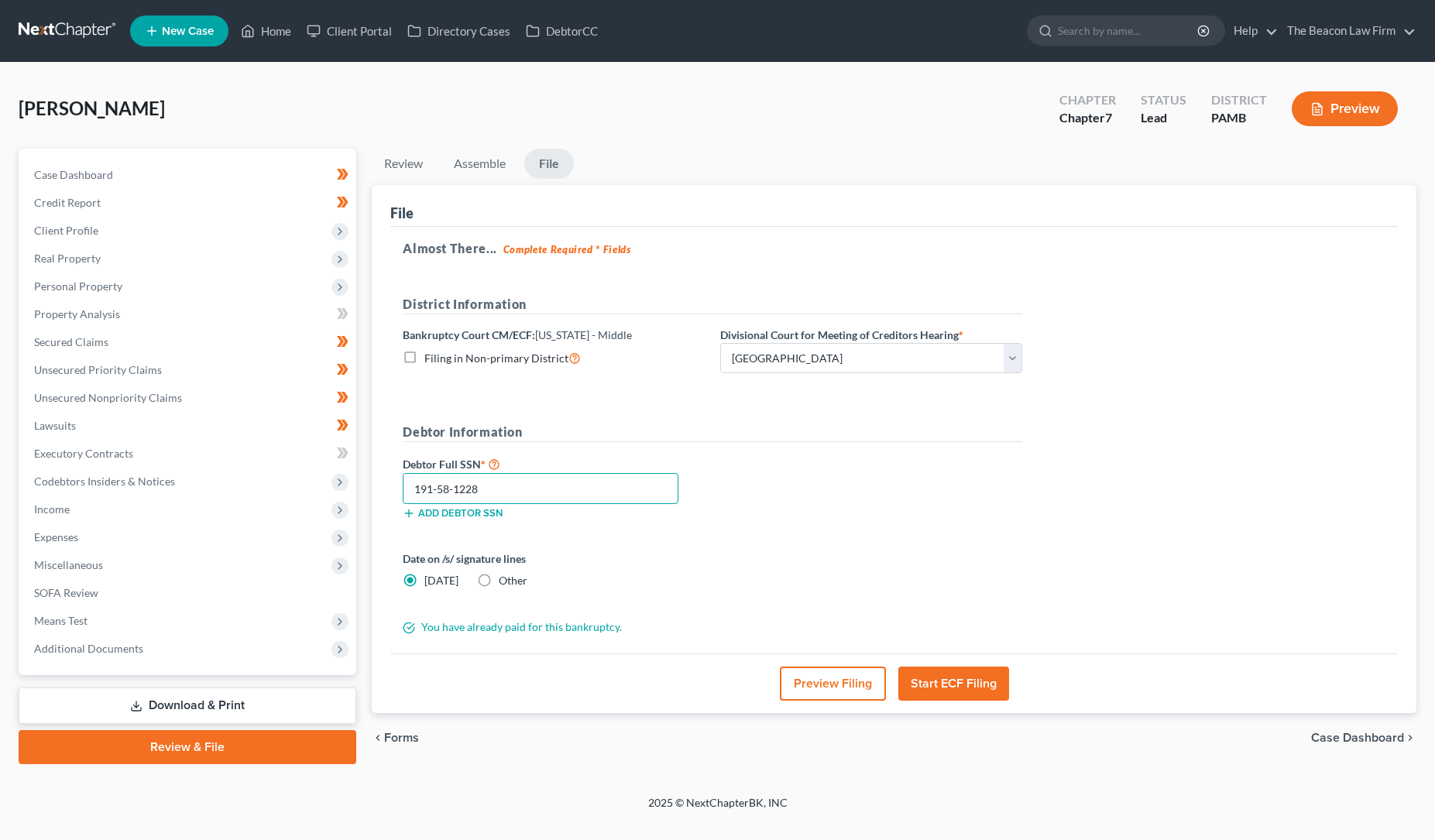
type input "191-58-1228"
click at [955, 680] on button "Start ECF Filing" at bounding box center [954, 684] width 111 height 34
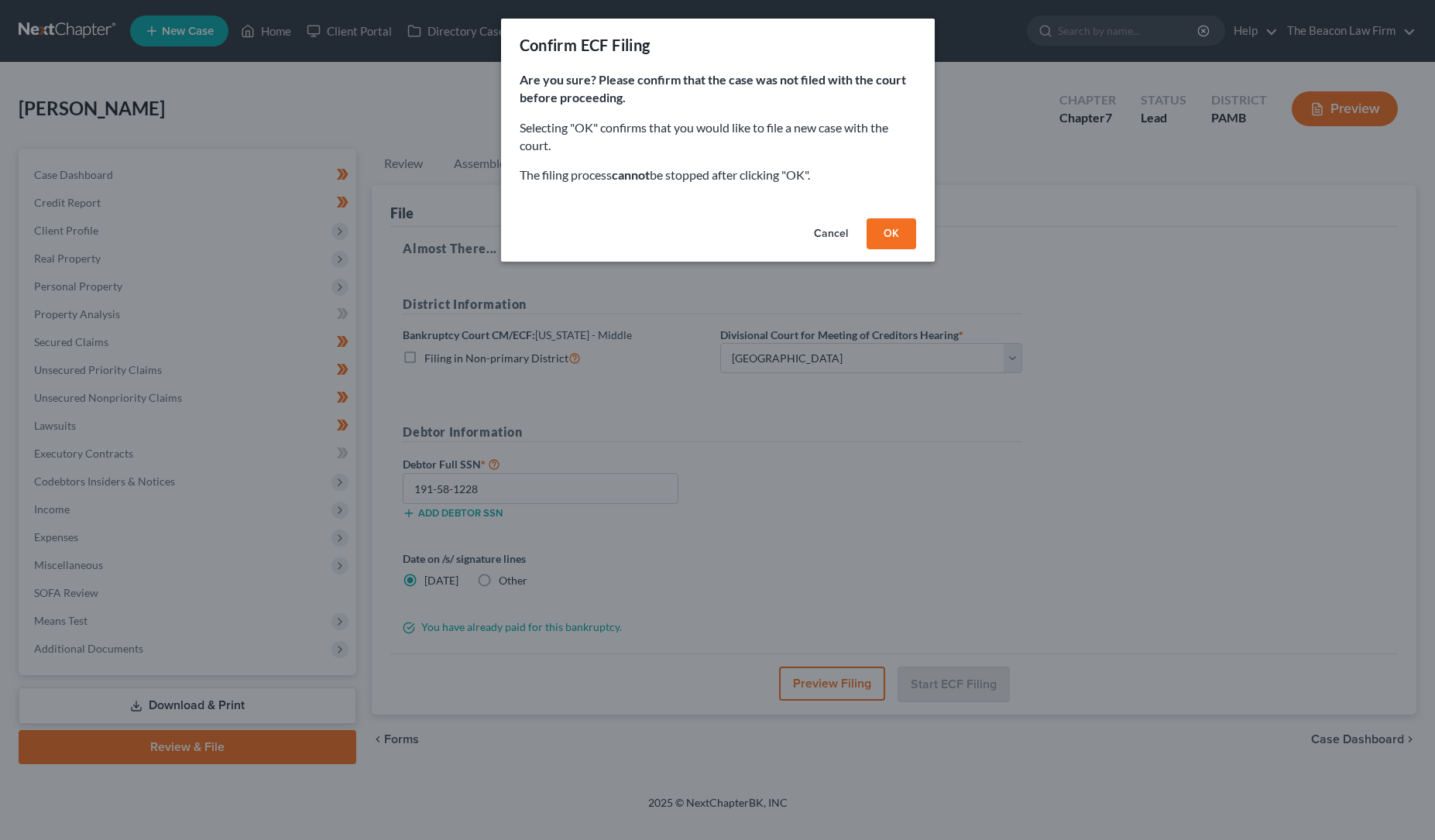
click at [888, 224] on button "OK" at bounding box center [892, 234] width 50 height 31
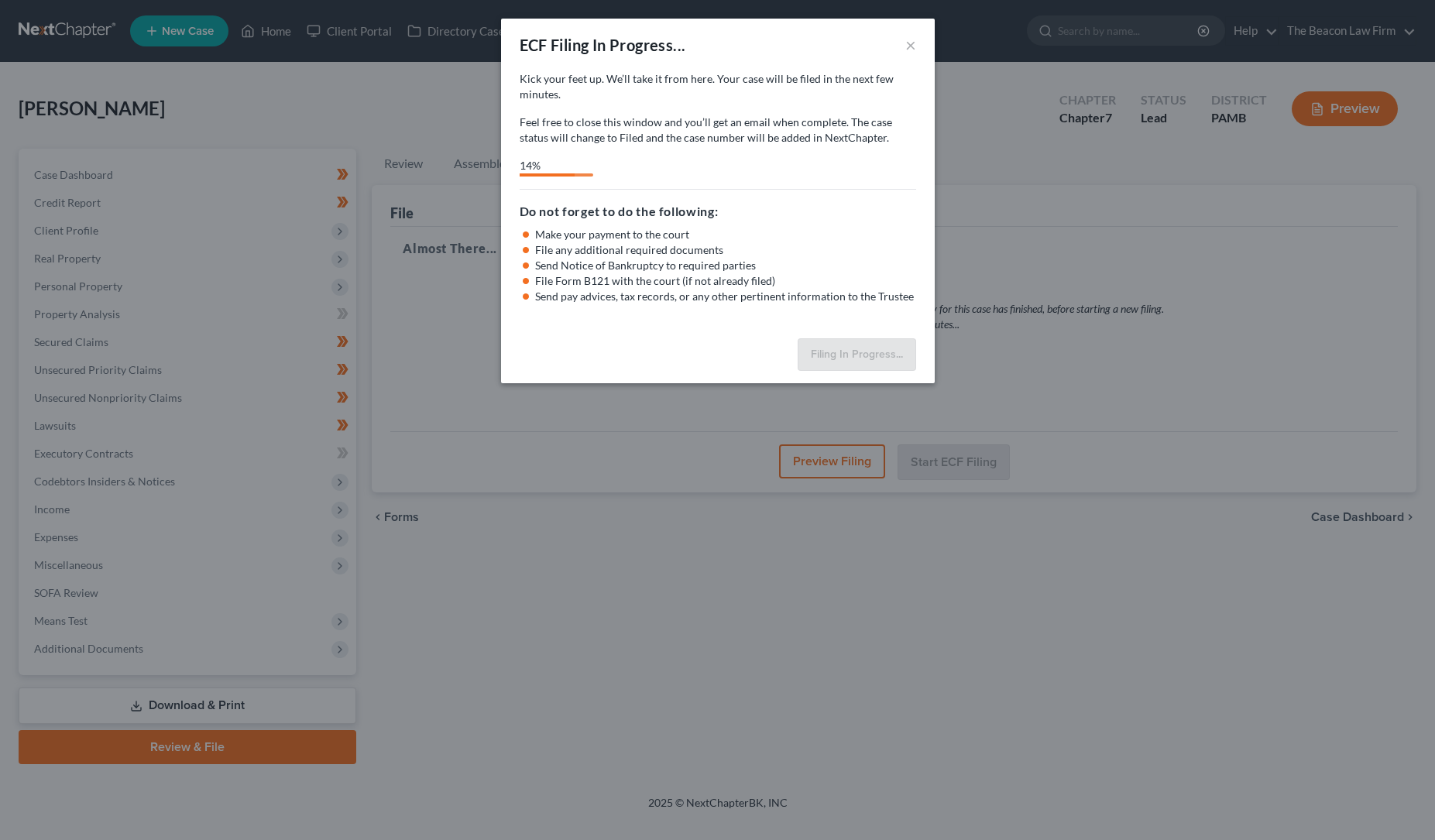
select select "0"
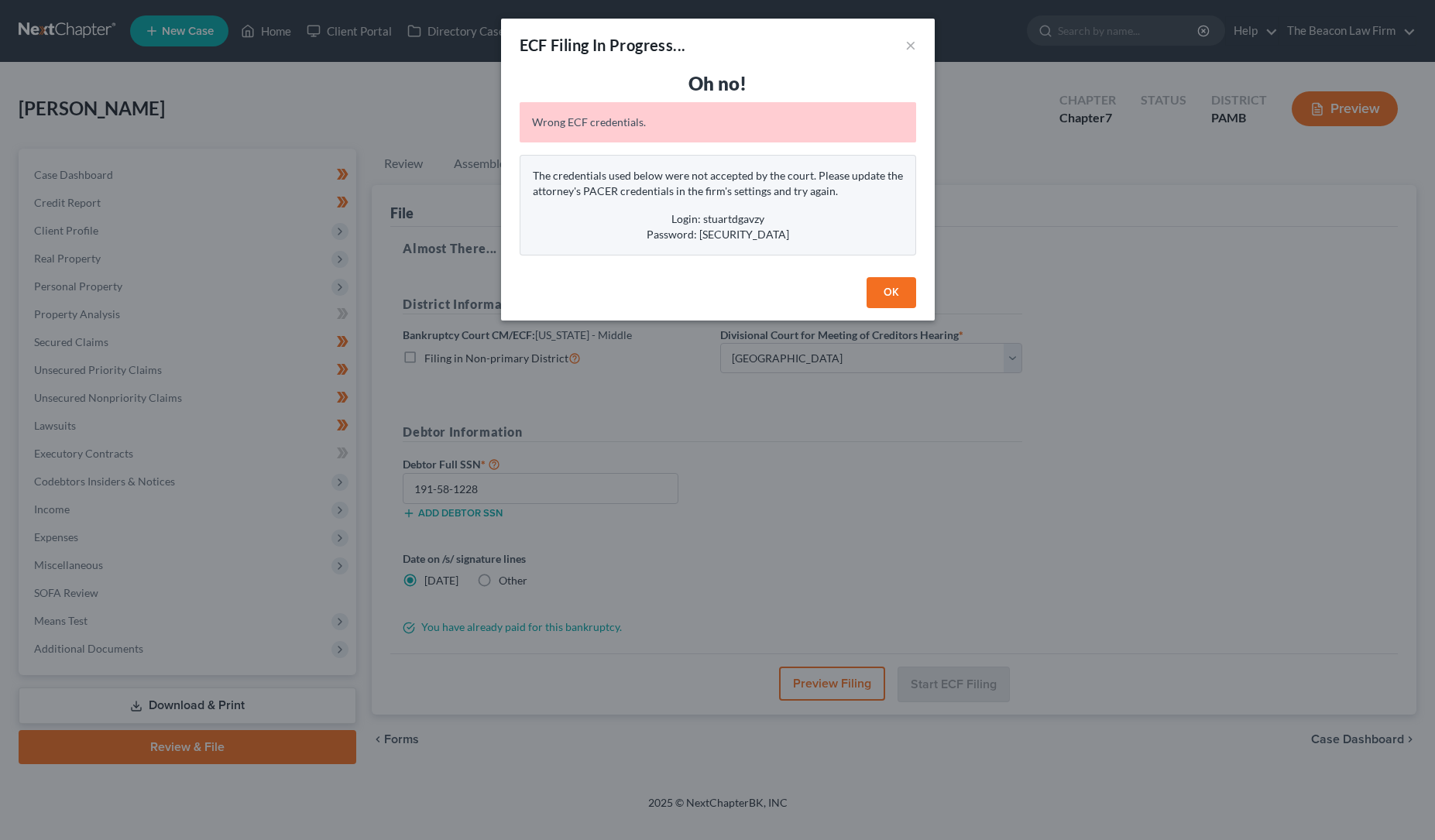
click at [891, 289] on button "OK" at bounding box center [892, 293] width 50 height 31
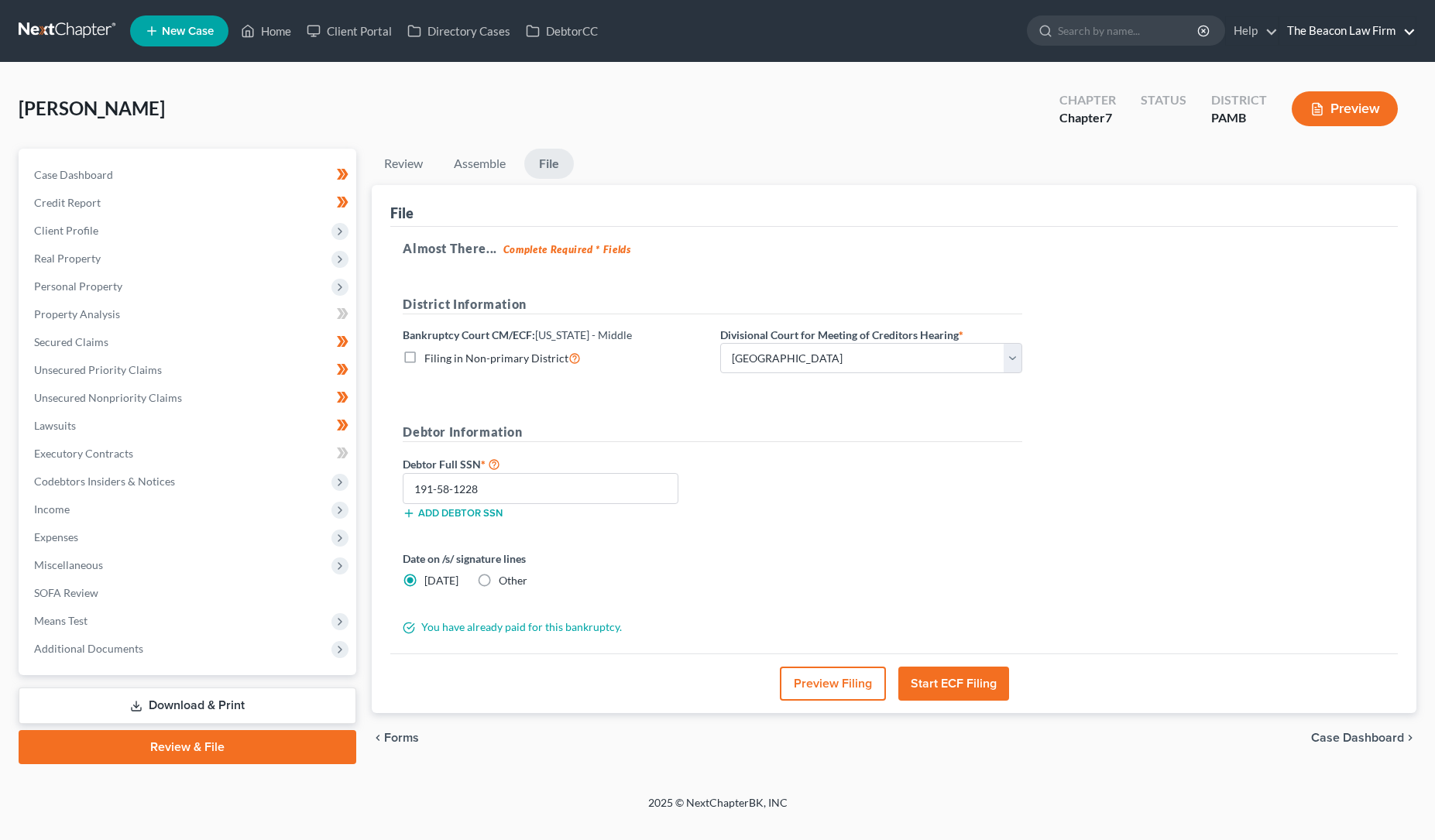
click at [1354, 33] on link "The Beacon Law Firm" at bounding box center [1347, 31] width 136 height 28
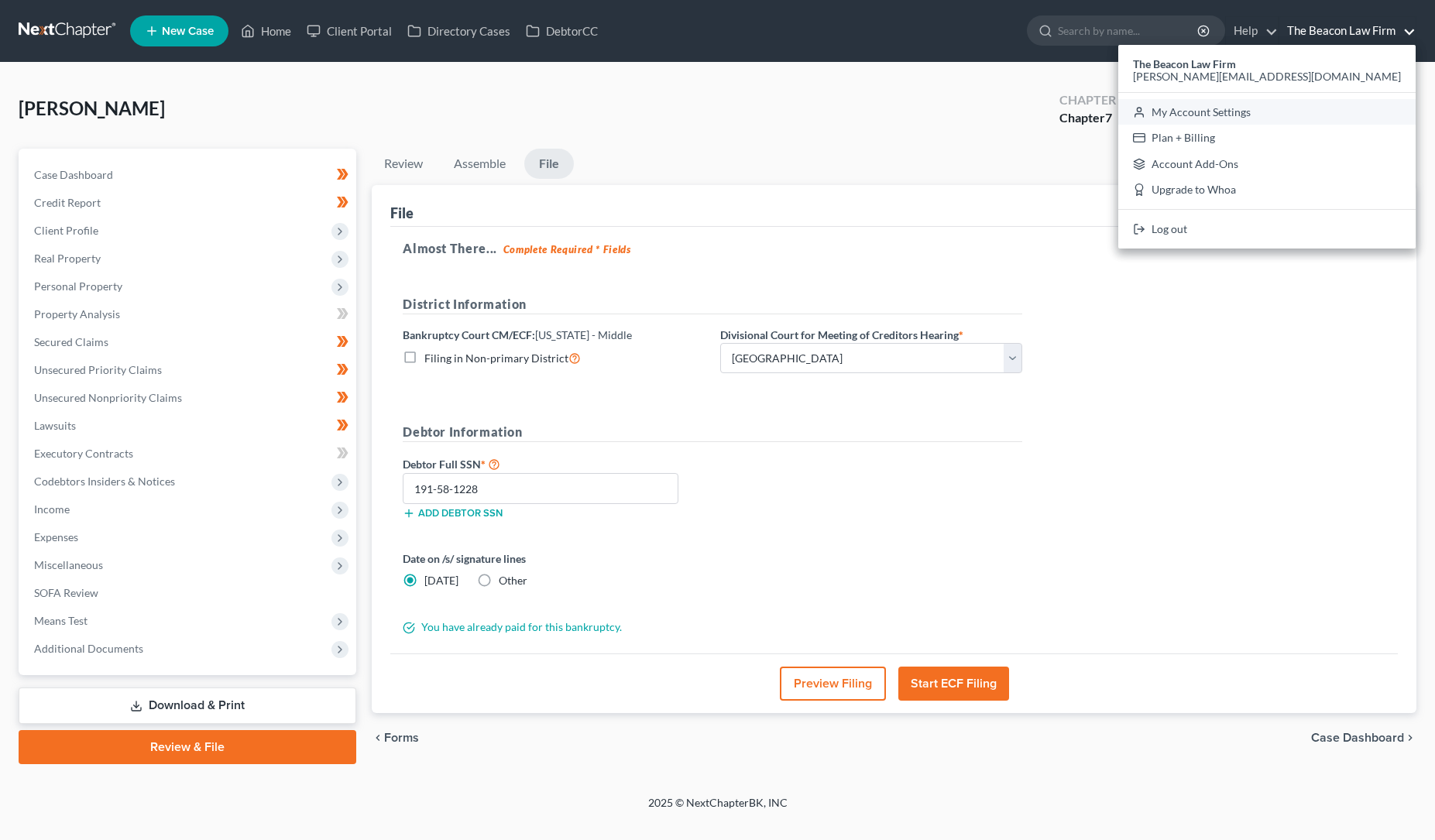
click at [1327, 109] on link "My Account Settings" at bounding box center [1267, 112] width 297 height 26
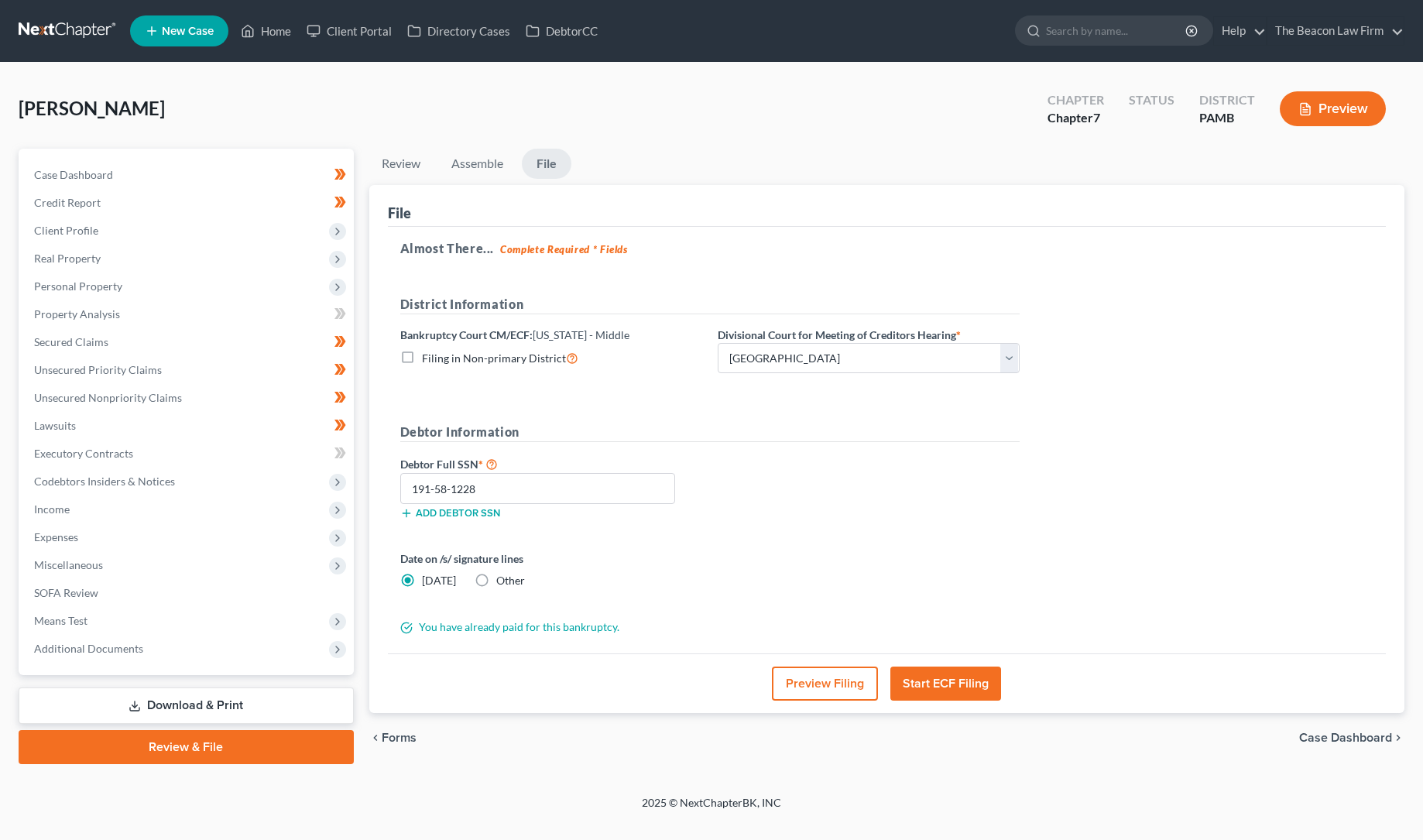
select select "15"
select select "24"
select select "9"
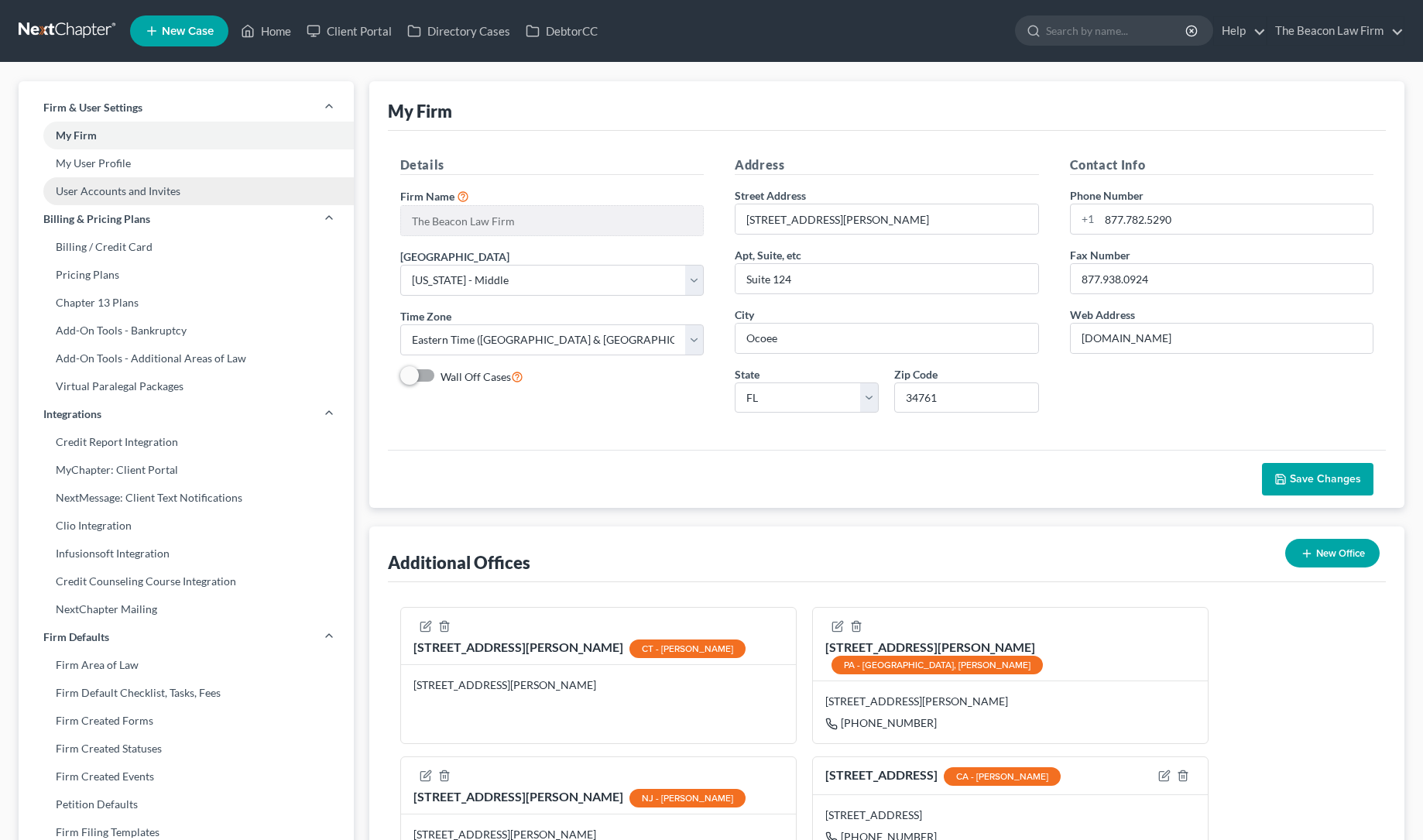
click at [113, 190] on link "User Accounts and Invites" at bounding box center [186, 192] width 336 height 28
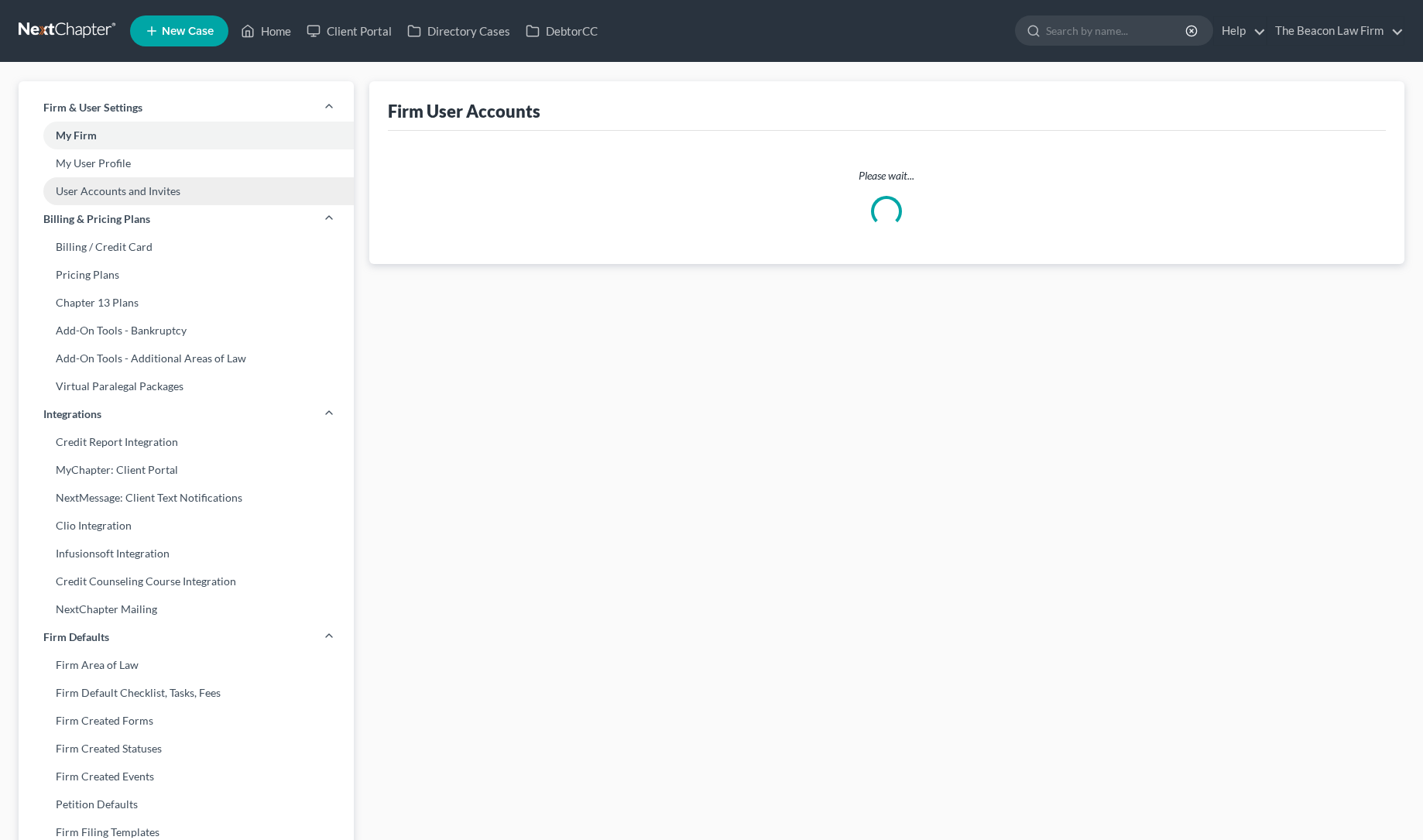
select select "0"
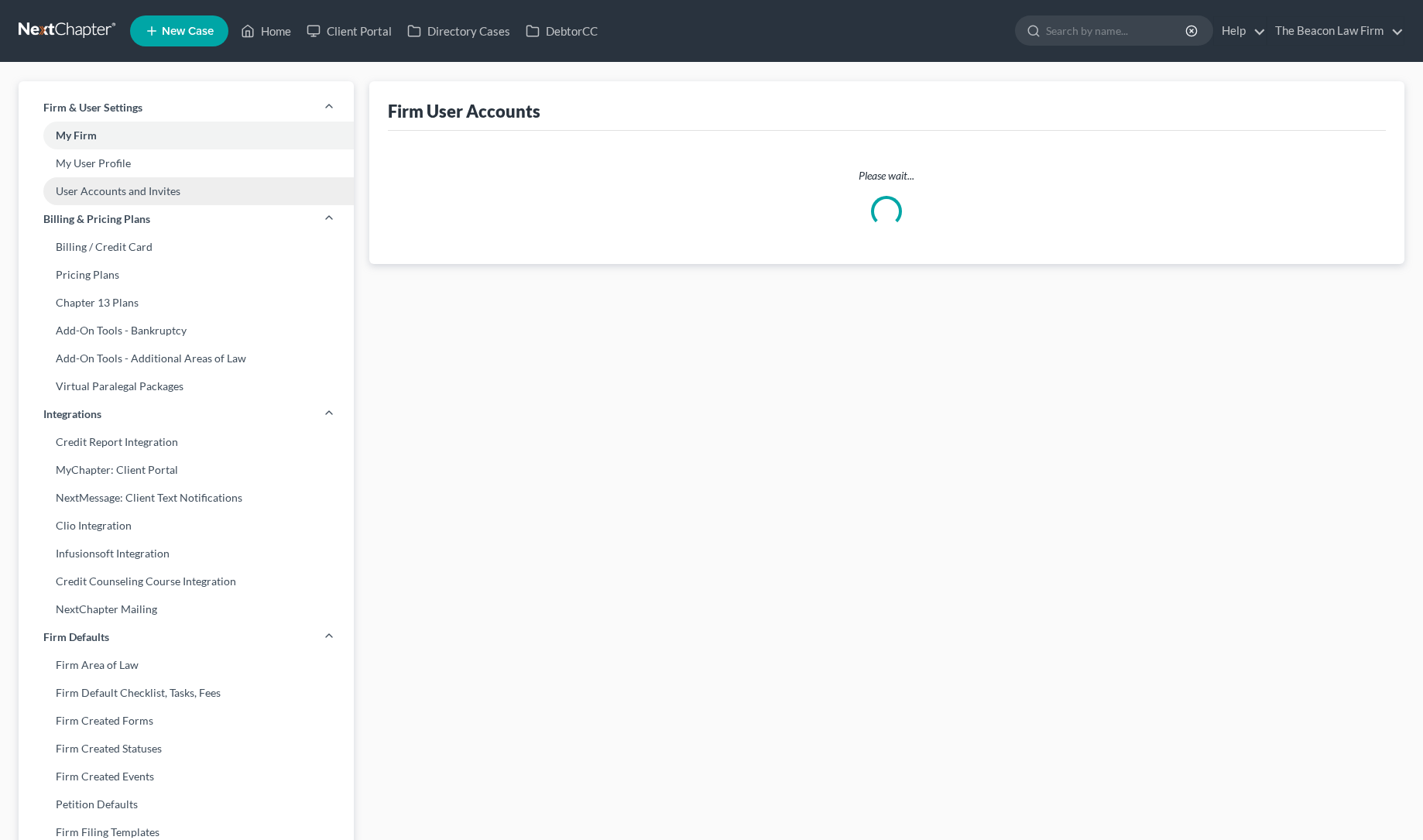
select select "1"
select select "0"
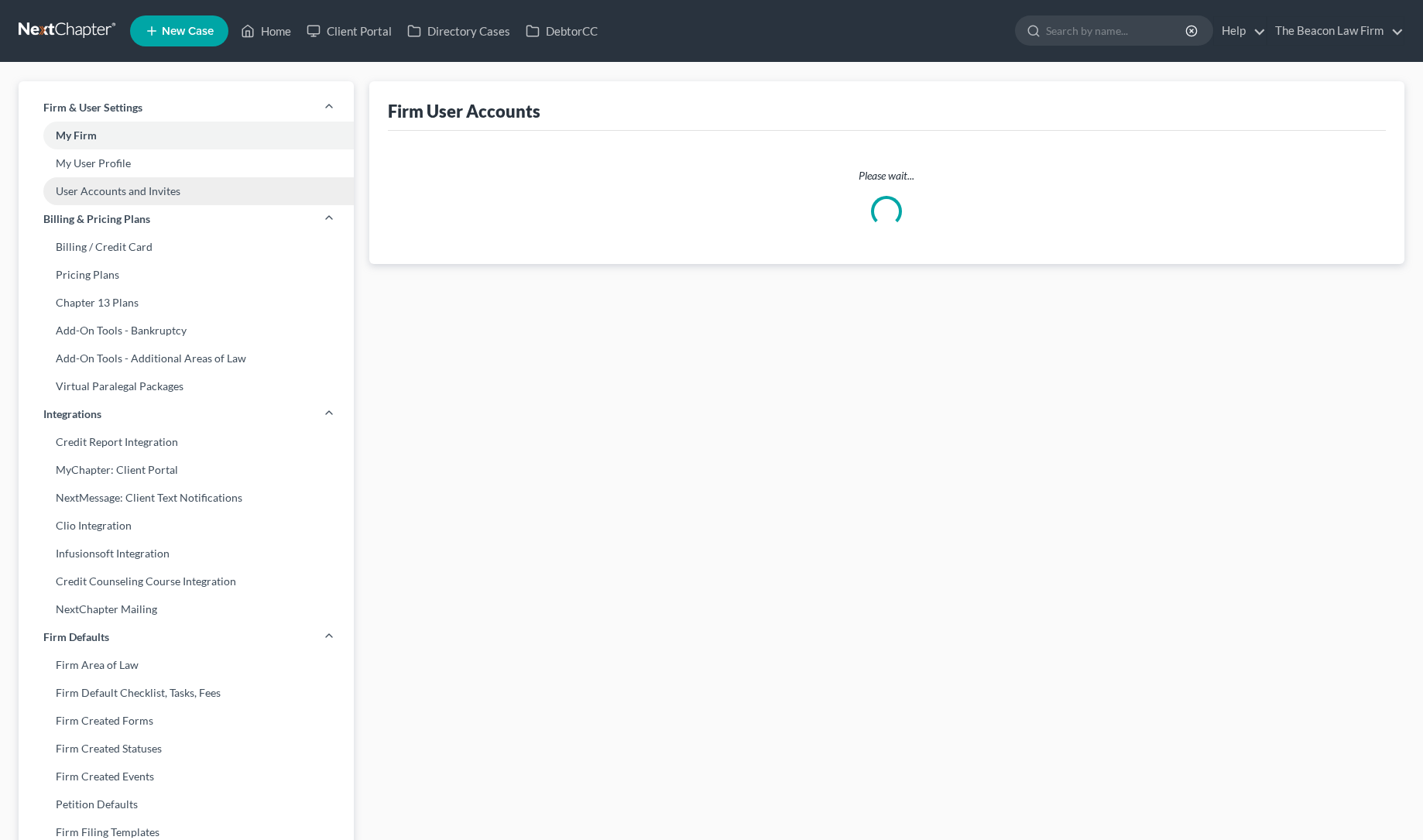
select select "0"
select select "1"
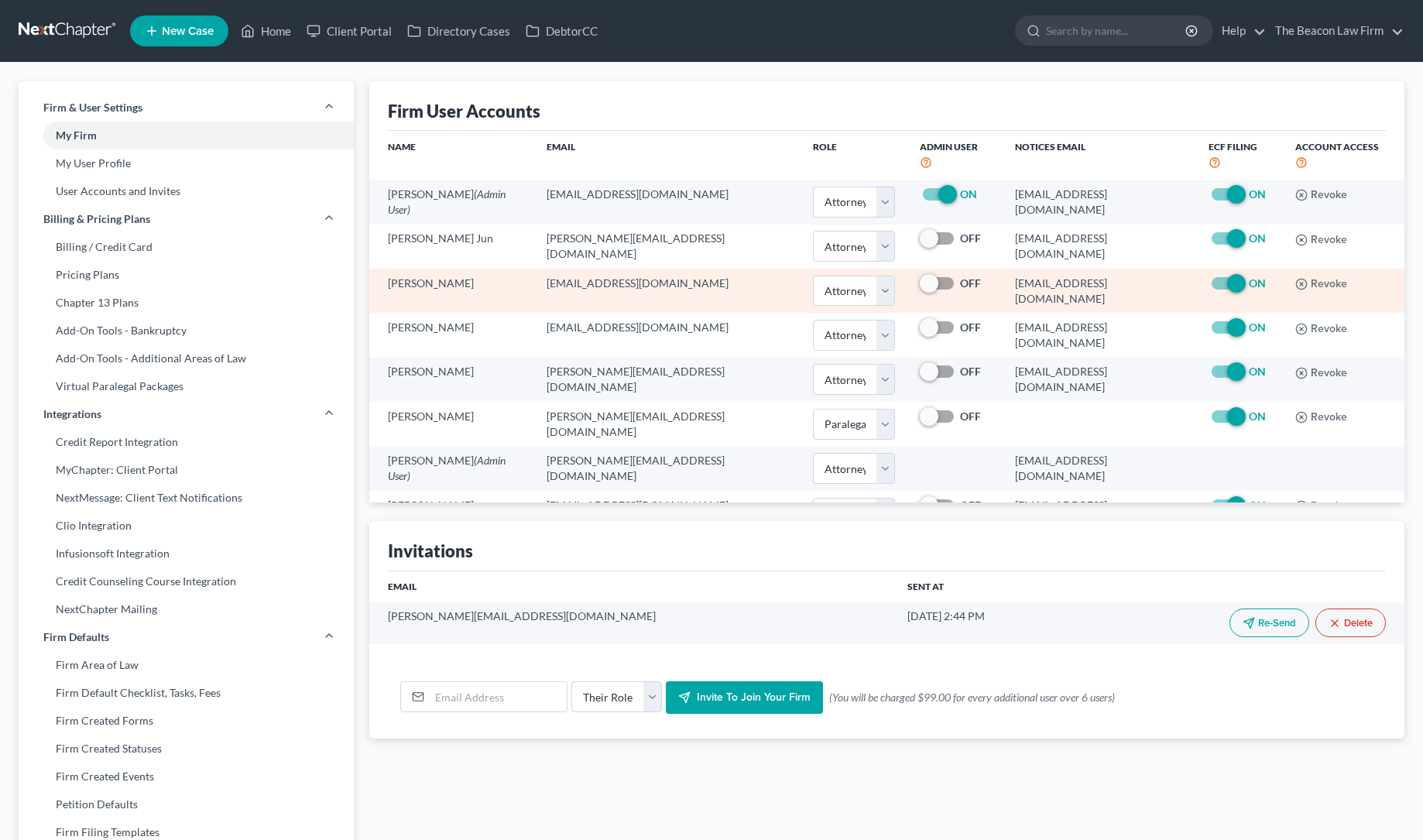
scroll to position [3, 0]
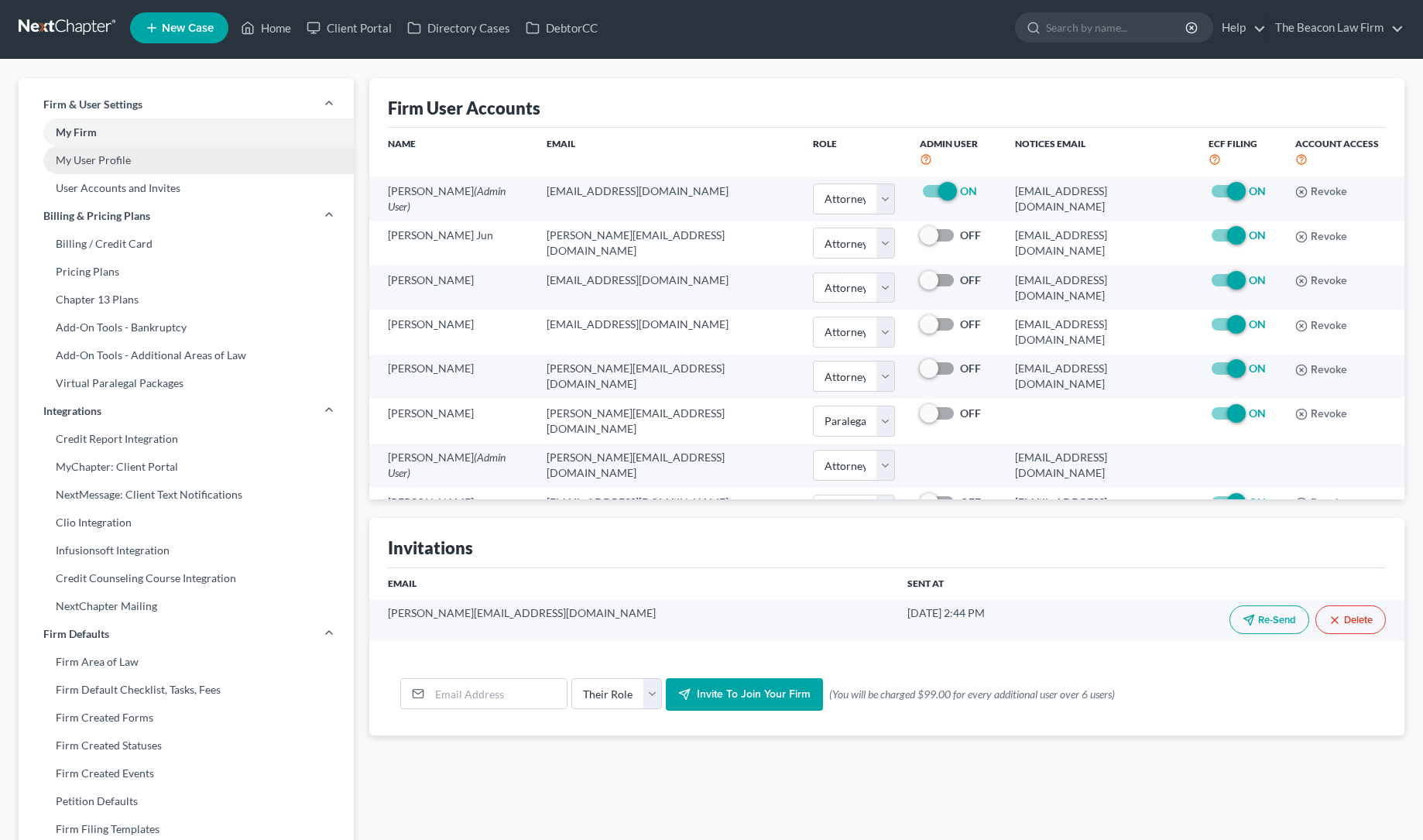
click at [113, 159] on link "My User Profile" at bounding box center [186, 160] width 336 height 28
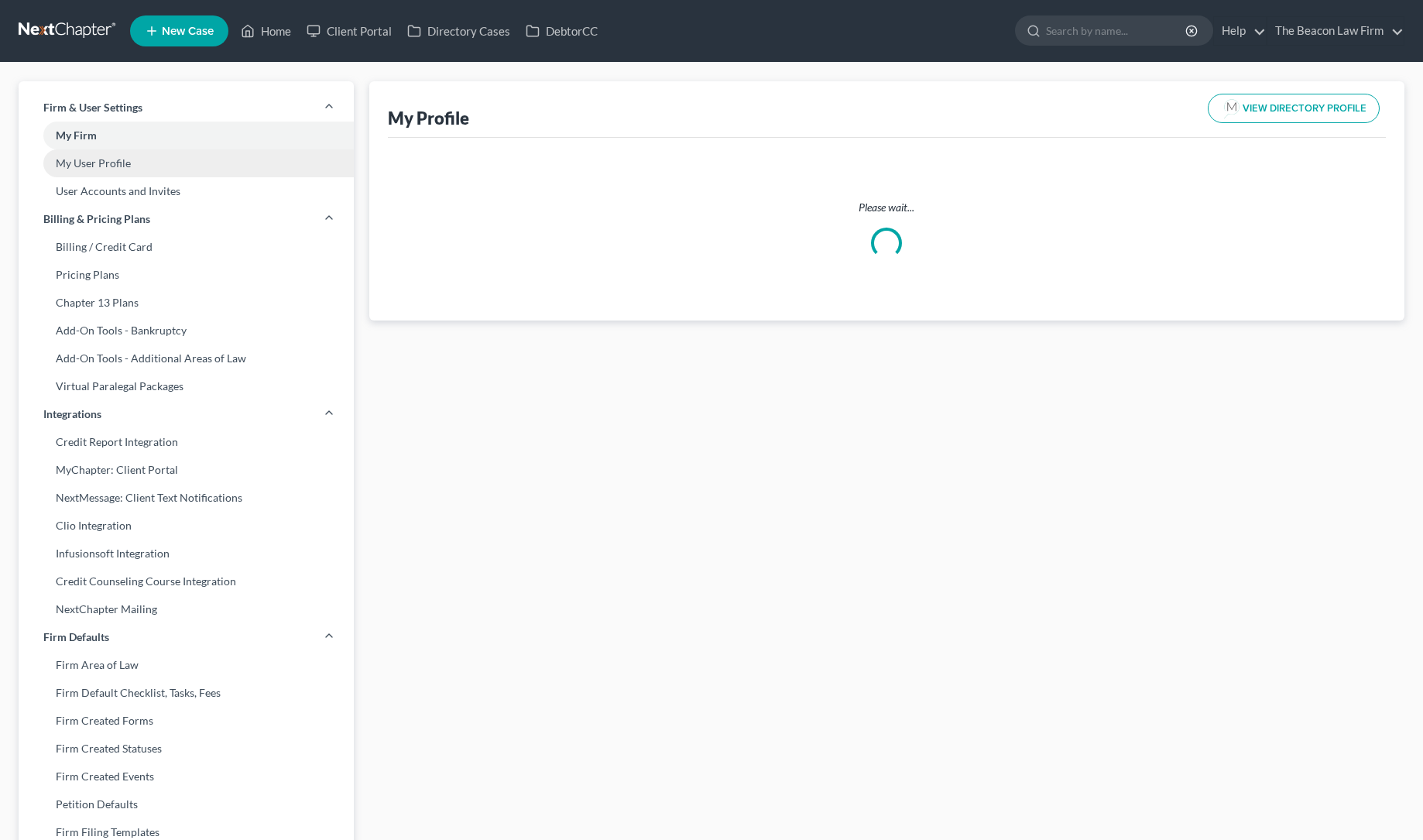
select select "3"
select select "4"
select select "attorney"
select select "1"
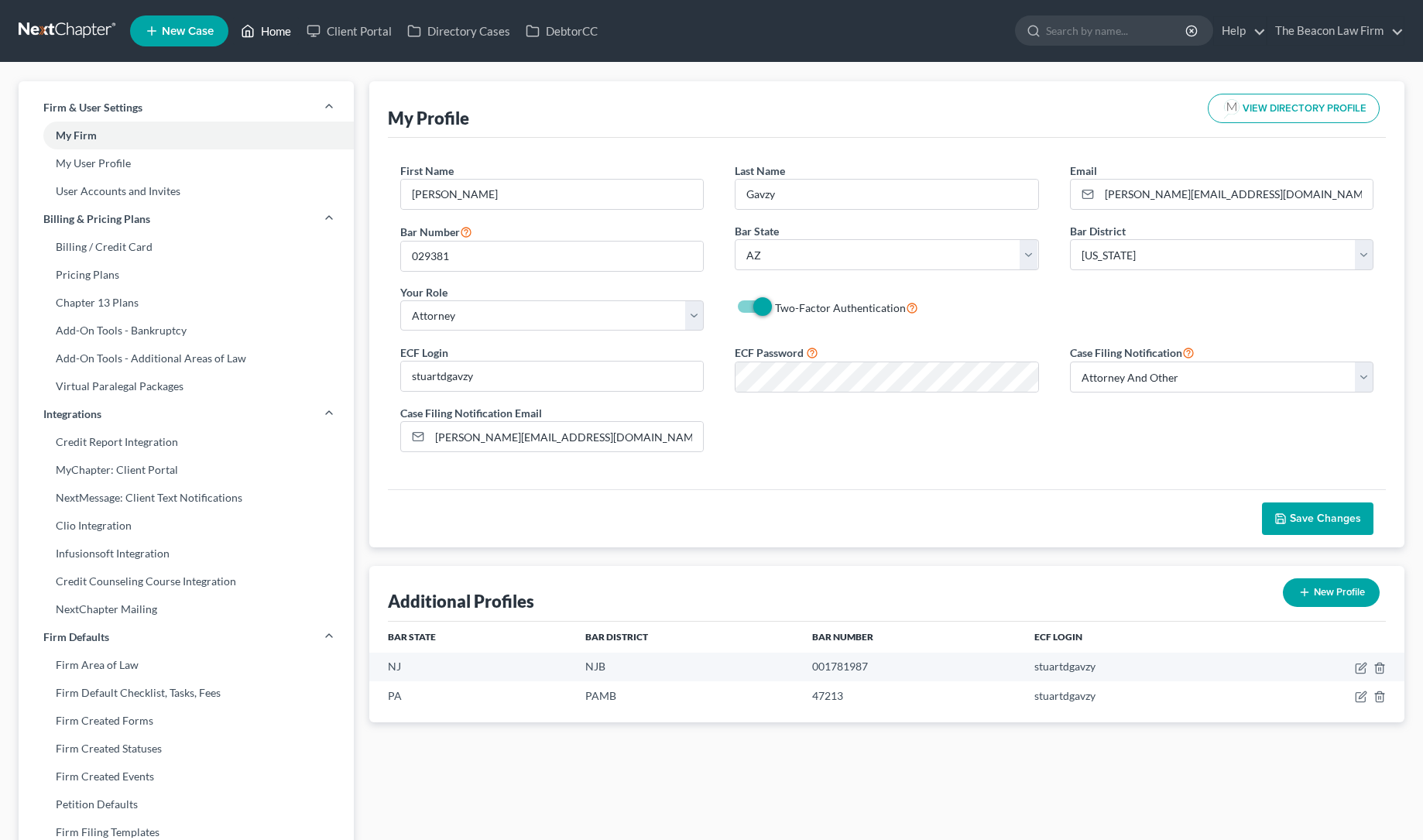
click at [279, 30] on link "Home" at bounding box center [265, 31] width 66 height 28
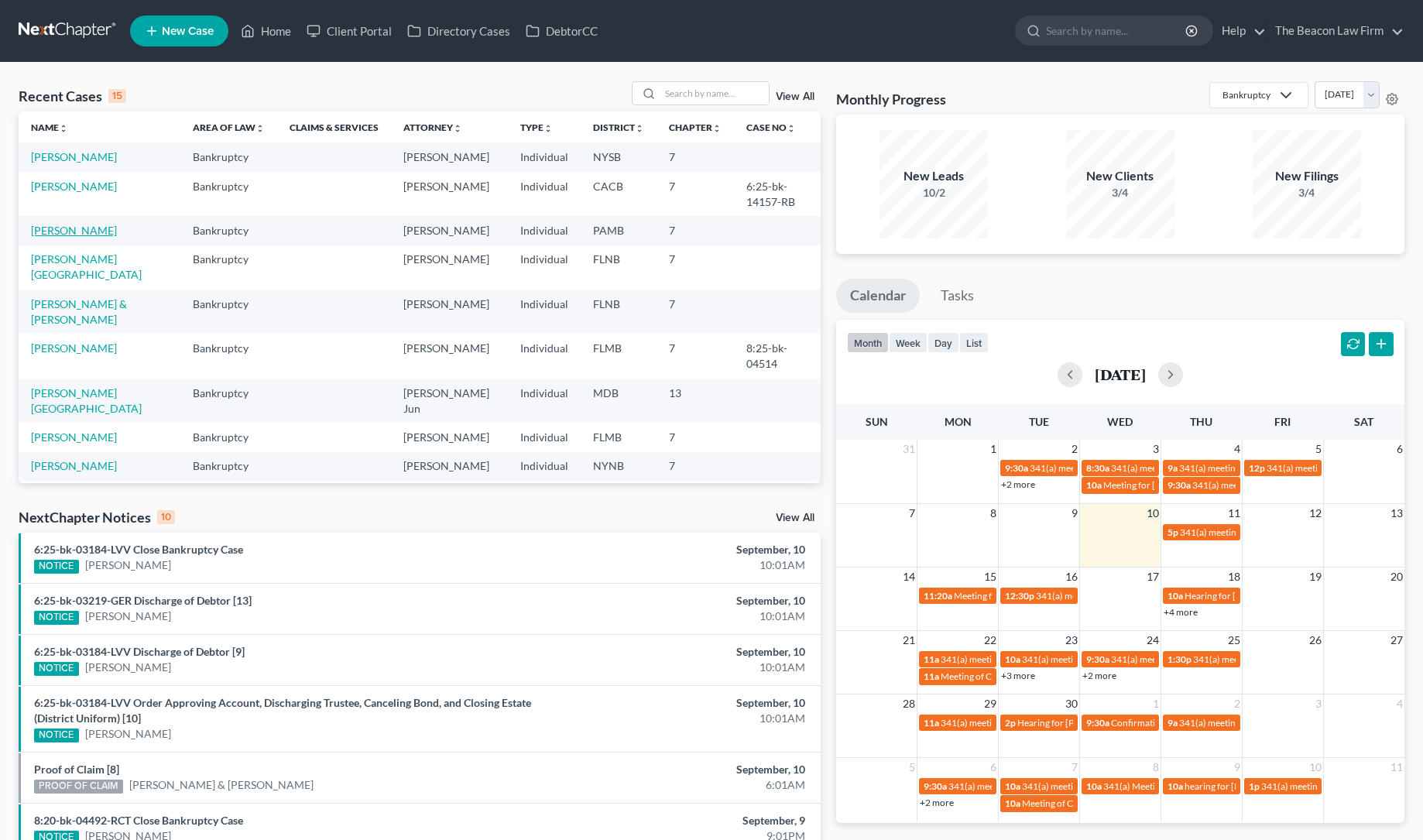
click at [75, 228] on link "[PERSON_NAME]" at bounding box center [74, 230] width 86 height 13
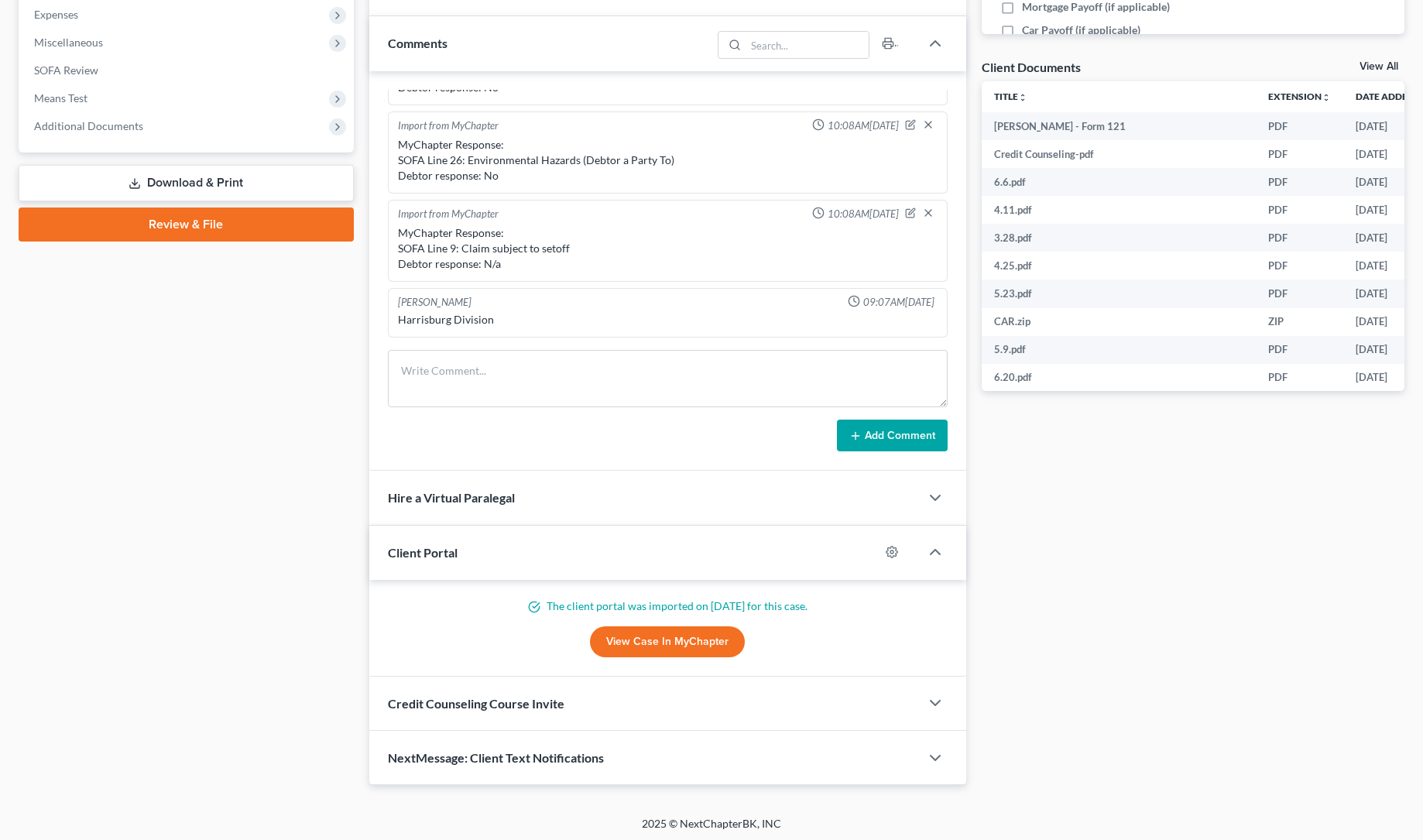
scroll to position [525, 0]
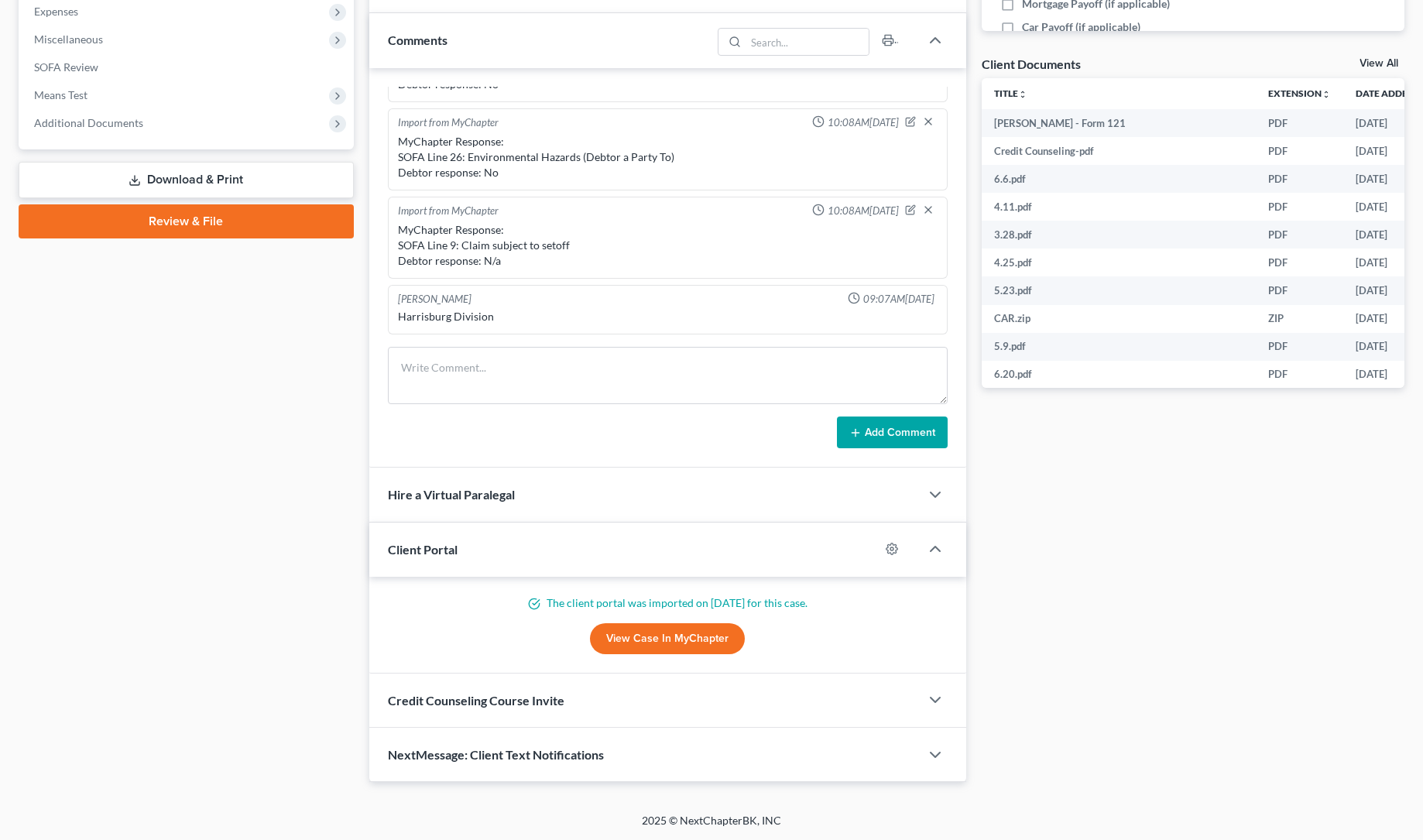
click at [188, 219] on link "Review & File" at bounding box center [186, 222] width 336 height 34
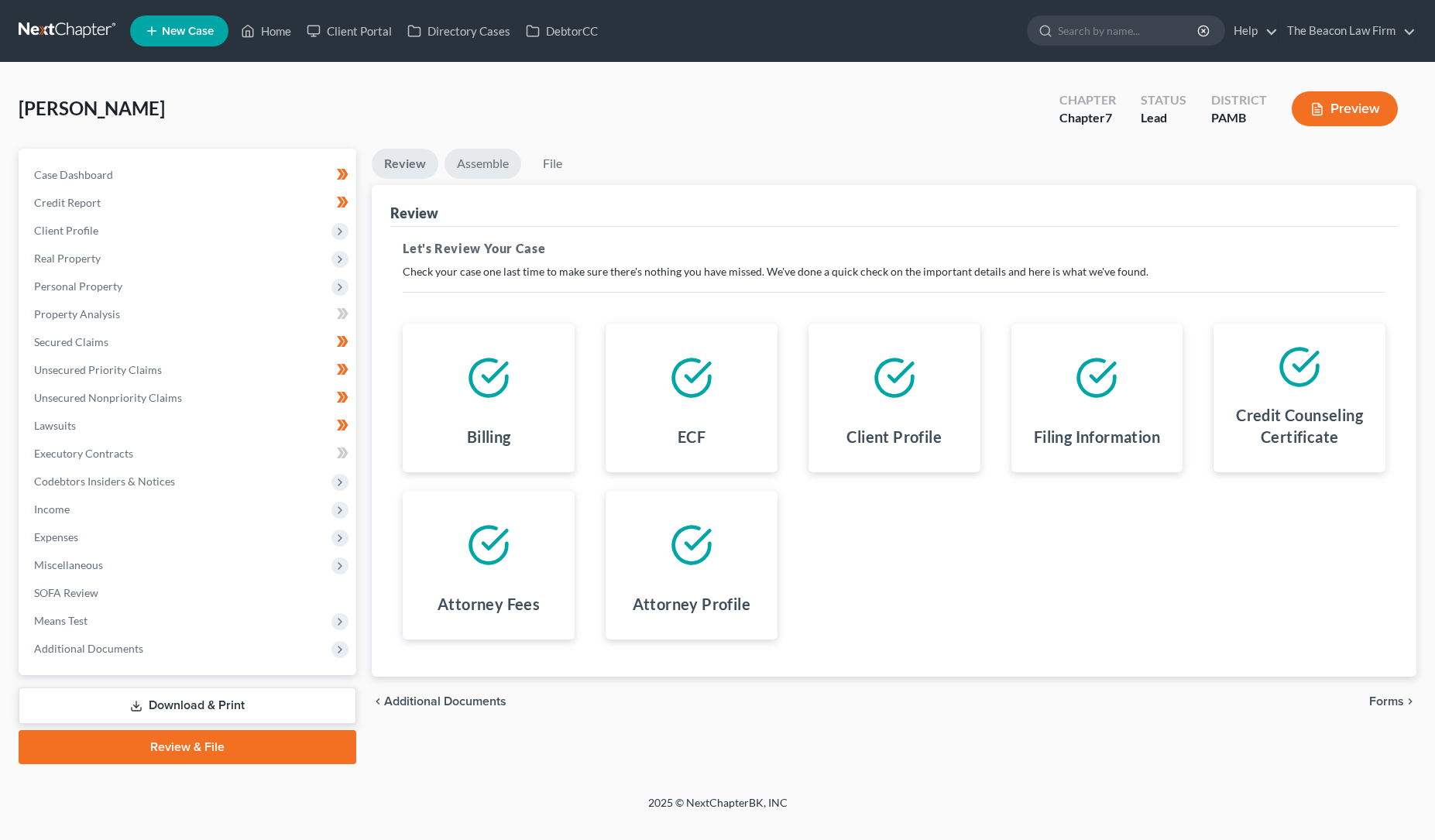
click at [497, 163] on link "Assemble" at bounding box center [483, 163] width 76 height 30
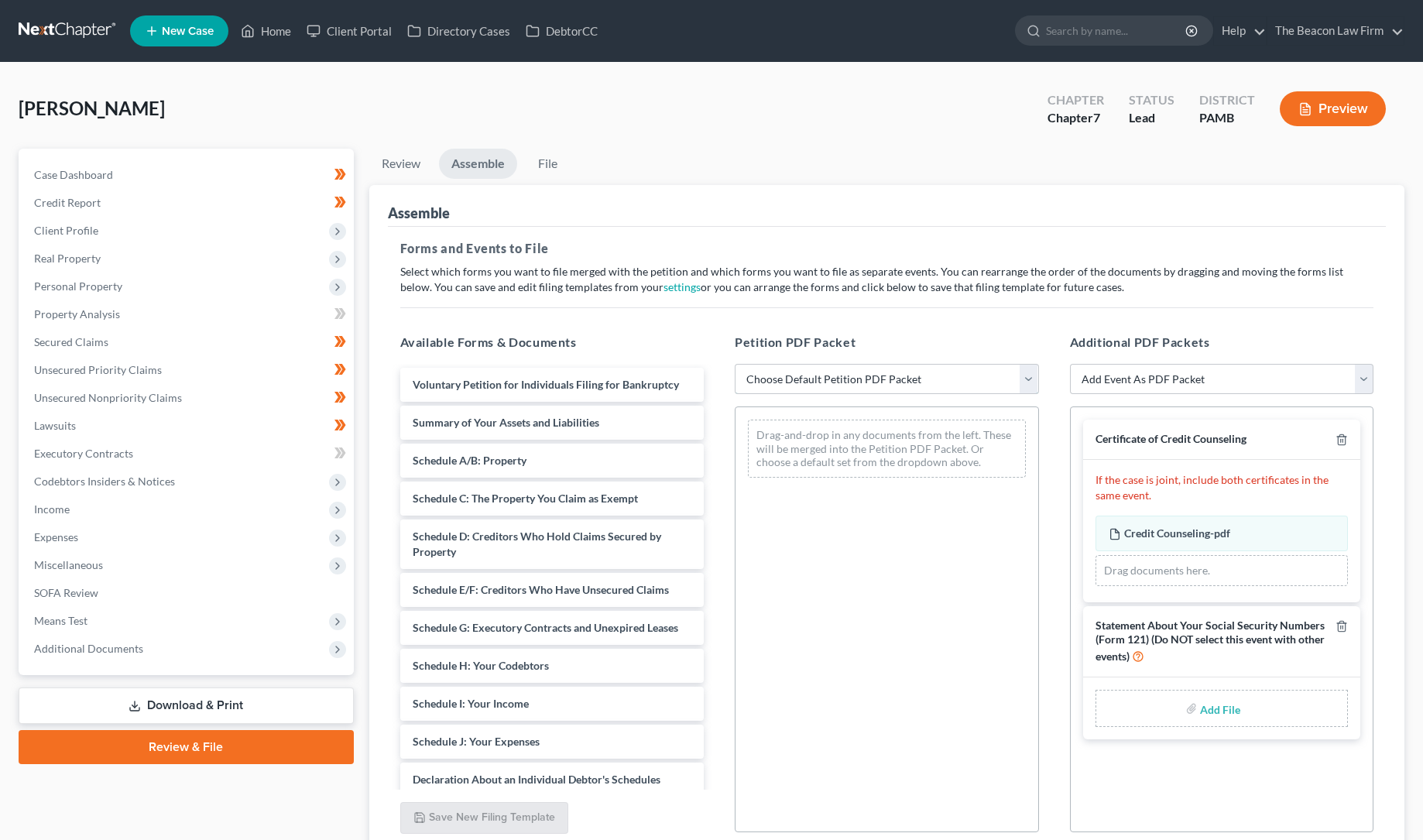
click at [802, 377] on select "Choose Default Petition PDF Packet Emergency Filing (Voluntary Petition and Cre…" at bounding box center [887, 380] width 304 height 31
select select "1"
click at [735, 364] on select "Choose Default Petition PDF Packet Emergency Filing (Voluntary Petition and Cre…" at bounding box center [887, 380] width 304 height 31
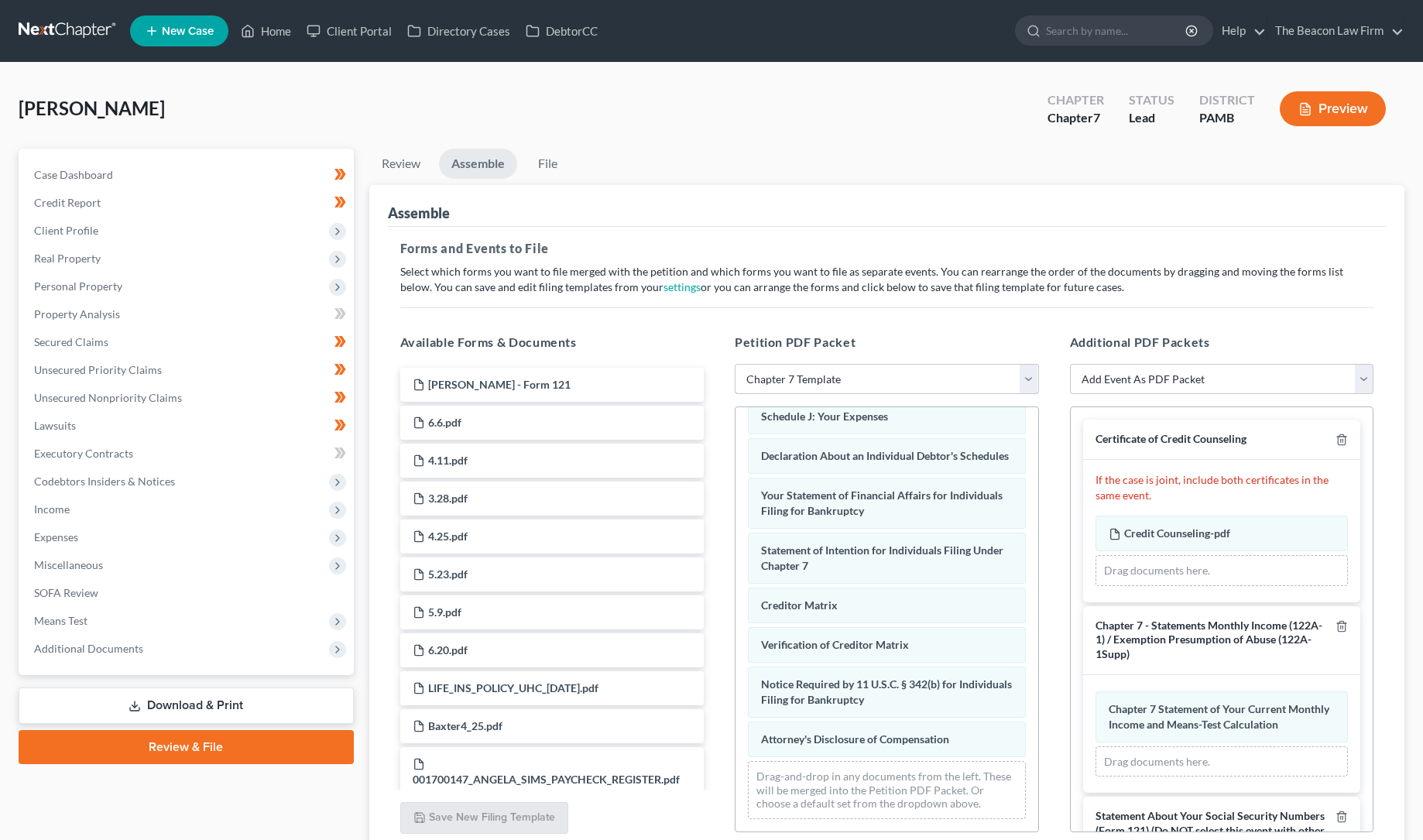
scroll to position [453, 0]
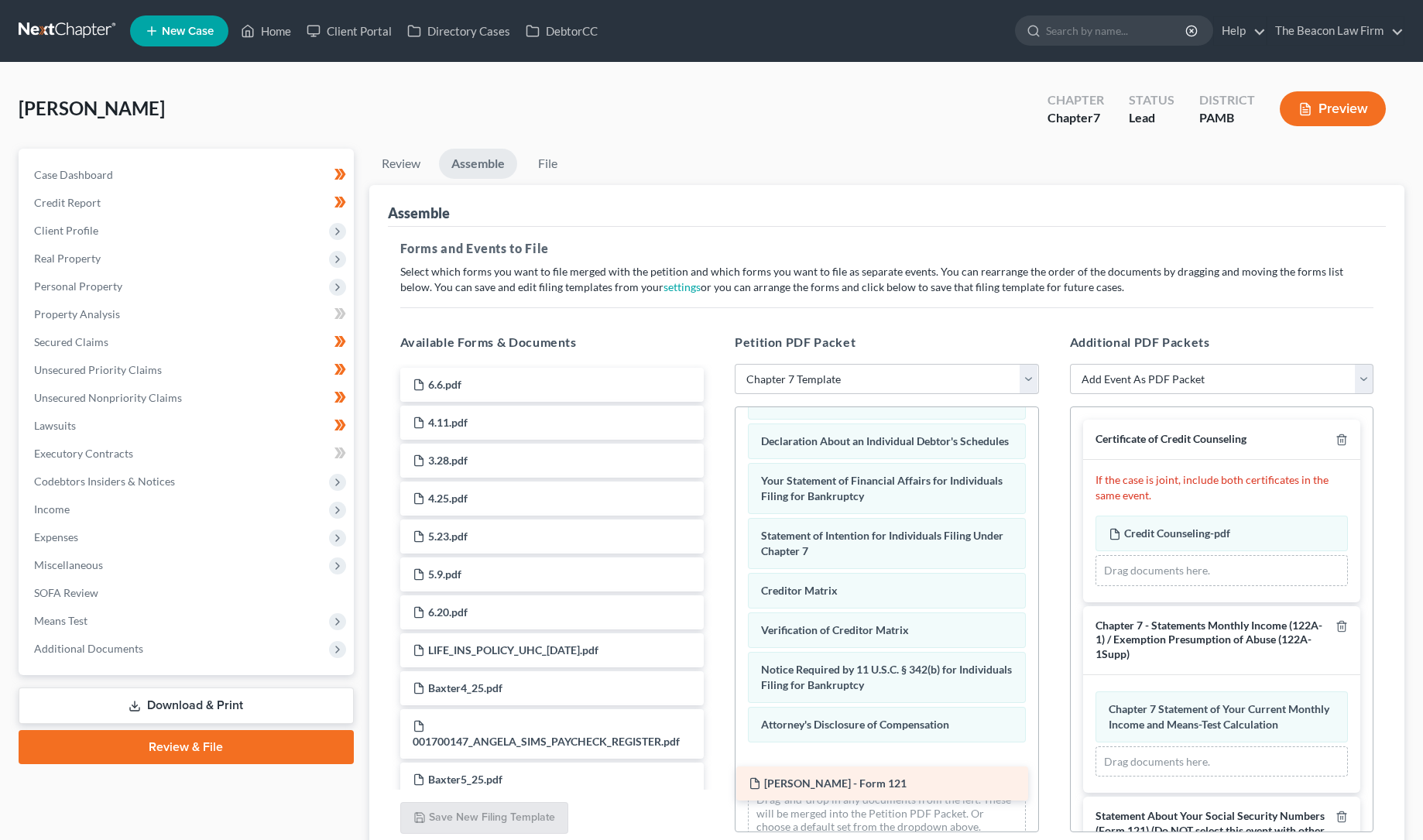
drag, startPoint x: 503, startPoint y: 381, endPoint x: 838, endPoint y: 782, distance: 522.5
click at [717, 782] on div "[PERSON_NAME] - Form 121 [PERSON_NAME] - Form 121 6.6.pdf 4.11.pdf 3.28.pdf 4.2…" at bounding box center [552, 677] width 329 height 619
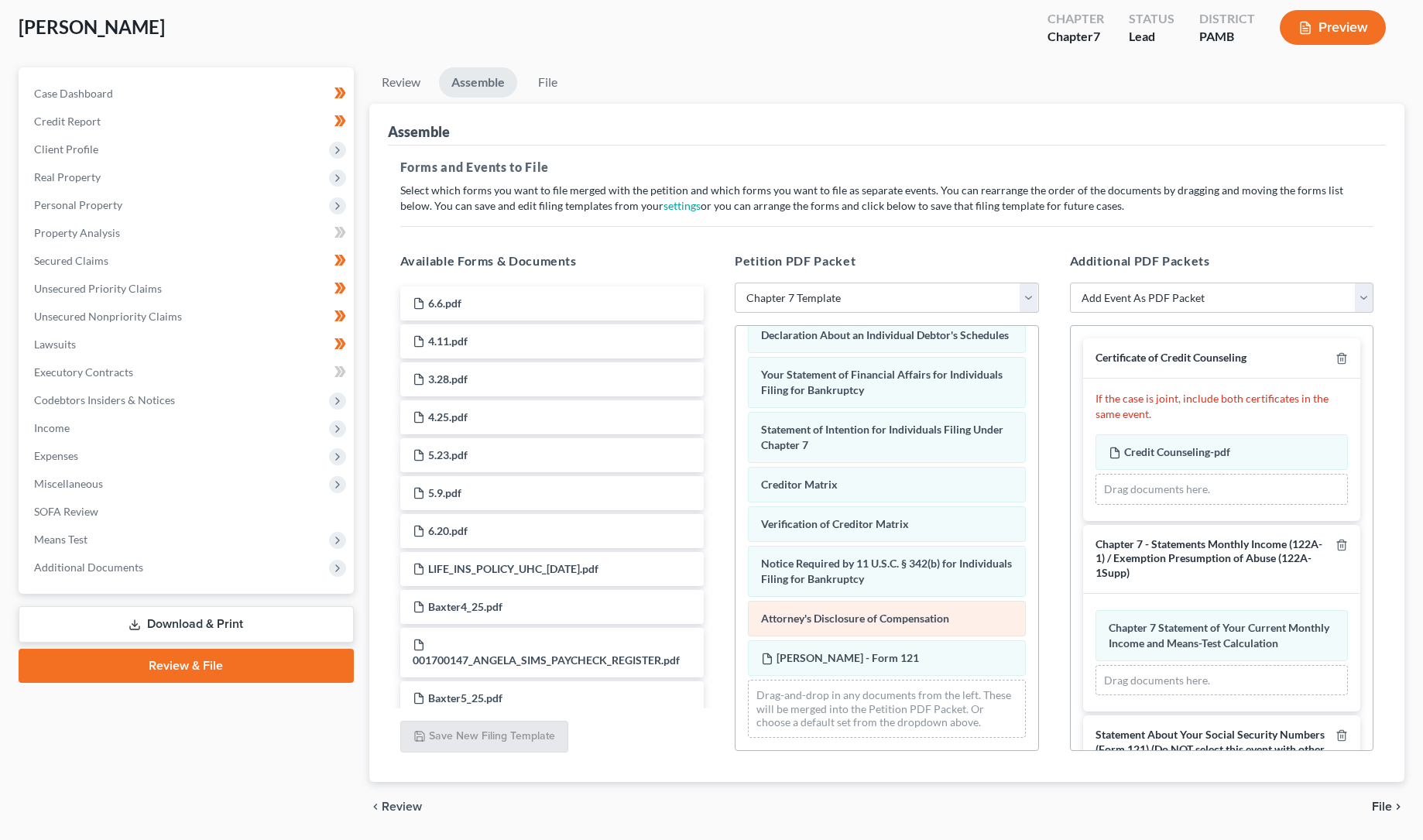
scroll to position [131, 0]
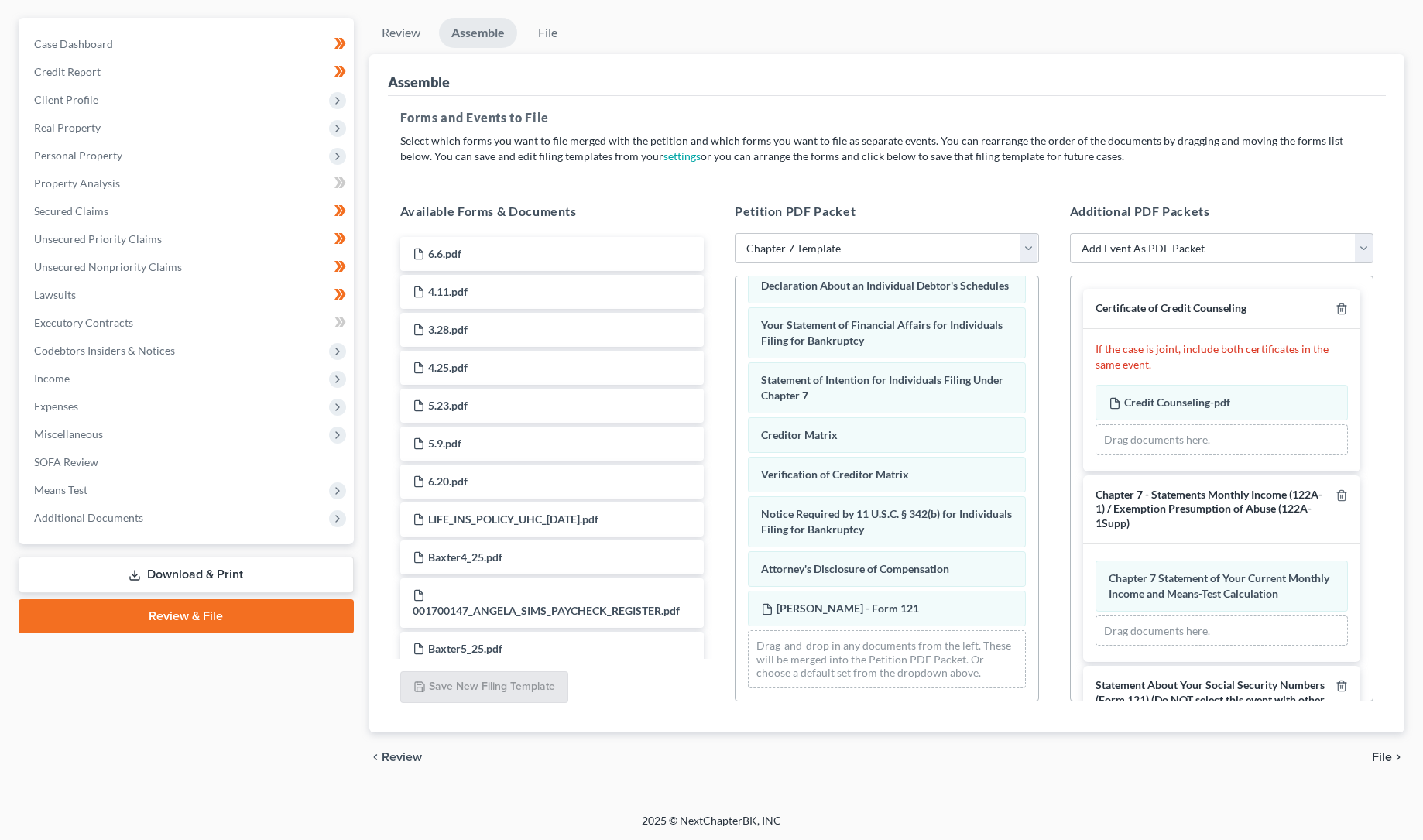
click at [1384, 755] on span "File" at bounding box center [1383, 757] width 20 height 12
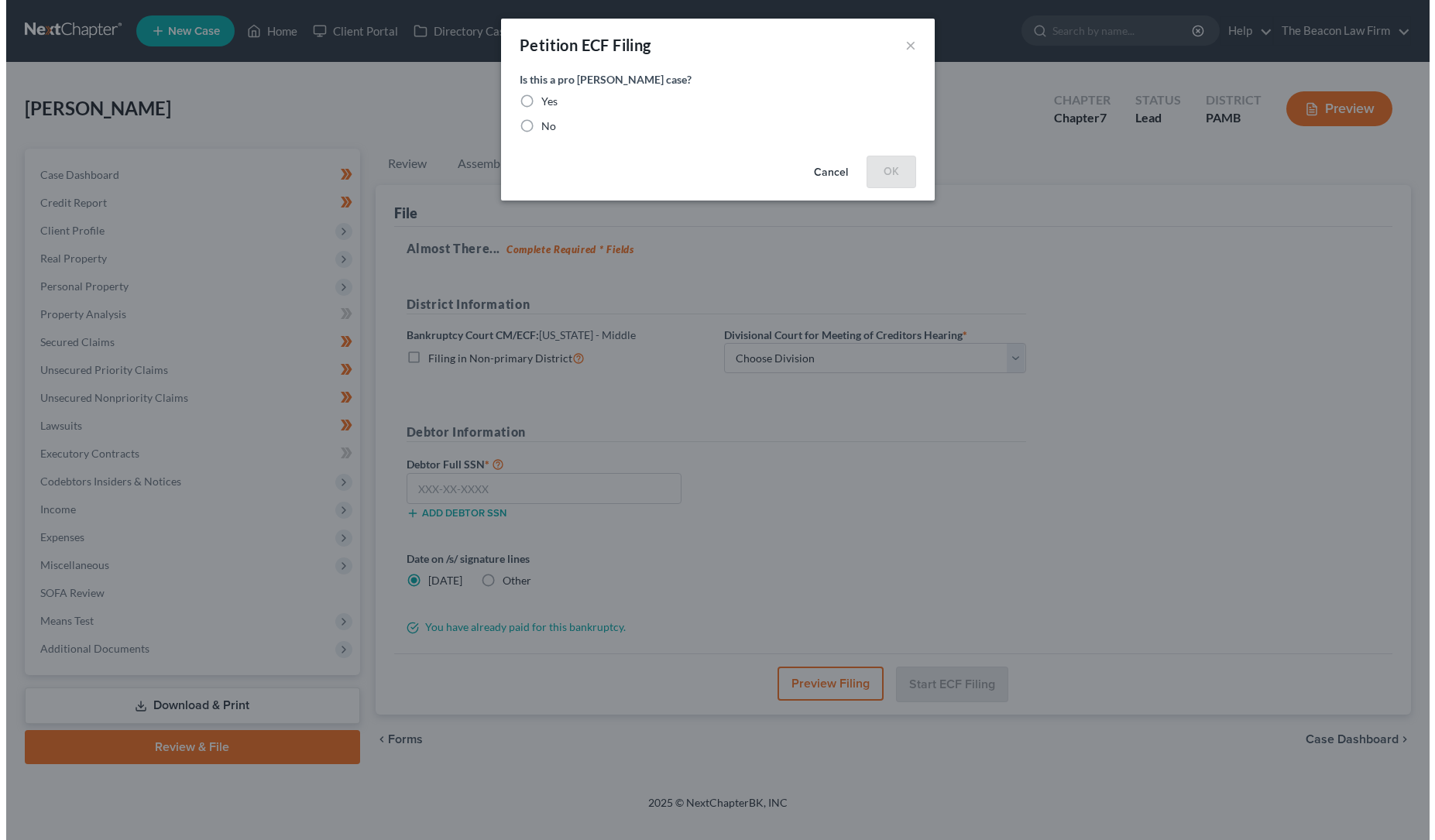
scroll to position [0, 0]
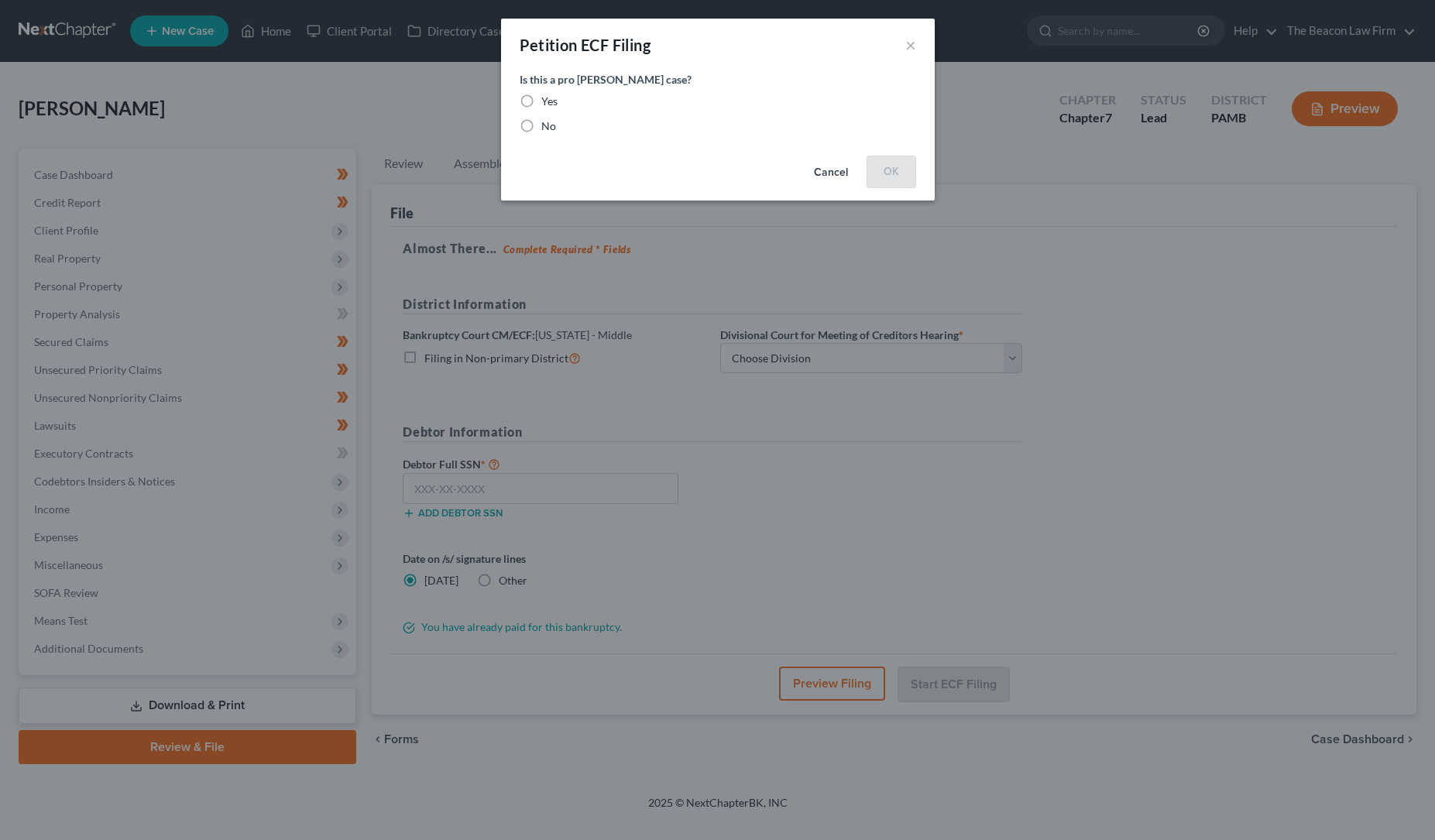
click at [541, 127] on label "No" at bounding box center [548, 126] width 15 height 16
click at [547, 127] on input "No" at bounding box center [552, 123] width 10 height 10
radio input "true"
click at [891, 167] on button "OK" at bounding box center [892, 171] width 50 height 31
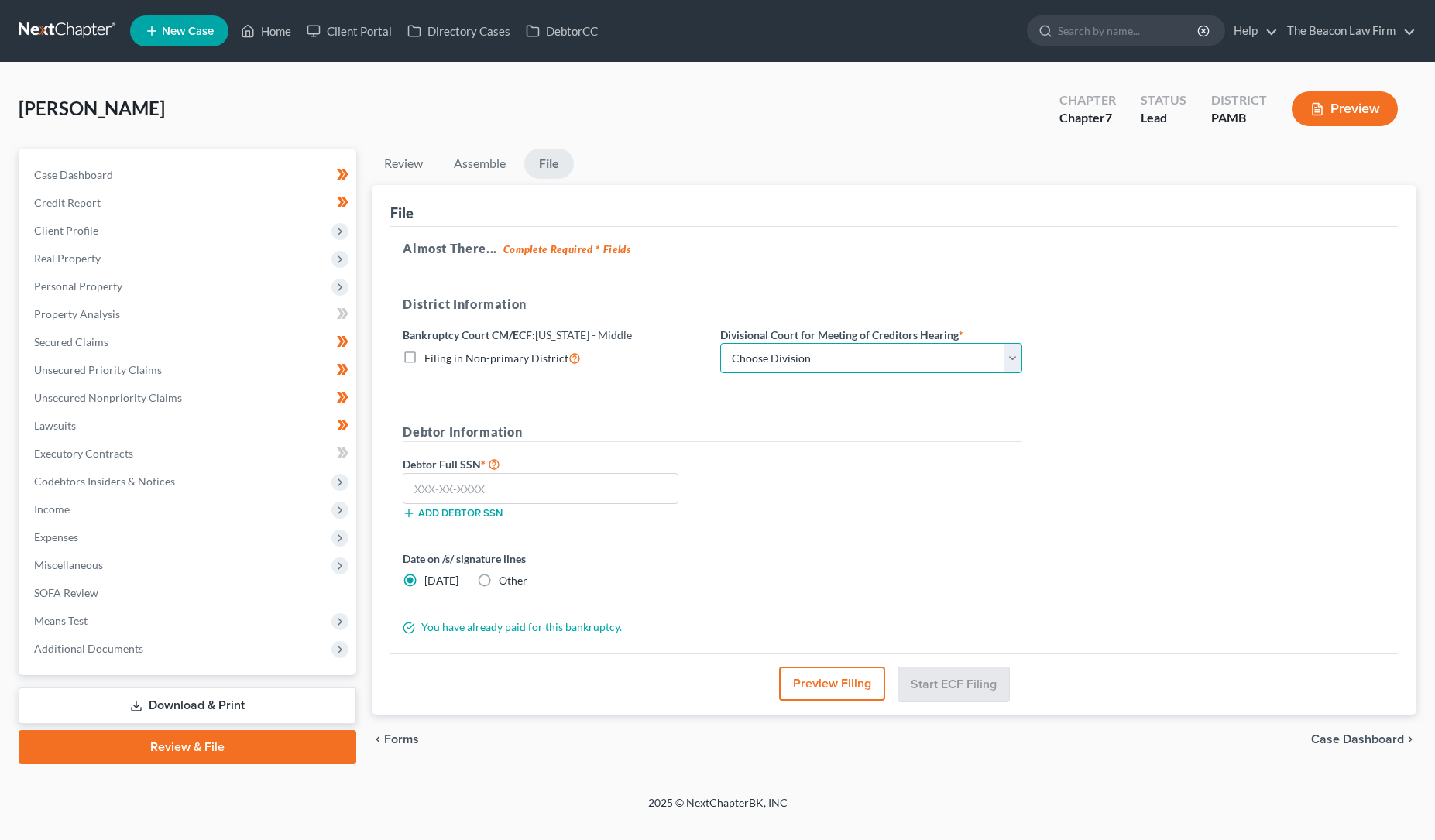
click at [866, 350] on select "Choose Division [GEOGRAPHIC_DATA] [PERSON_NAME] Williamsport [GEOGRAPHIC_DATA]/…" at bounding box center [871, 359] width 302 height 31
select select "0"
click at [720, 343] on select "Choose Division [GEOGRAPHIC_DATA] [PERSON_NAME] Williamsport [GEOGRAPHIC_DATA]/…" at bounding box center [871, 359] width 302 height 31
click at [417, 488] on input "text" at bounding box center [540, 489] width 276 height 31
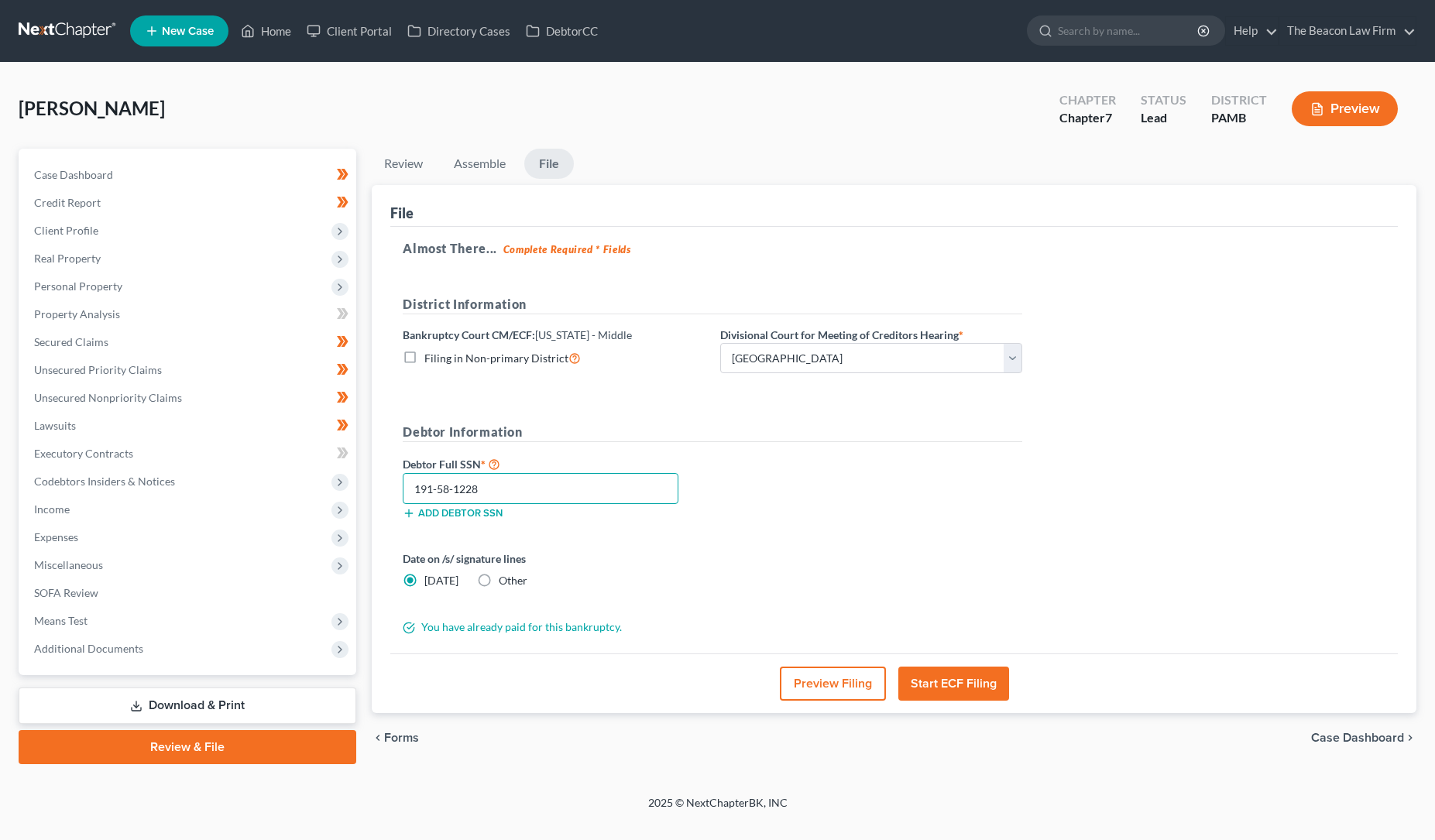
type input "191-58-1228"
click at [948, 682] on button "Start ECF Filing" at bounding box center [954, 684] width 111 height 34
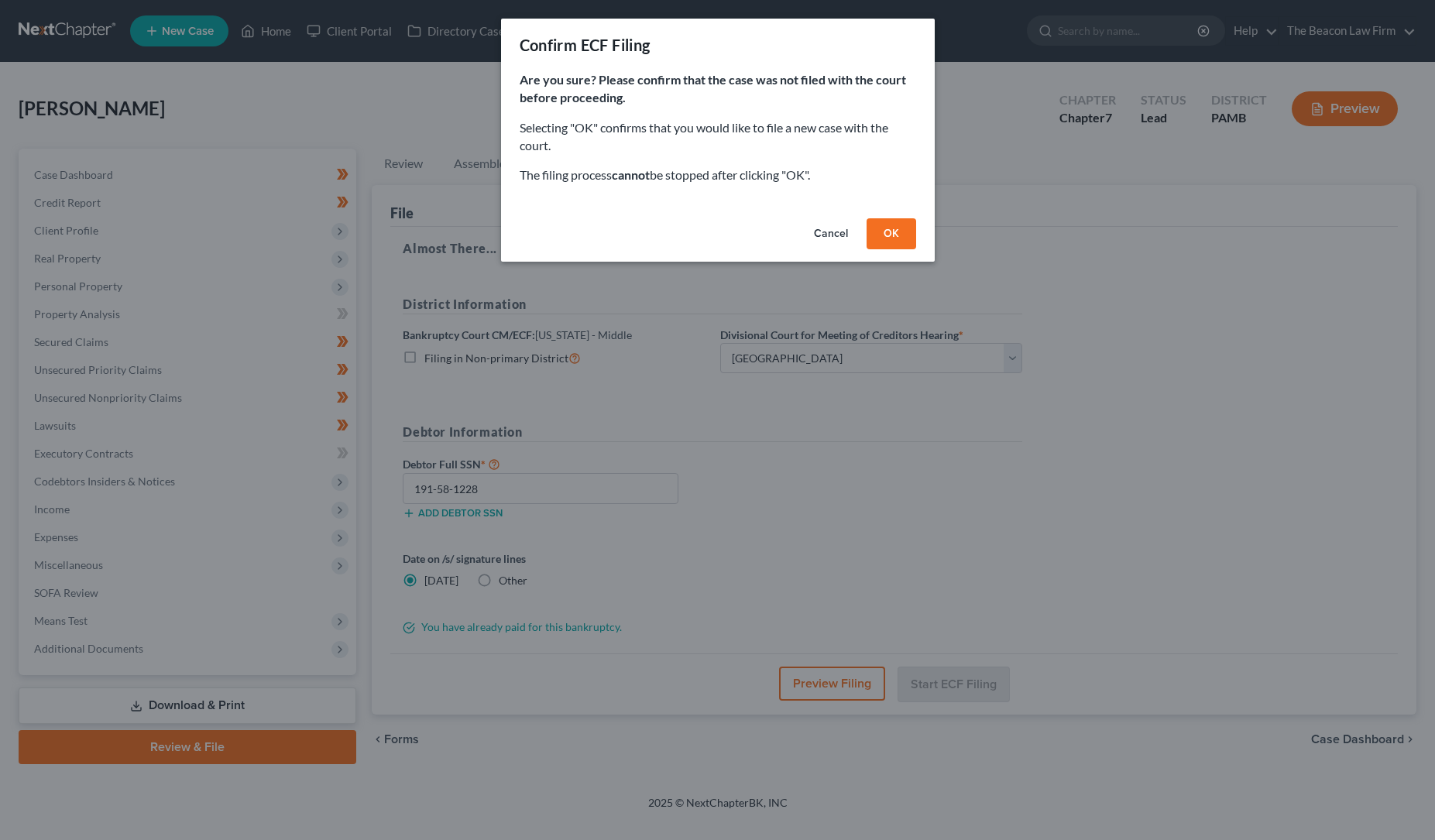
click at [896, 227] on button "OK" at bounding box center [892, 234] width 50 height 31
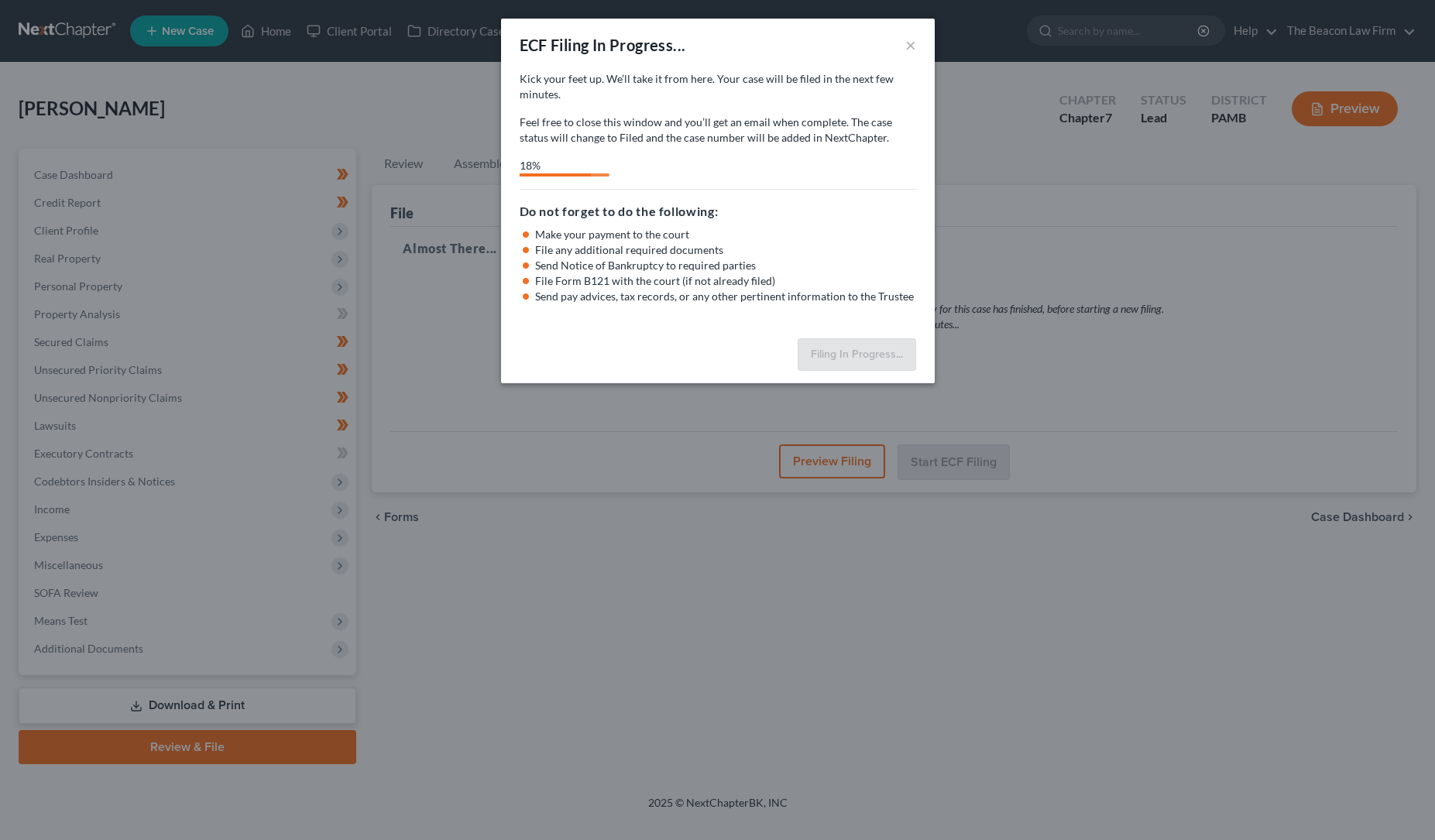
select select "0"
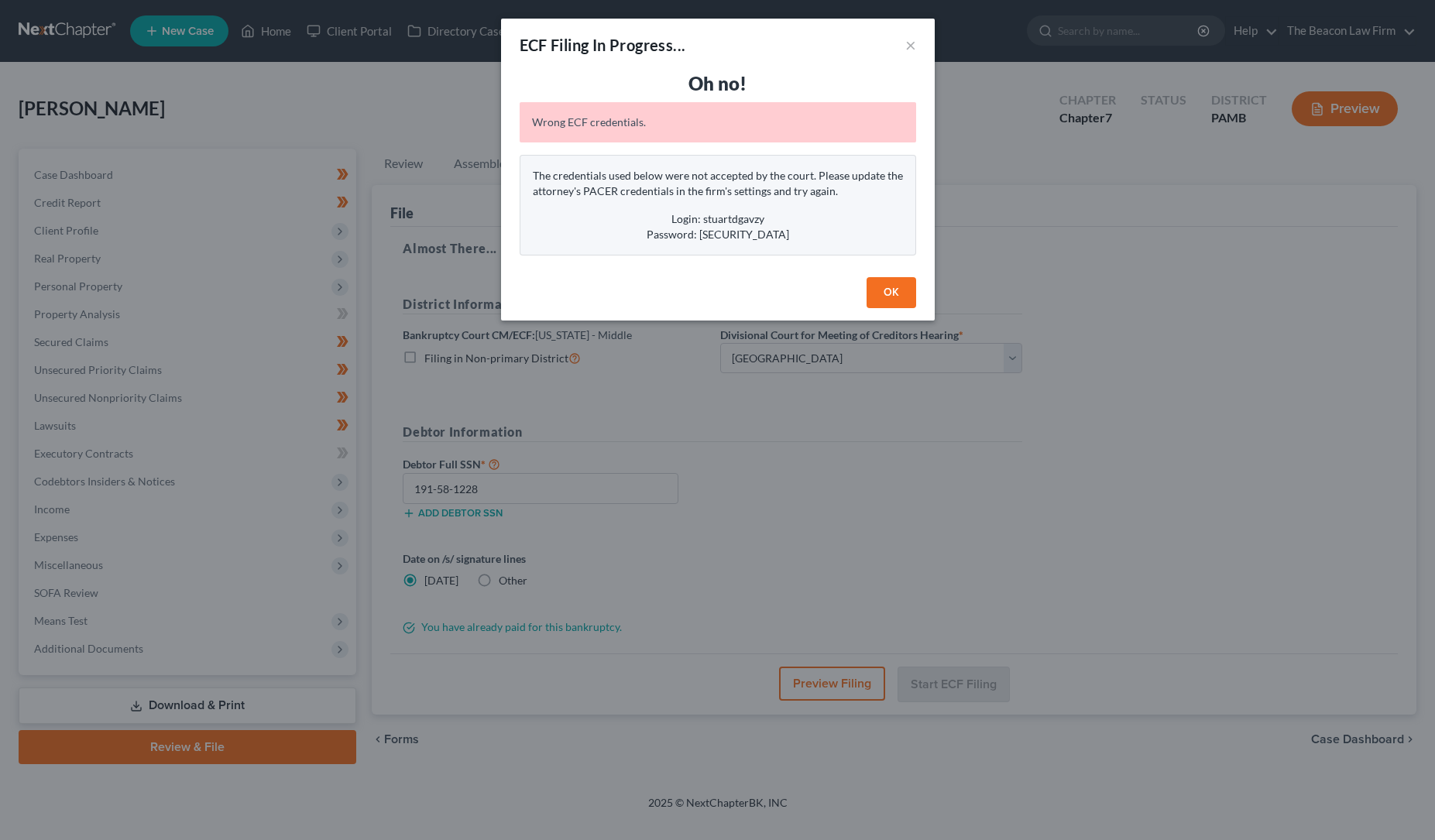
click at [892, 286] on button "OK" at bounding box center [892, 293] width 50 height 31
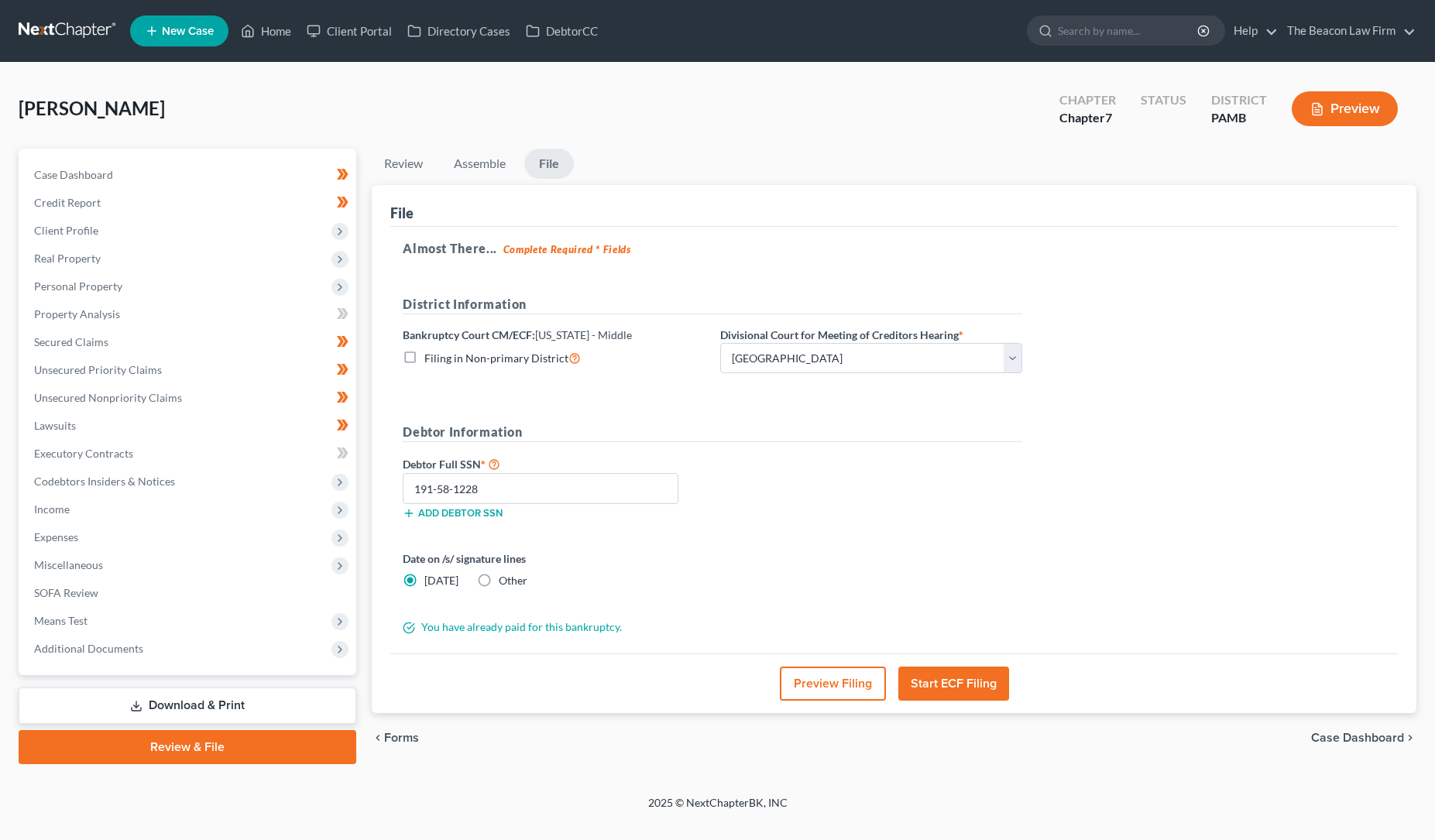
click at [550, 161] on link "File" at bounding box center [549, 163] width 50 height 30
click at [941, 680] on button "Start ECF Filing" at bounding box center [954, 684] width 111 height 34
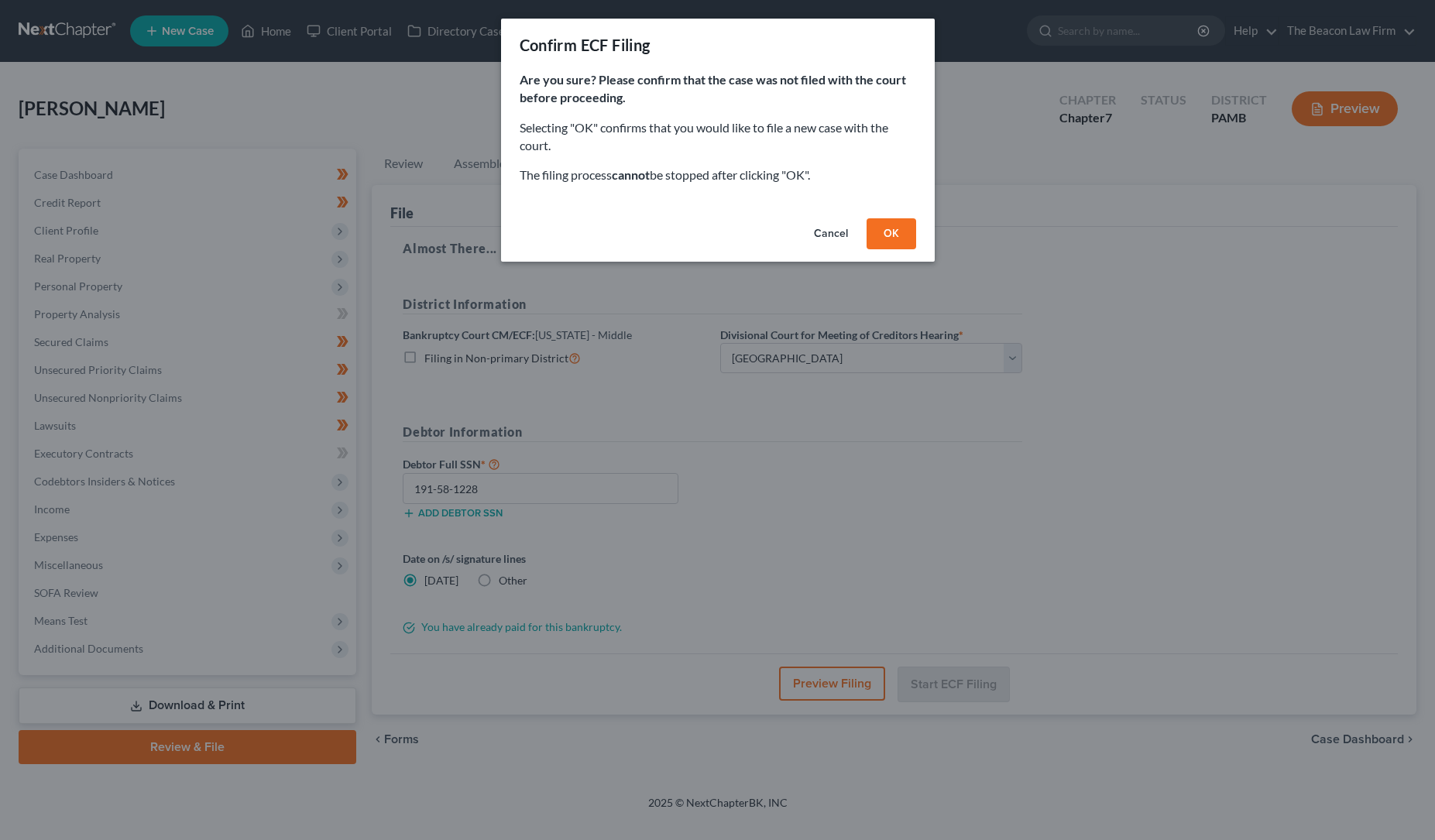
click at [892, 230] on button "OK" at bounding box center [892, 234] width 50 height 31
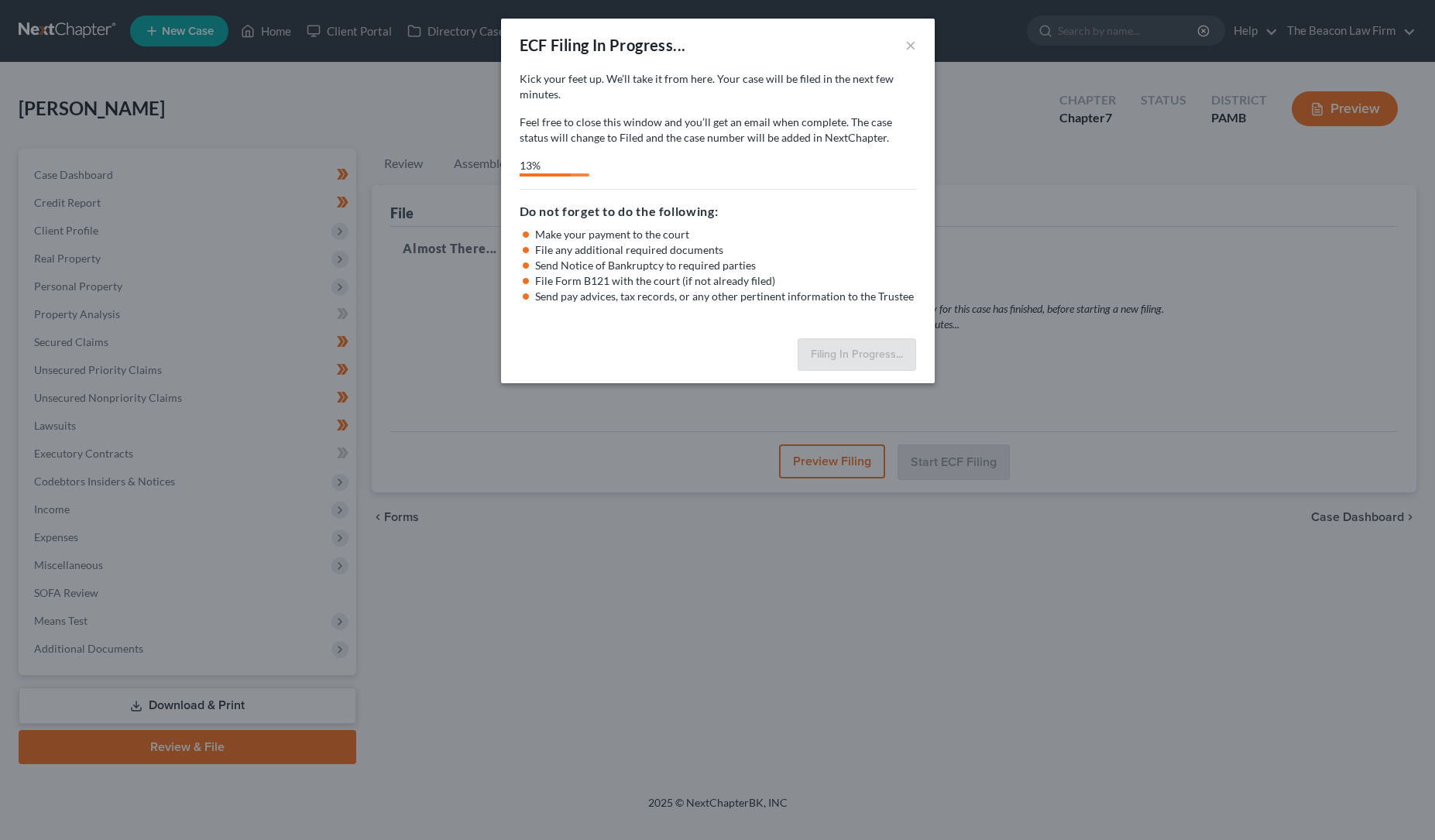
select select "0"
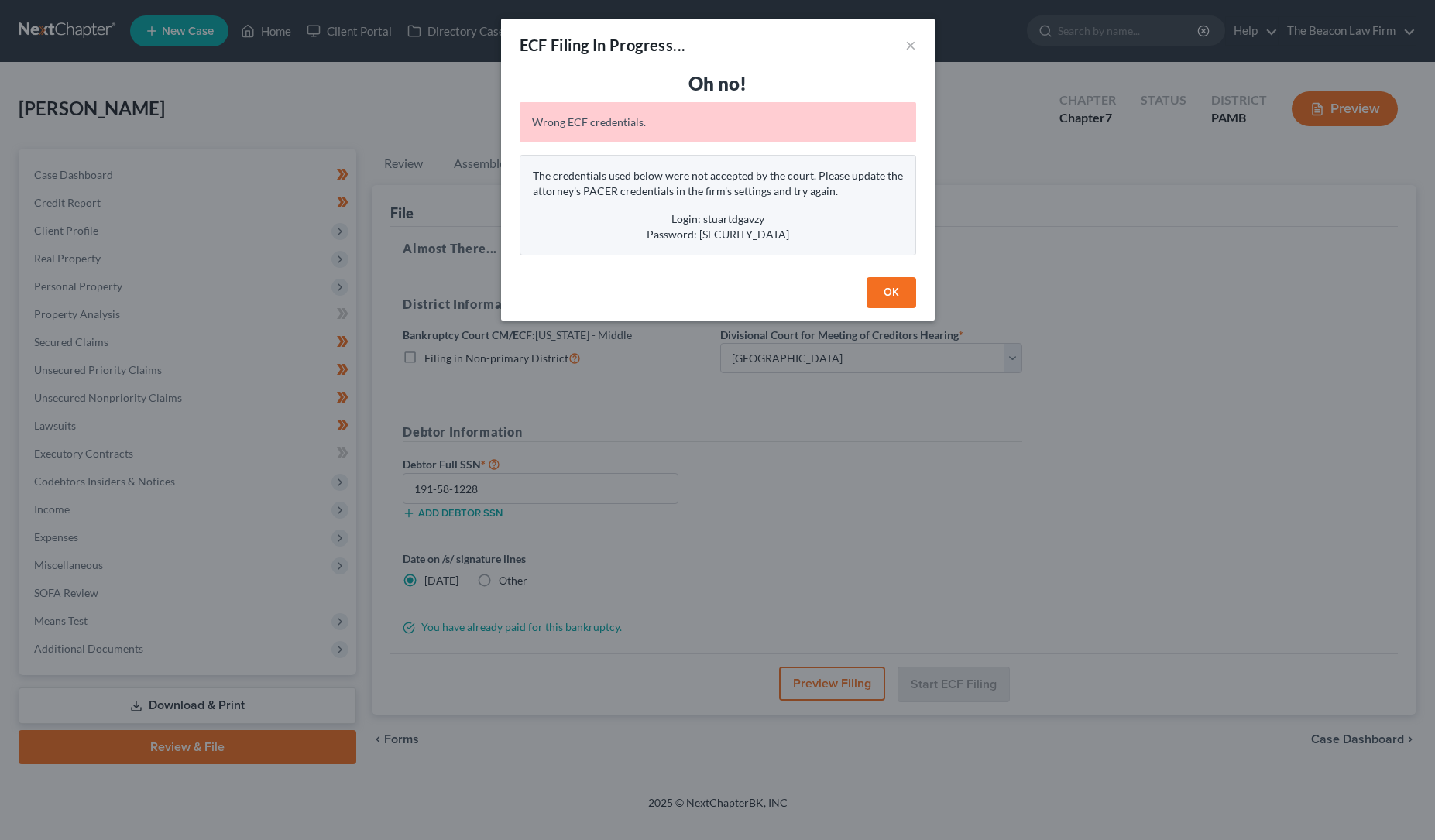
click at [892, 286] on button "OK" at bounding box center [892, 293] width 50 height 31
